Goal: Transaction & Acquisition: Purchase product/service

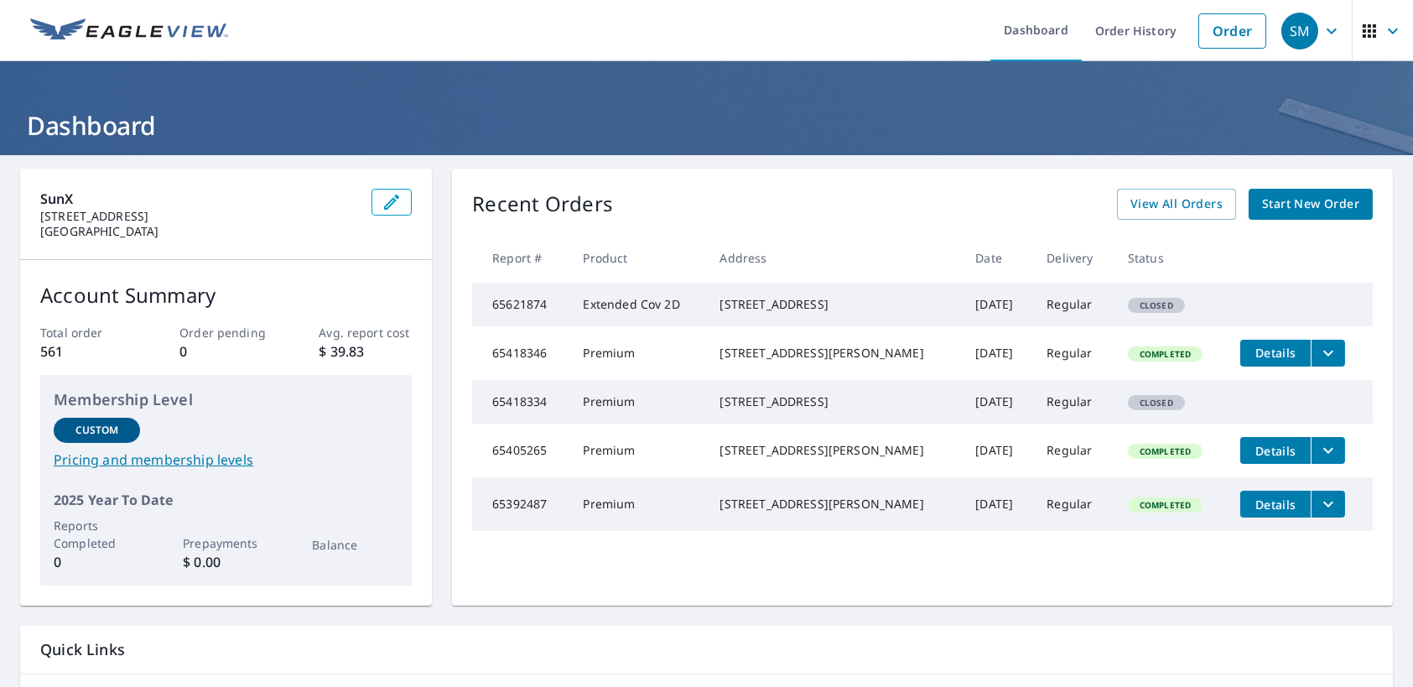
click at [1283, 200] on span "Start New Order" at bounding box center [1310, 204] width 97 height 21
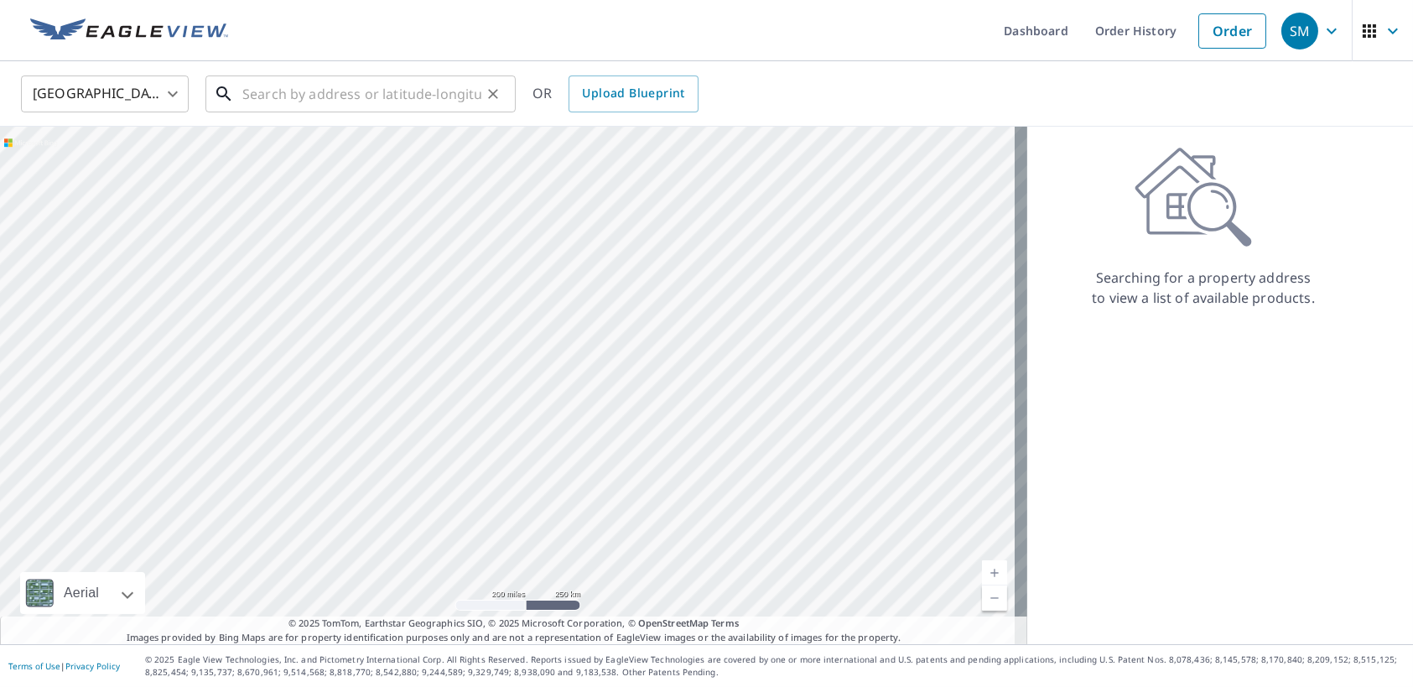
click at [423, 105] on input "text" at bounding box center [361, 93] width 239 height 47
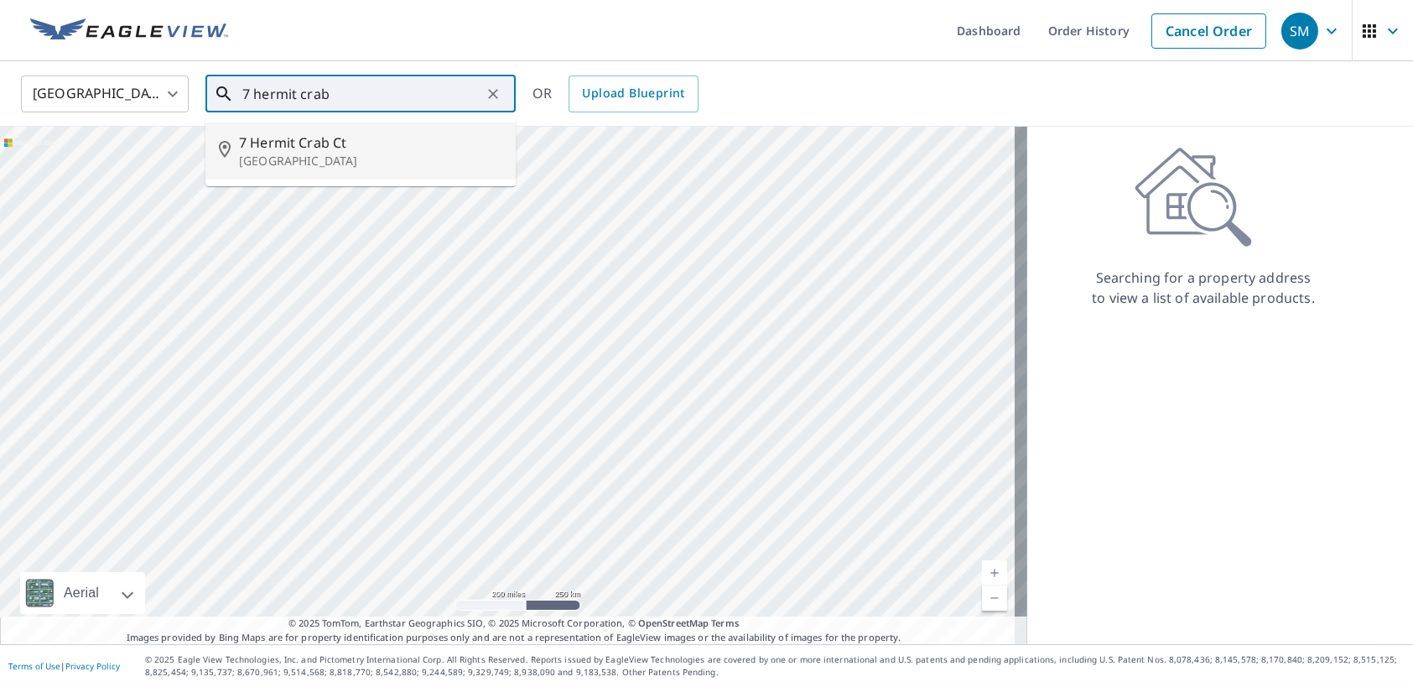
click at [361, 146] on span "7 Hermit Crab Ct" at bounding box center [370, 142] width 263 height 20
type input "[STREET_ADDRESS]"
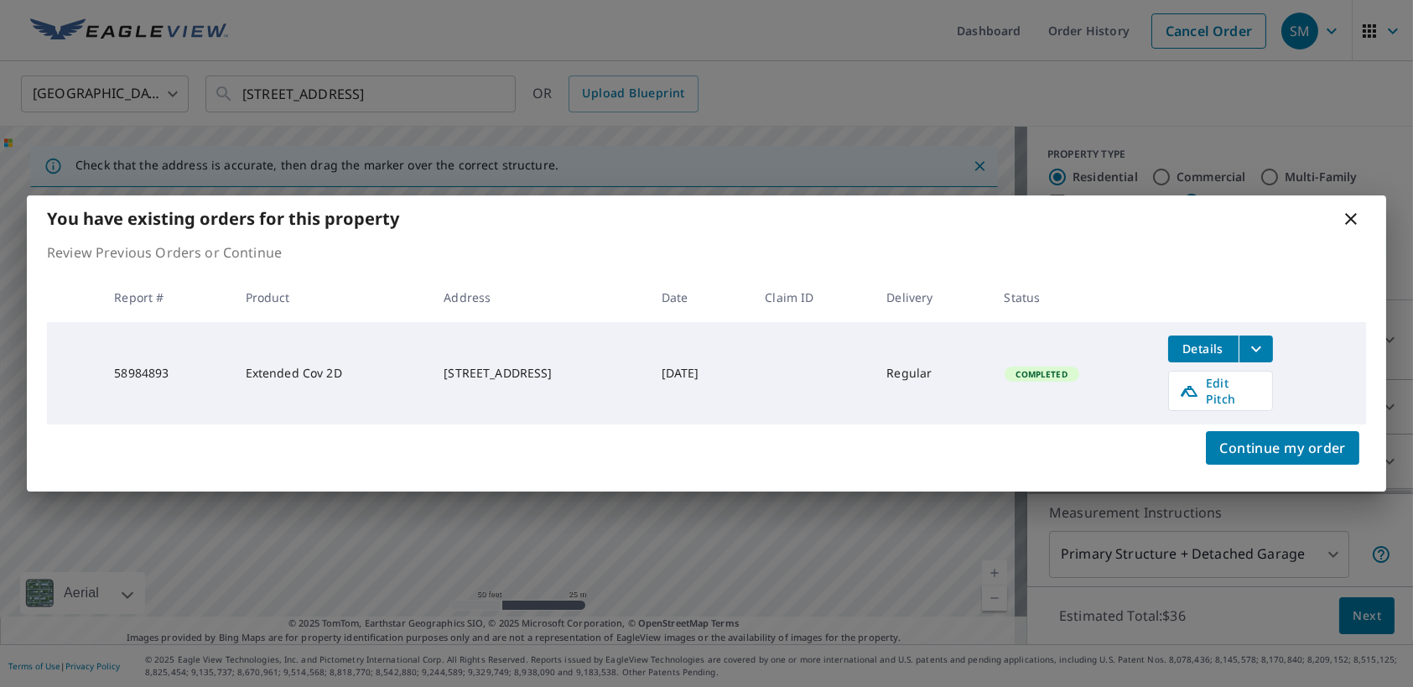
drag, startPoint x: 771, startPoint y: 370, endPoint x: 672, endPoint y: 380, distance: 99.5
click at [672, 380] on td "May 20, 2024" at bounding box center [700, 373] width 104 height 102
click at [1353, 222] on icon at bounding box center [1351, 219] width 12 height 12
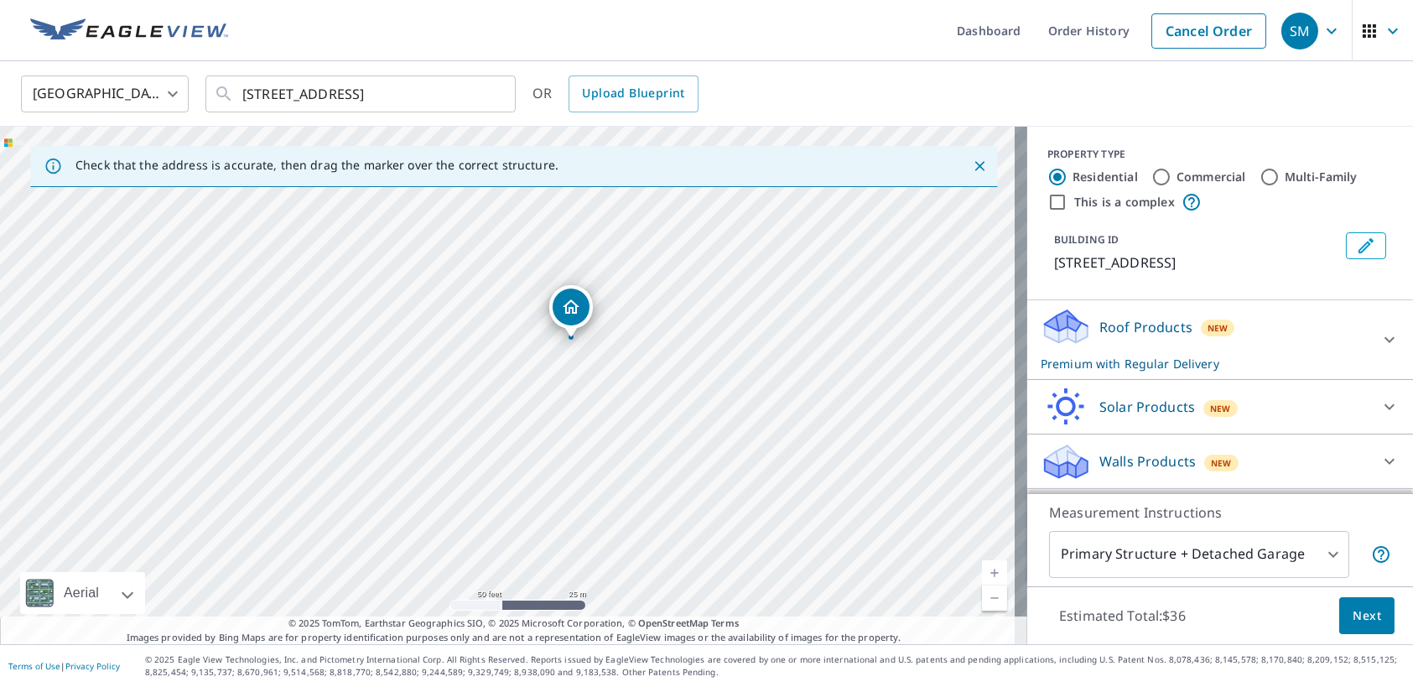
drag, startPoint x: 557, startPoint y: 400, endPoint x: 640, endPoint y: 343, distance: 100.7
click at [640, 343] on div "7 Hermit Crab Ct Hilton Head Island, SC 29926" at bounding box center [513, 385] width 1027 height 517
drag, startPoint x: 644, startPoint y: 319, endPoint x: 657, endPoint y: 361, distance: 43.8
click at [657, 361] on div "7 Hermit Crab Ct Hilton Head Island, SC 29926" at bounding box center [513, 385] width 1027 height 517
drag, startPoint x: 641, startPoint y: 393, endPoint x: 699, endPoint y: 298, distance: 111.7
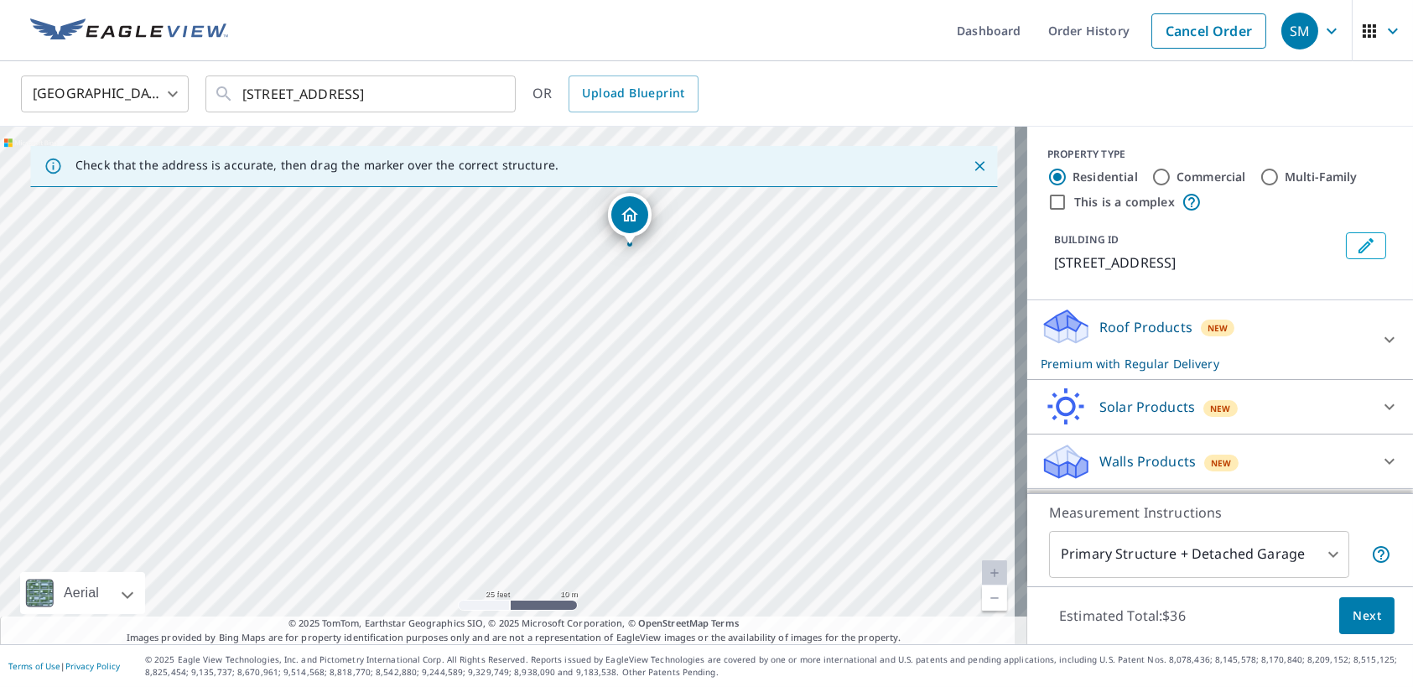
click at [699, 298] on div "7 Hermit Crab Ct Hilton Head Island, SC 29926" at bounding box center [513, 385] width 1027 height 517
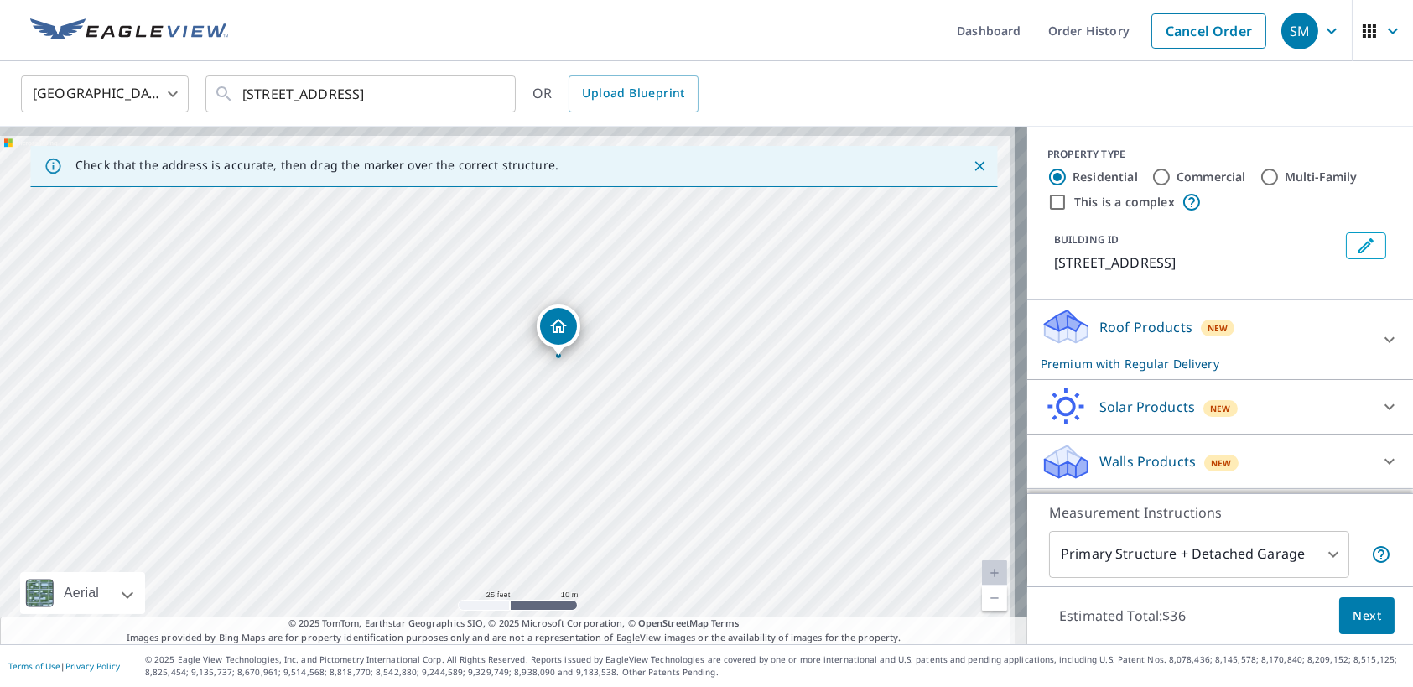
drag, startPoint x: 525, startPoint y: 426, endPoint x: 455, endPoint y: 532, distance: 127.7
click at [449, 547] on div "7 Hermit Crab Ct Hilton Head Island, SC 29926" at bounding box center [513, 385] width 1027 height 517
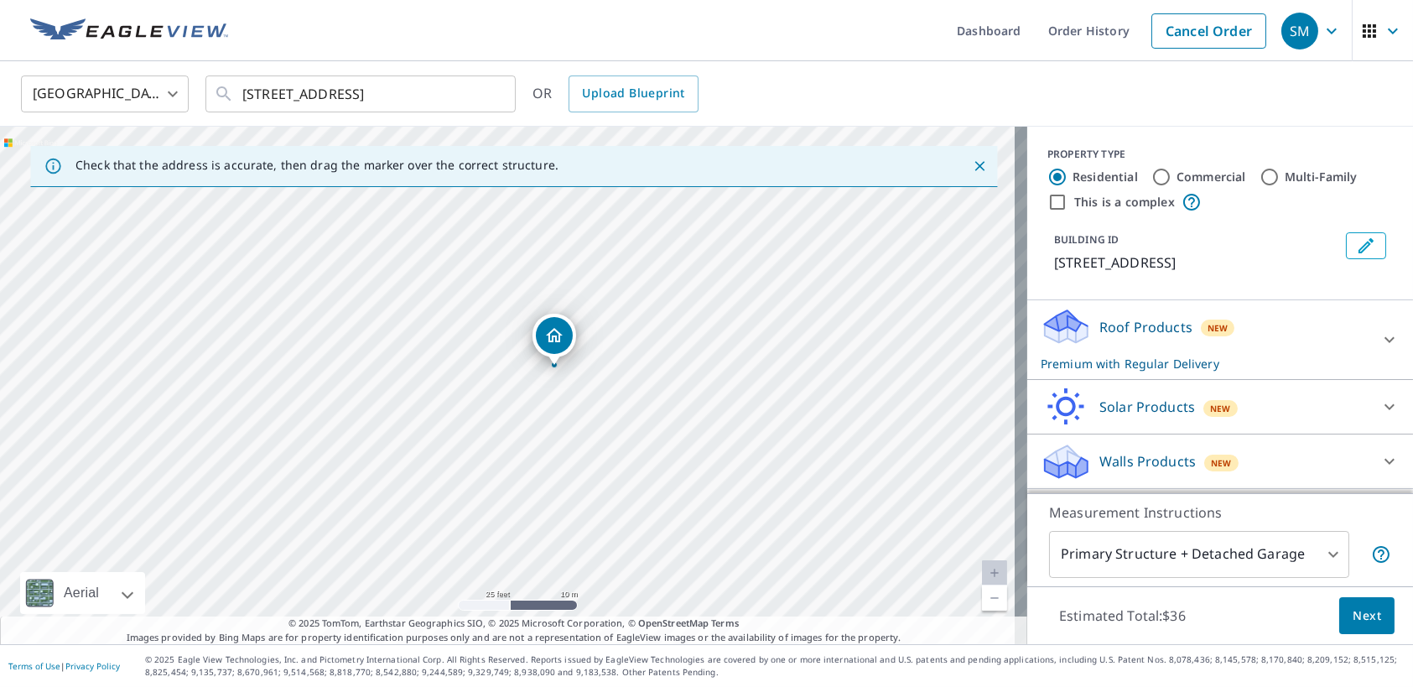
scroll to position [14, 0]
click at [1297, 325] on div "Roof Products New Premium with Regular Delivery" at bounding box center [1205, 339] width 329 height 65
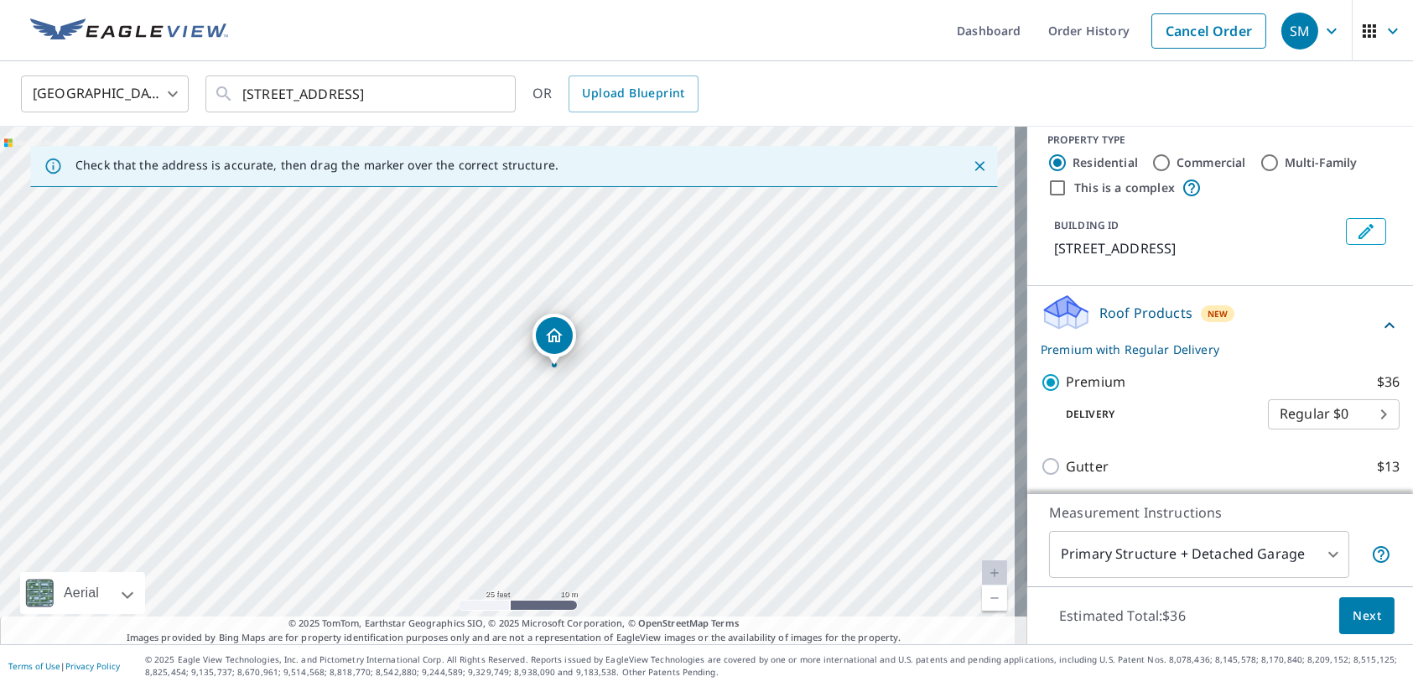
scroll to position [195, 0]
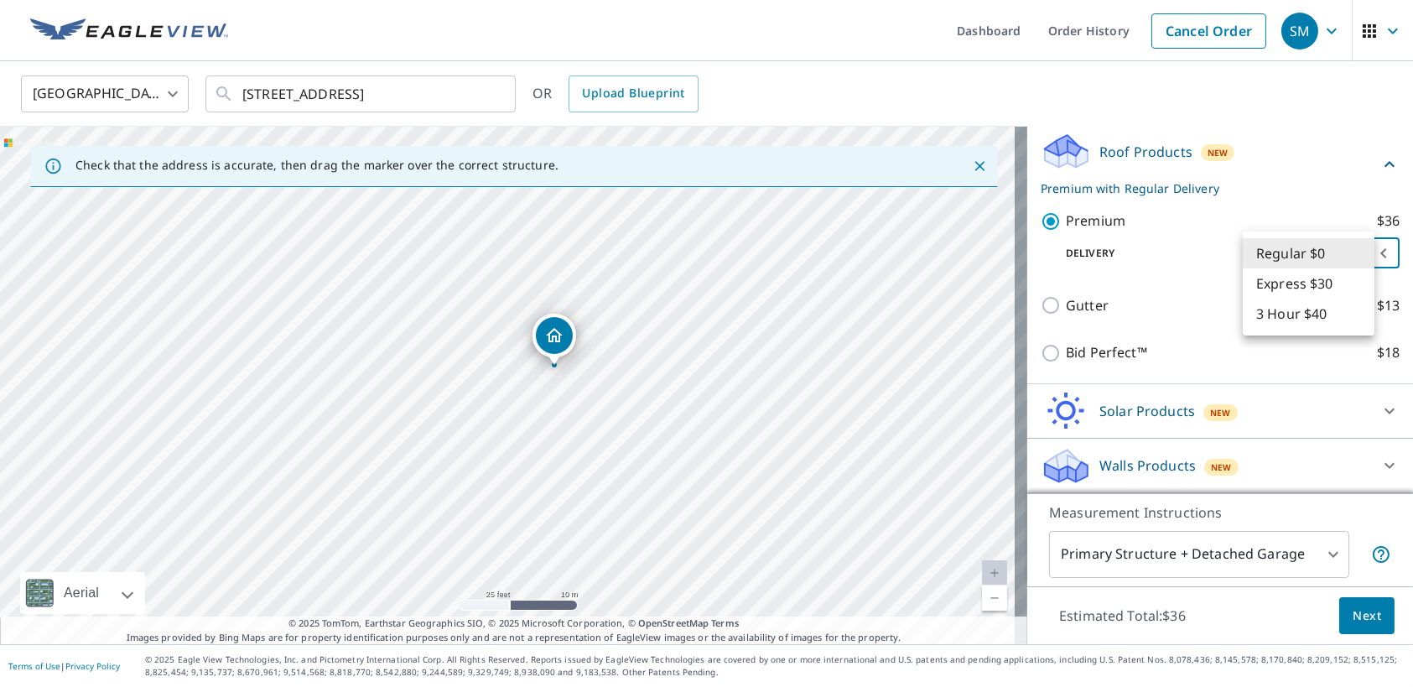
click at [1356, 251] on body "SM SM Dashboard Order History Cancel Order SM United States US ​ 7 Hermit Crab …" at bounding box center [706, 343] width 1413 height 687
click at [1324, 290] on li "Express $30" at bounding box center [1309, 283] width 132 height 30
type input "4"
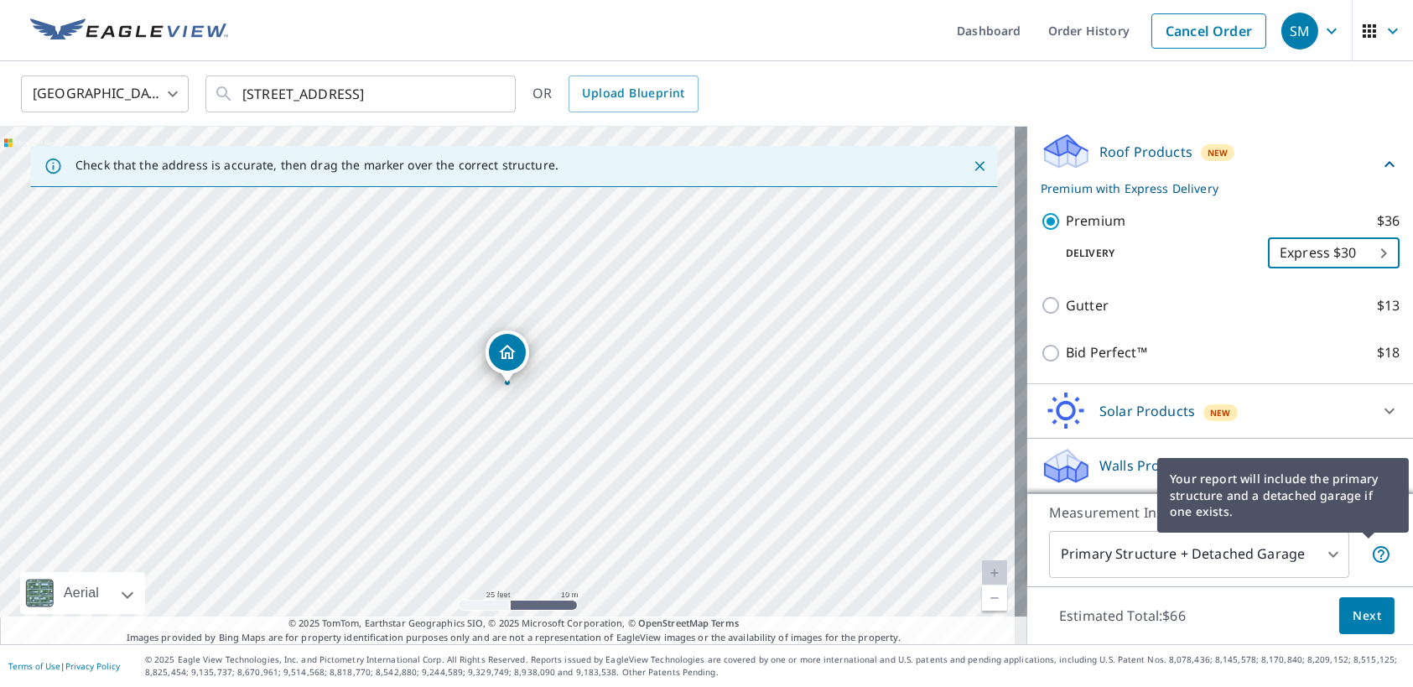
click at [1371, 556] on icon at bounding box center [1381, 554] width 20 height 20
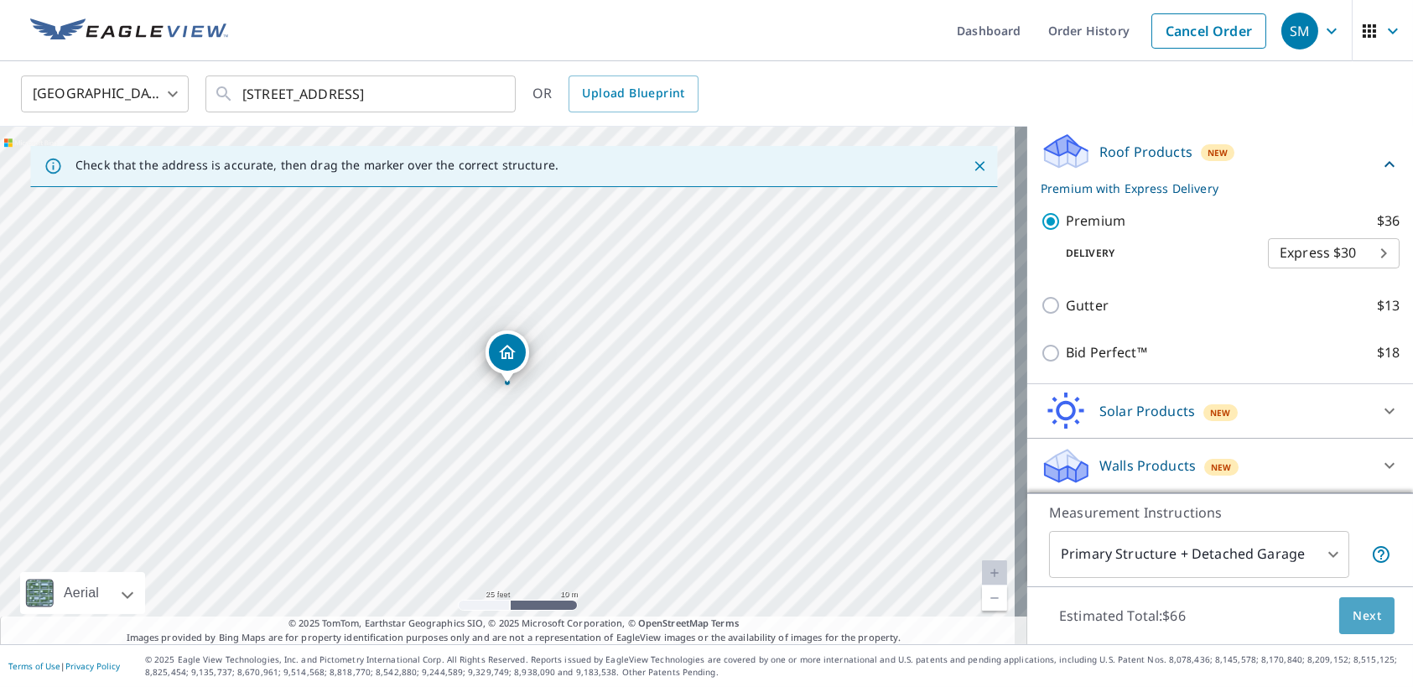
click at [1358, 602] on button "Next" at bounding box center [1366, 616] width 55 height 38
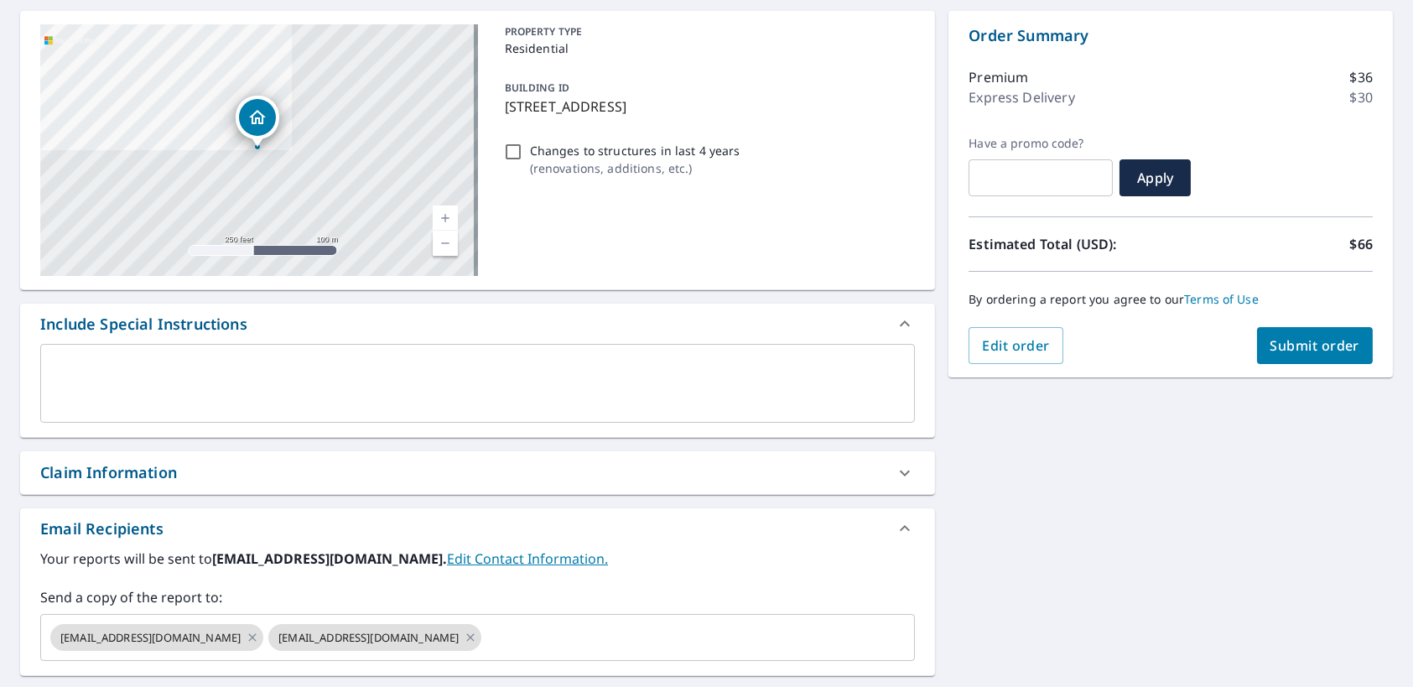
scroll to position [367, 0]
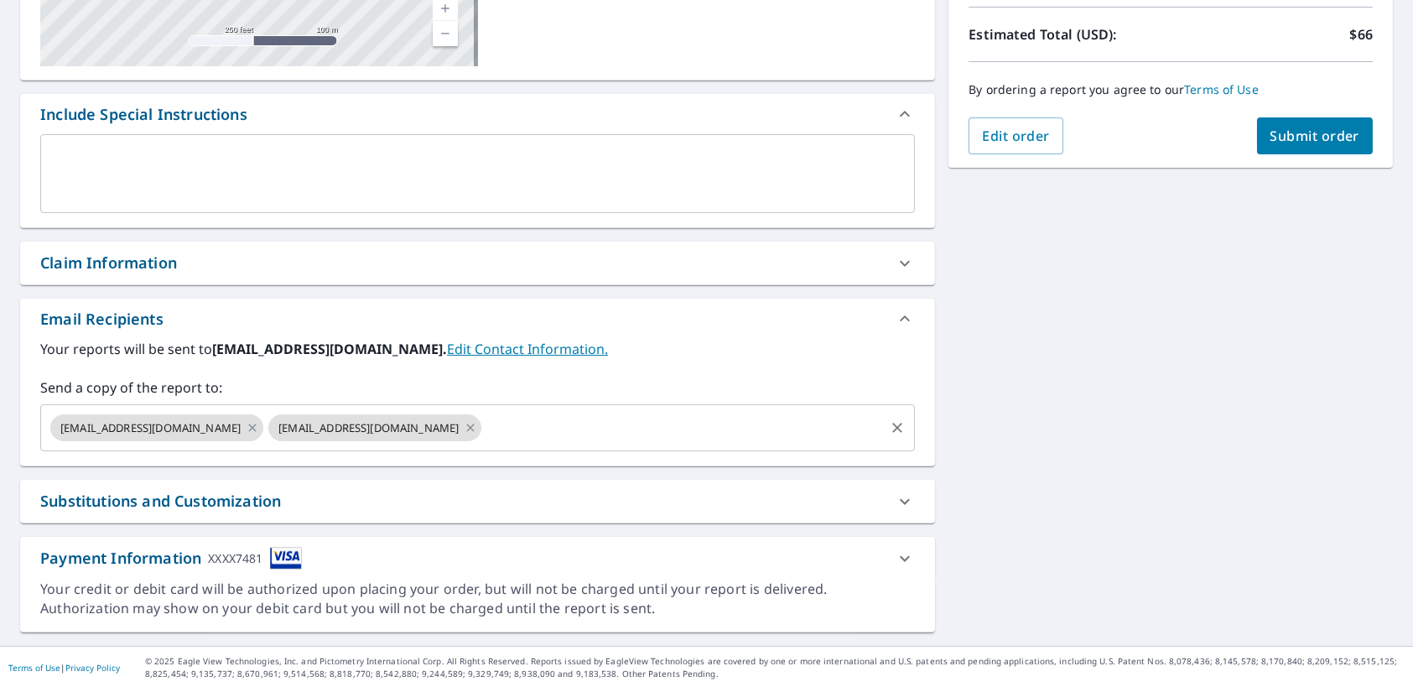
click at [464, 426] on icon at bounding box center [470, 427] width 13 height 18
click at [246, 423] on icon at bounding box center [252, 427] width 13 height 18
click at [143, 427] on input "text" at bounding box center [465, 428] width 834 height 32
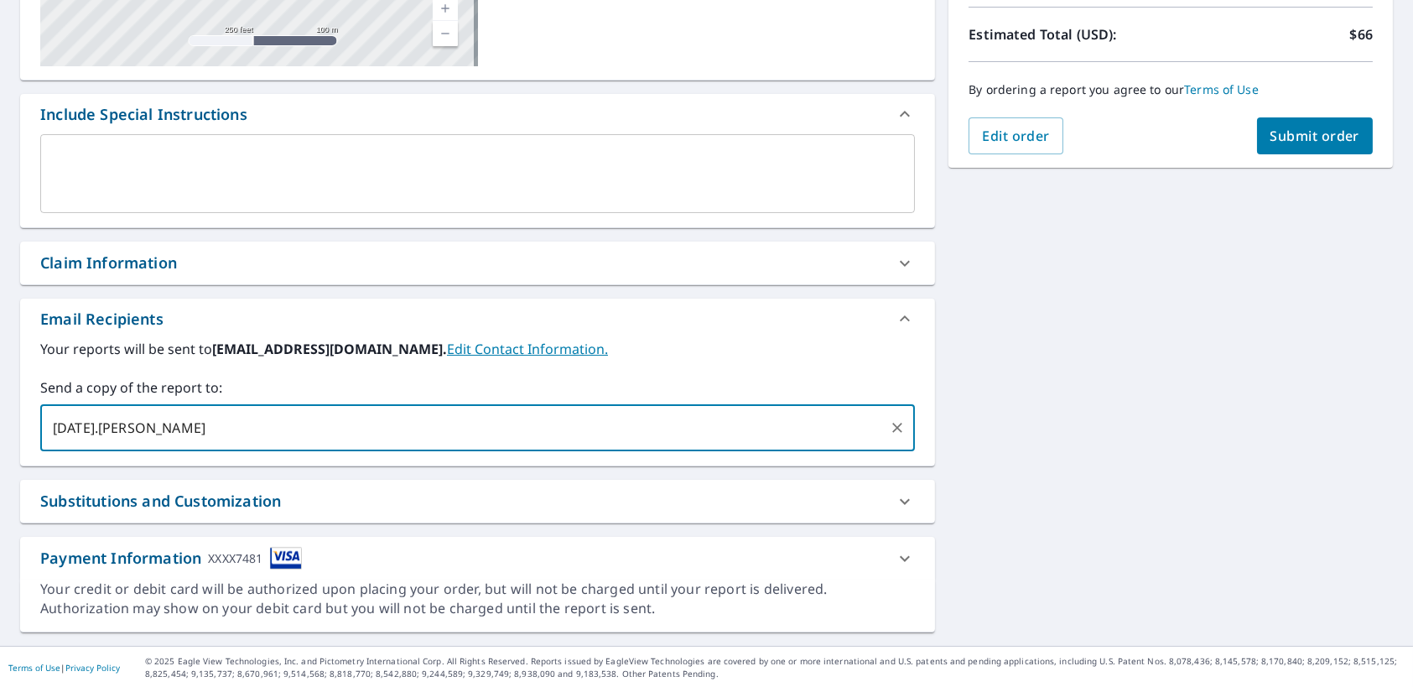
drag, startPoint x: 117, startPoint y: 430, endPoint x: 199, endPoint y: 472, distance: 92.3
click at [117, 430] on input "tuesday.boughman" at bounding box center [465, 428] width 834 height 32
click at [222, 439] on input "tuesday.broughman" at bounding box center [465, 428] width 834 height 32
type input "tuesday.broughman@monarchroofing.biz"
click at [615, 335] on div "Email Recipients" at bounding box center [477, 319] width 915 height 40
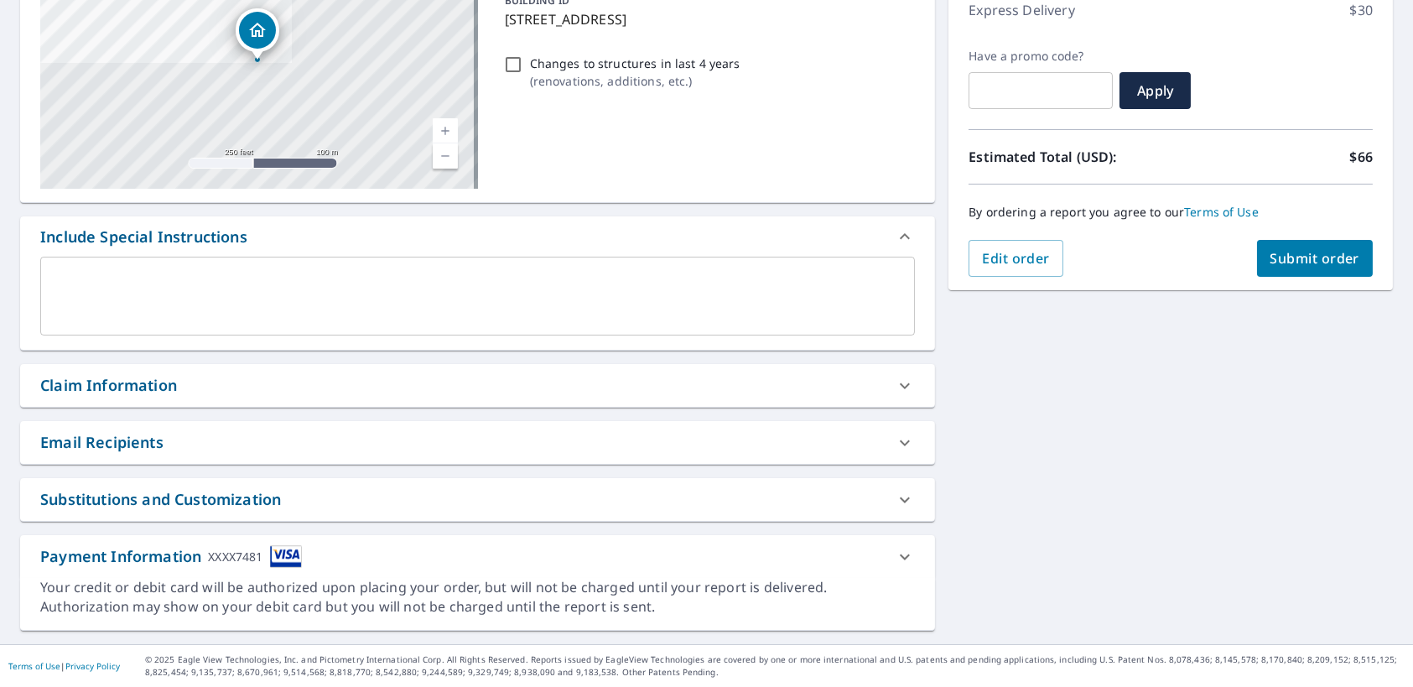
scroll to position [243, 0]
click at [401, 449] on div "Email Recipients" at bounding box center [462, 444] width 844 height 23
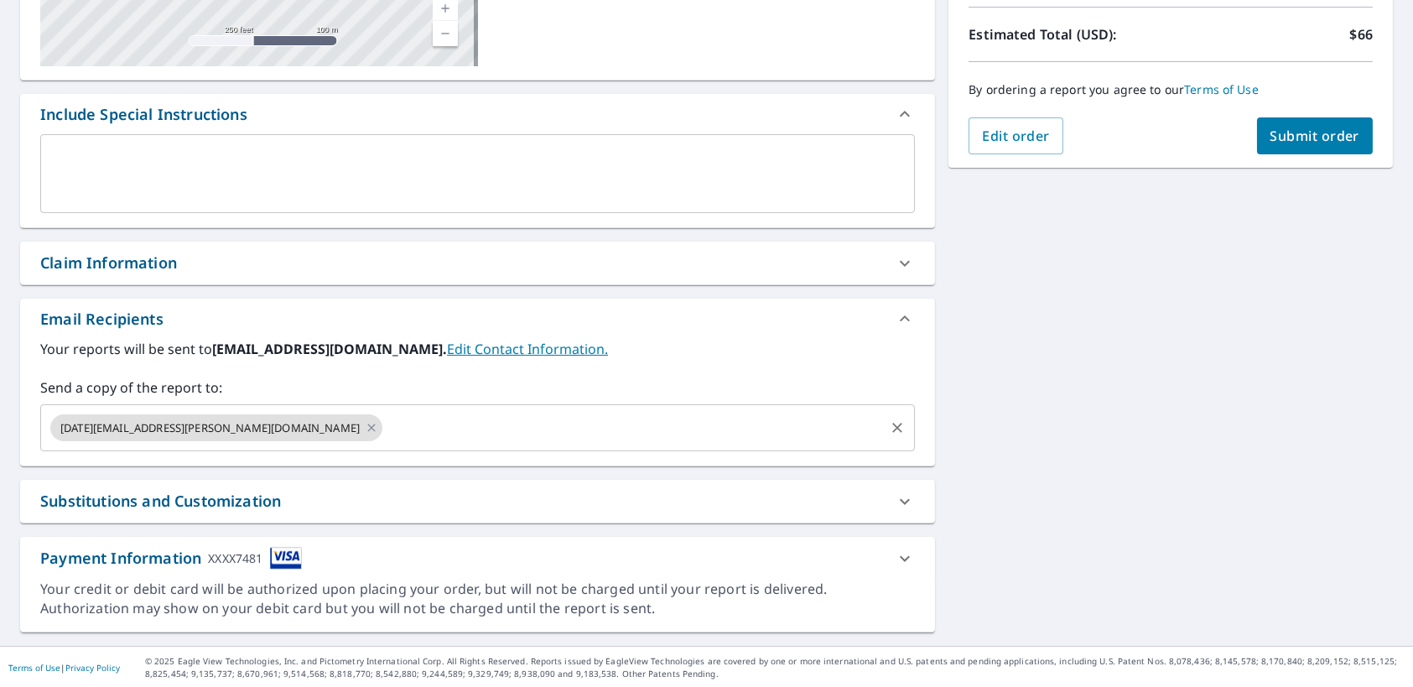
scroll to position [367, 0]
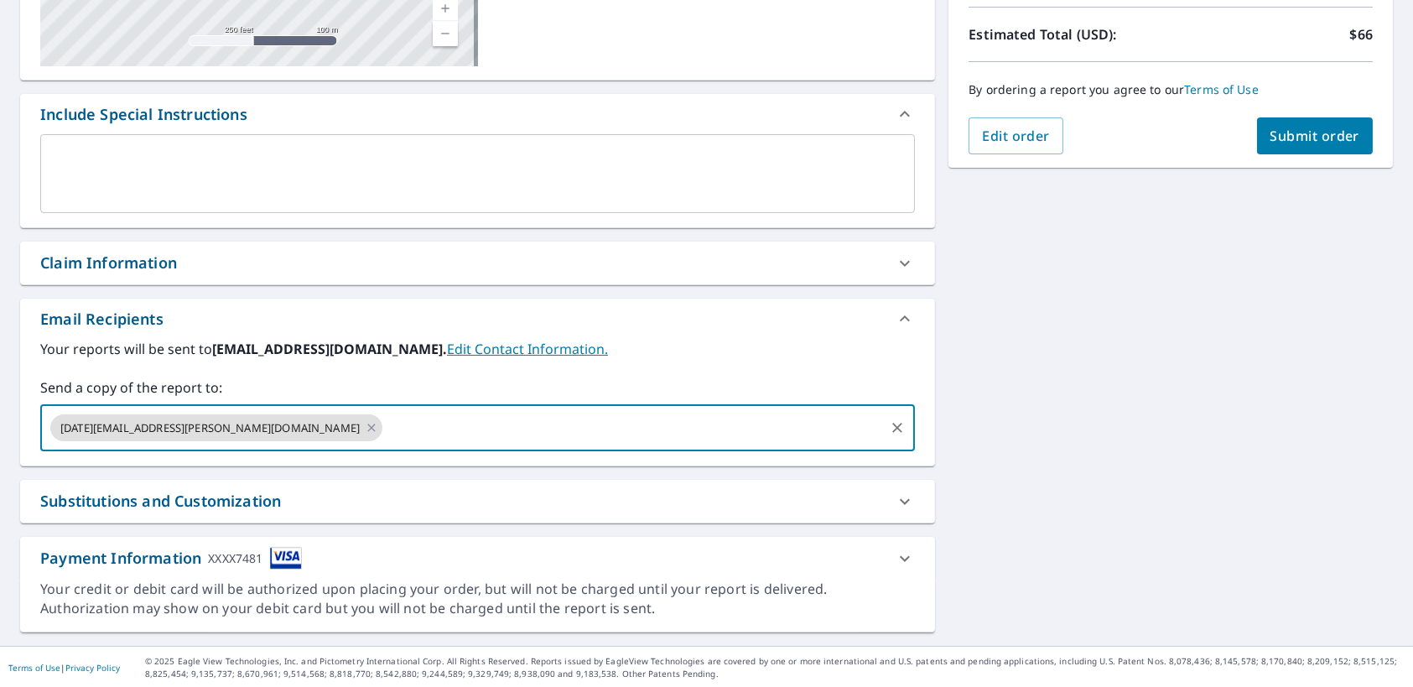
click at [414, 430] on input "text" at bounding box center [633, 428] width 497 height 32
type input "Phillip.kyker@monarchroofing.biz"
click at [554, 364] on div "Your reports will be sent to sunny@sunx.biz. Edit Contact Information. Send a c…" at bounding box center [477, 395] width 875 height 112
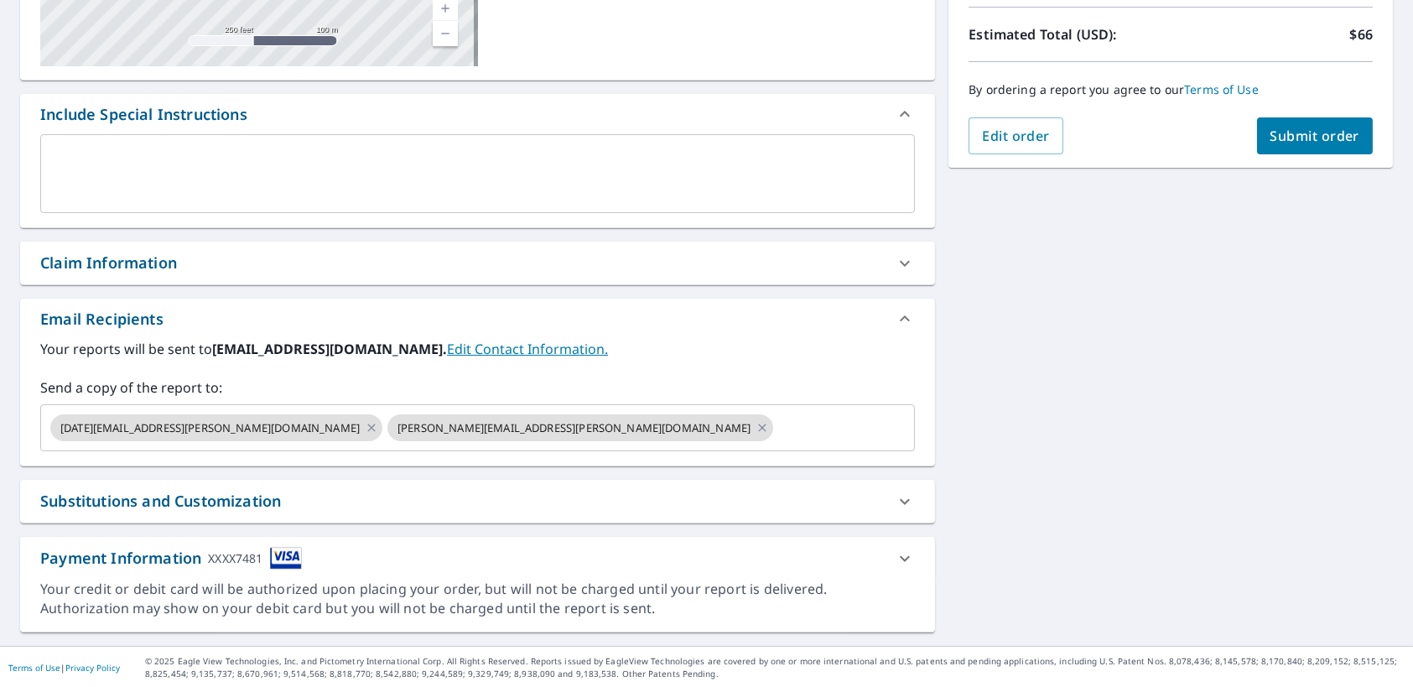
click at [379, 553] on div "Payment Information XXXX7481" at bounding box center [462, 558] width 844 height 23
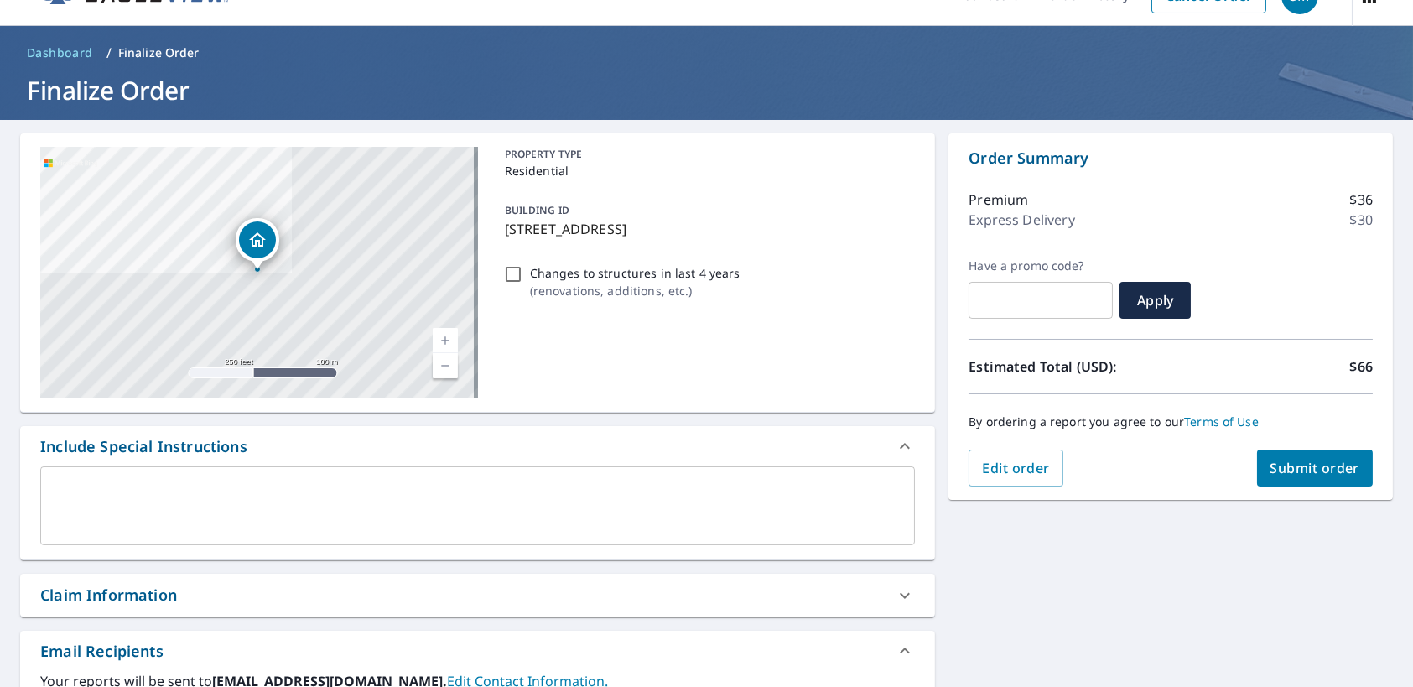
scroll to position [0, 0]
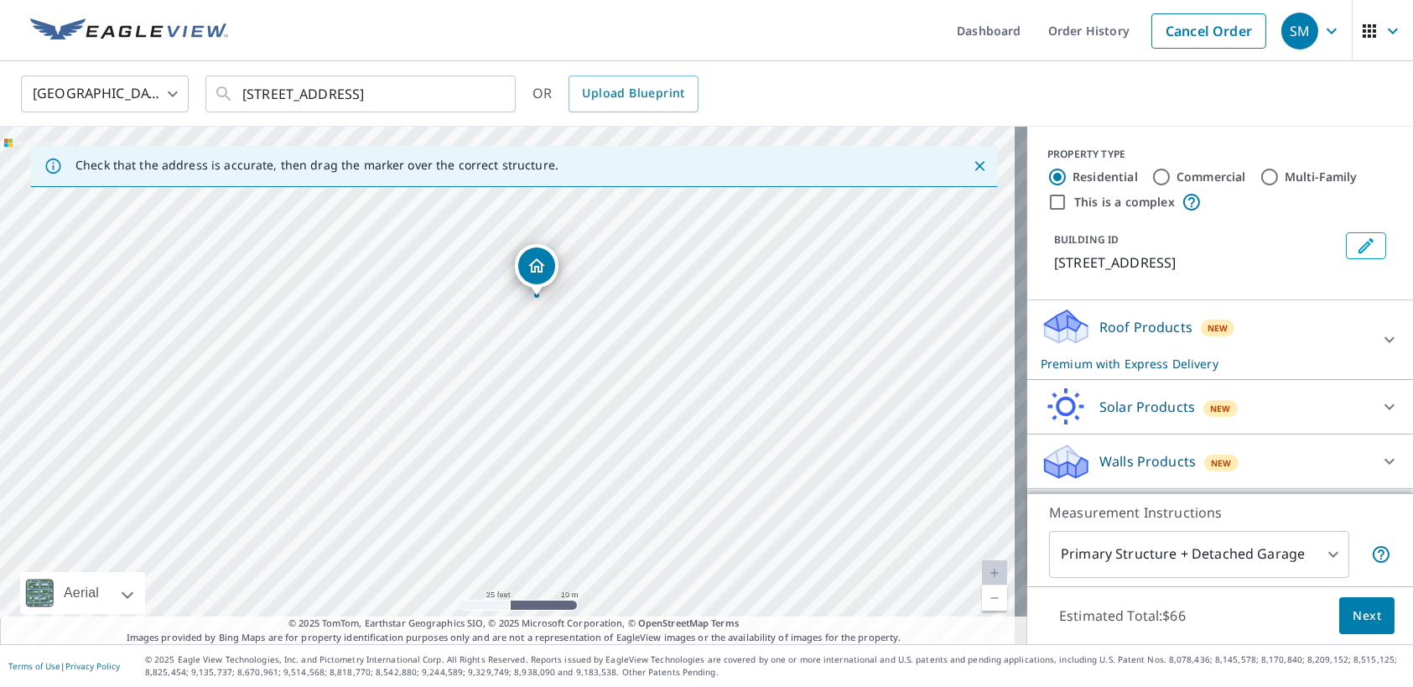
click at [1293, 340] on div "Roof Products New Premium with Express Delivery" at bounding box center [1205, 339] width 329 height 65
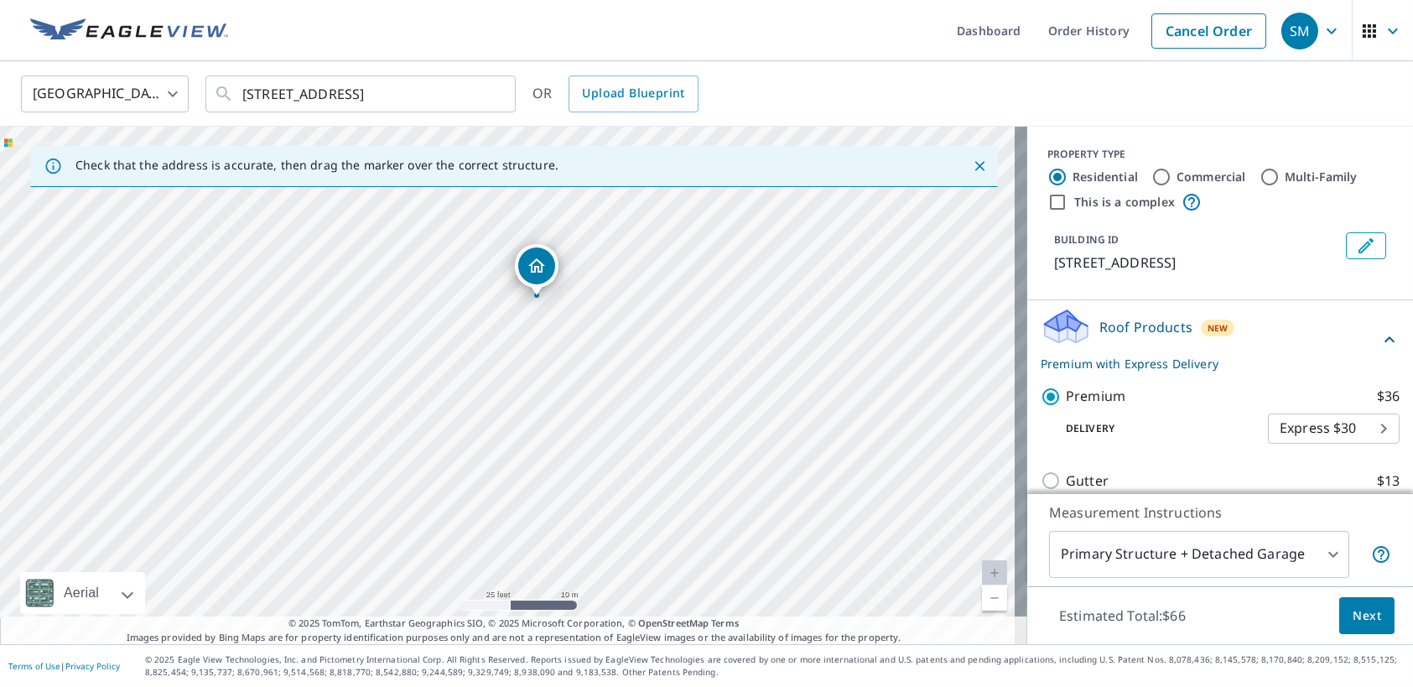
scroll to position [195, 0]
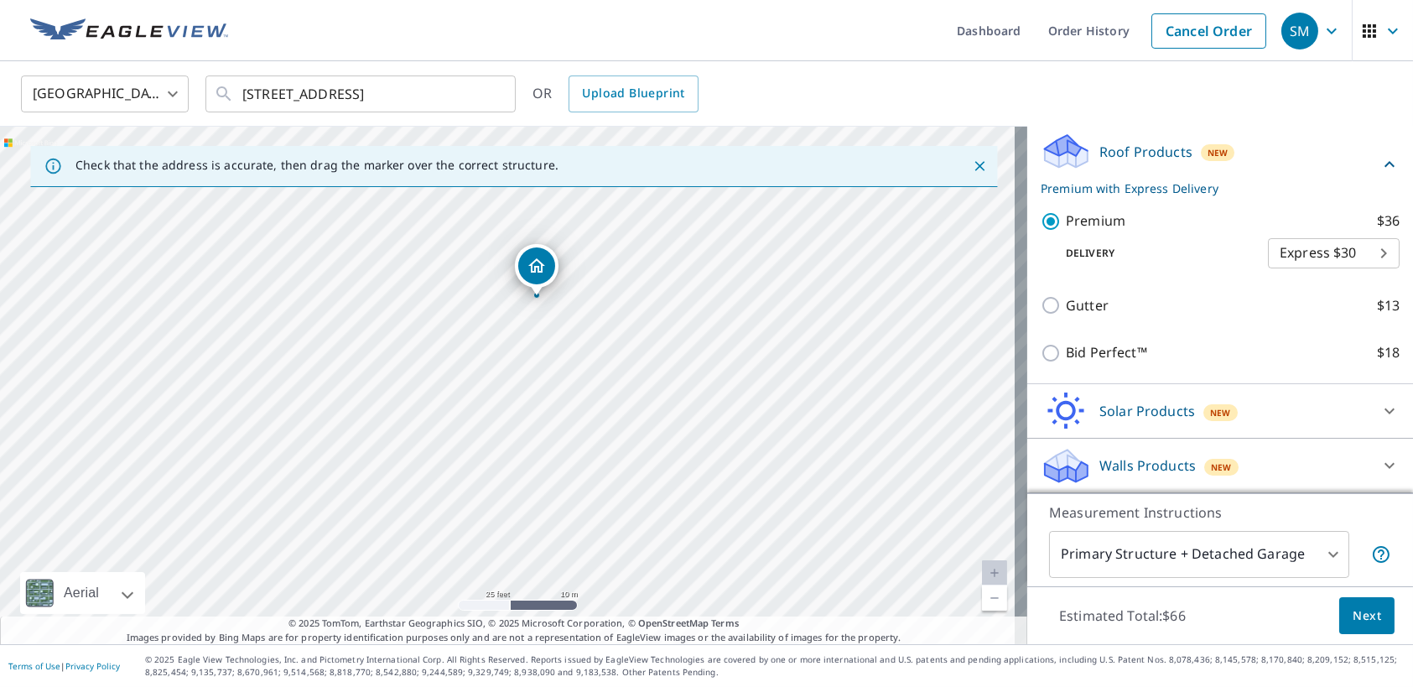
click at [1309, 242] on body "SM SM Dashboard Order History Cancel Order SM United States US ​ 7 Hermit Crab …" at bounding box center [706, 343] width 1413 height 687
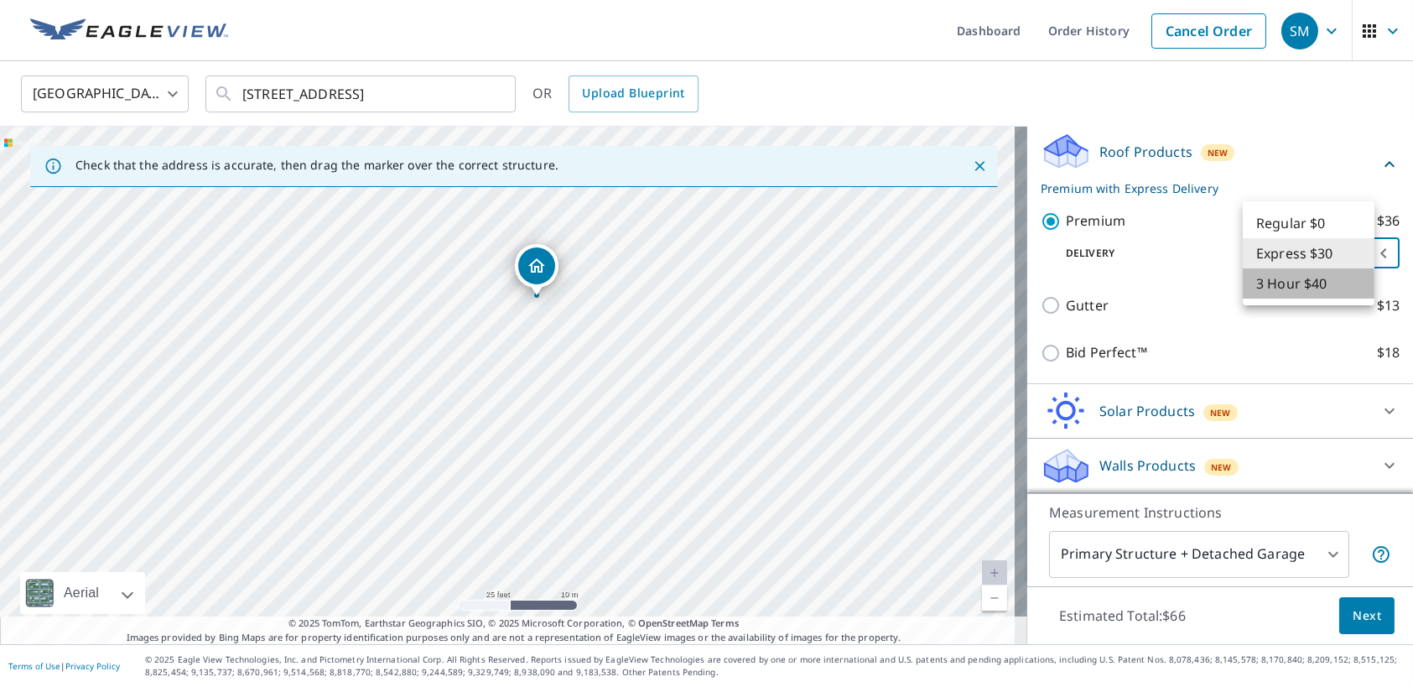
click at [1302, 289] on li "3 Hour $40" at bounding box center [1309, 283] width 132 height 30
type input "7"
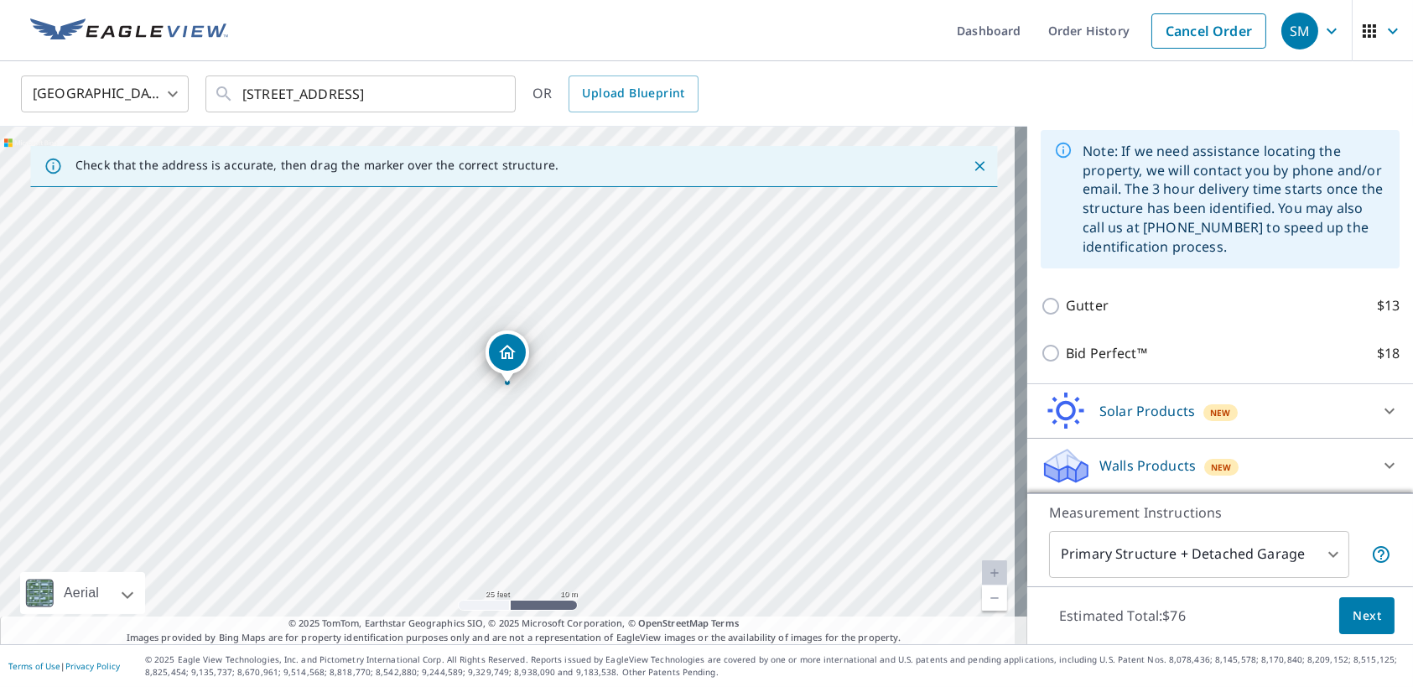
scroll to position [144, 0]
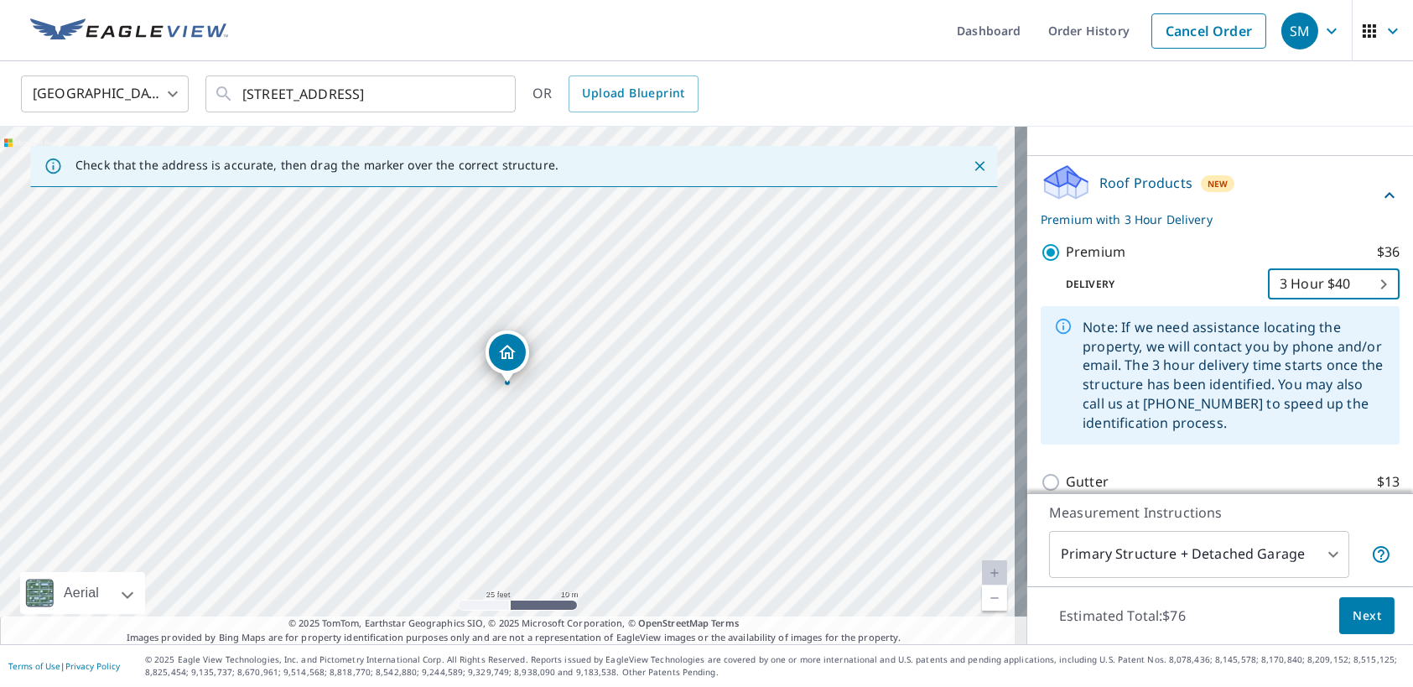
click at [1379, 205] on icon at bounding box center [1389, 195] width 20 height 20
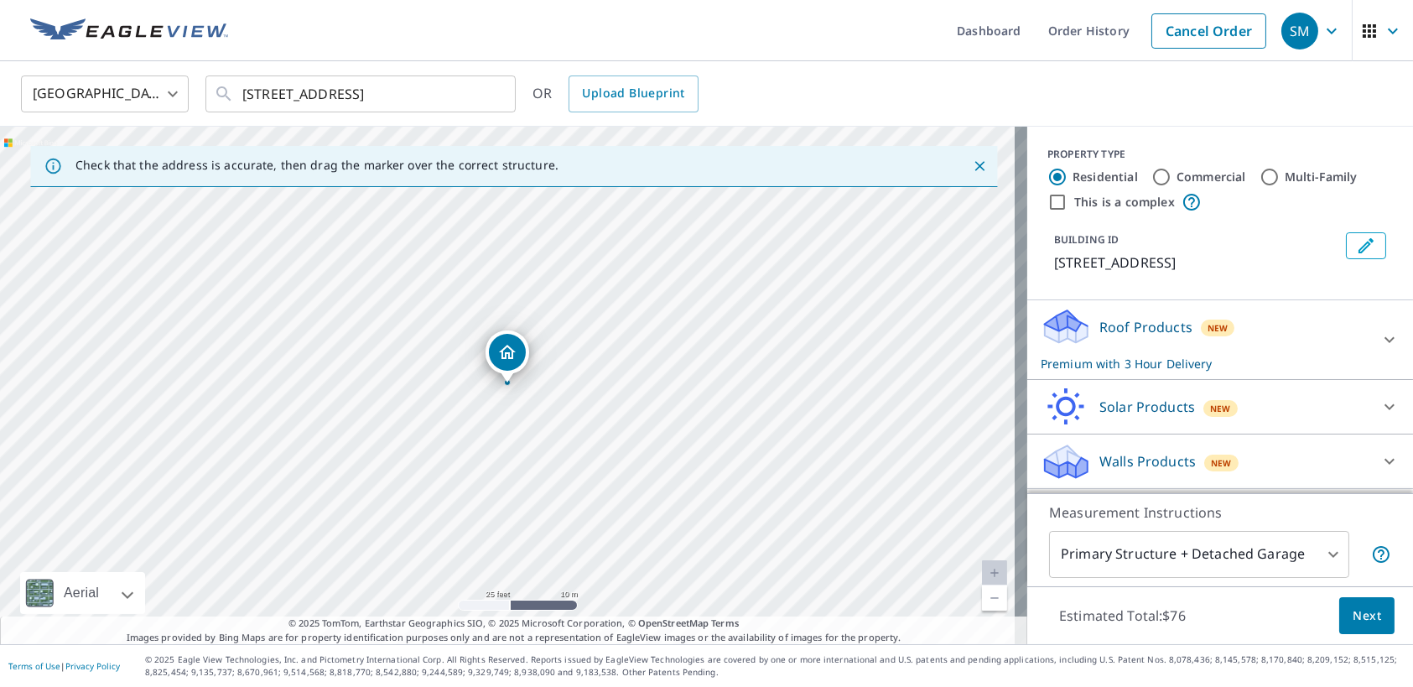
scroll to position [14, 0]
click at [1363, 620] on span "Next" at bounding box center [1367, 615] width 29 height 21
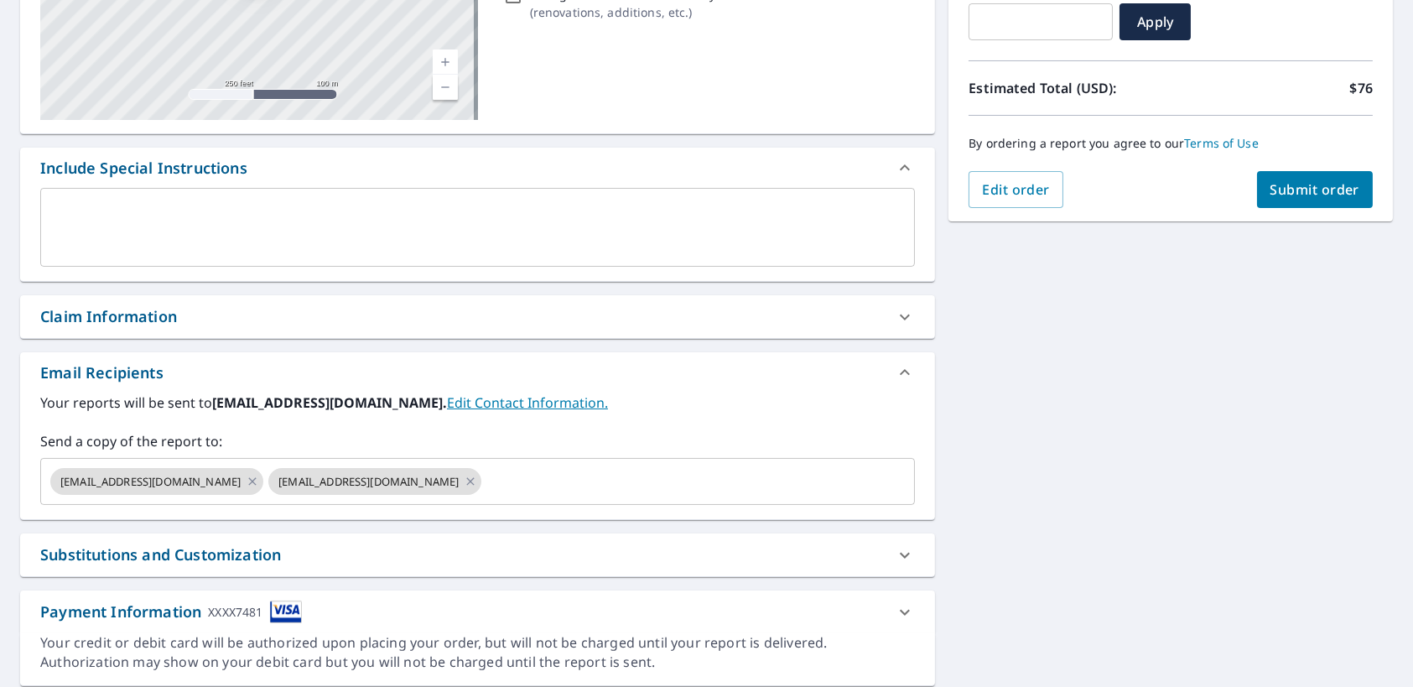
scroll to position [367, 0]
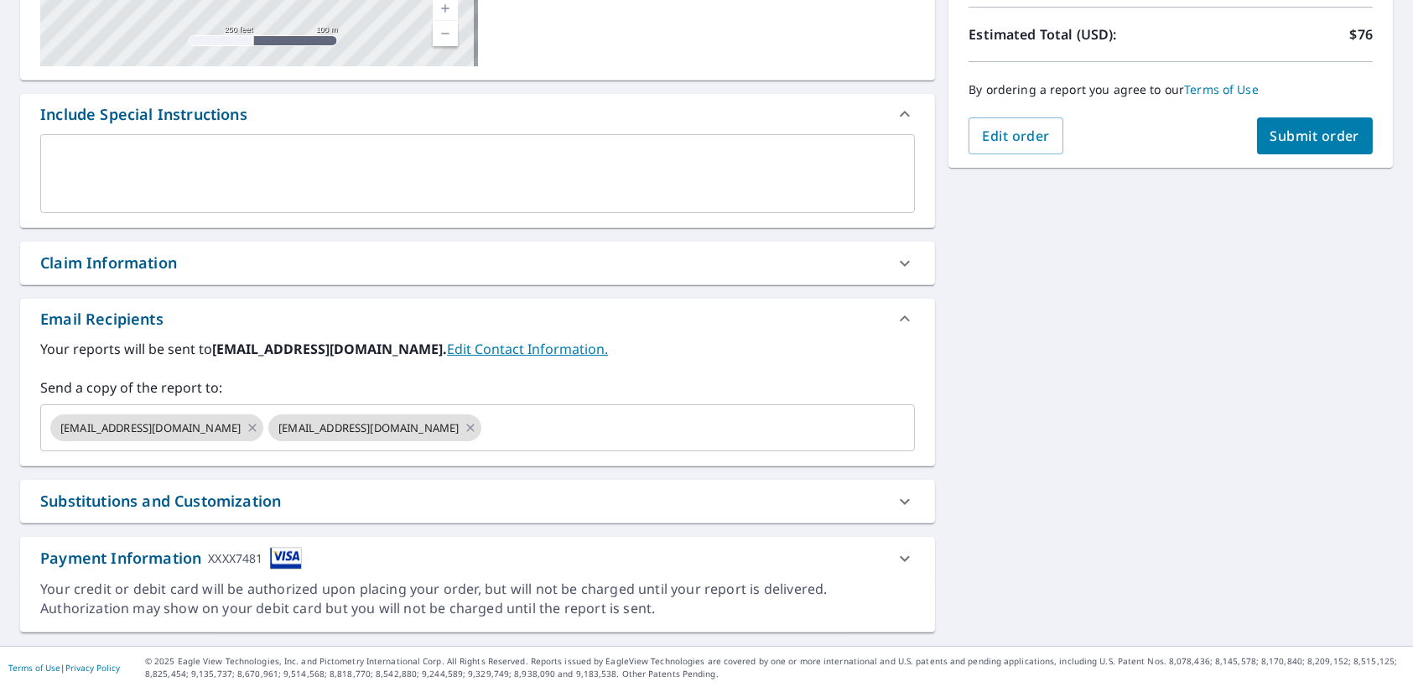
click at [447, 345] on link "Edit Contact Information." at bounding box center [527, 349] width 161 height 18
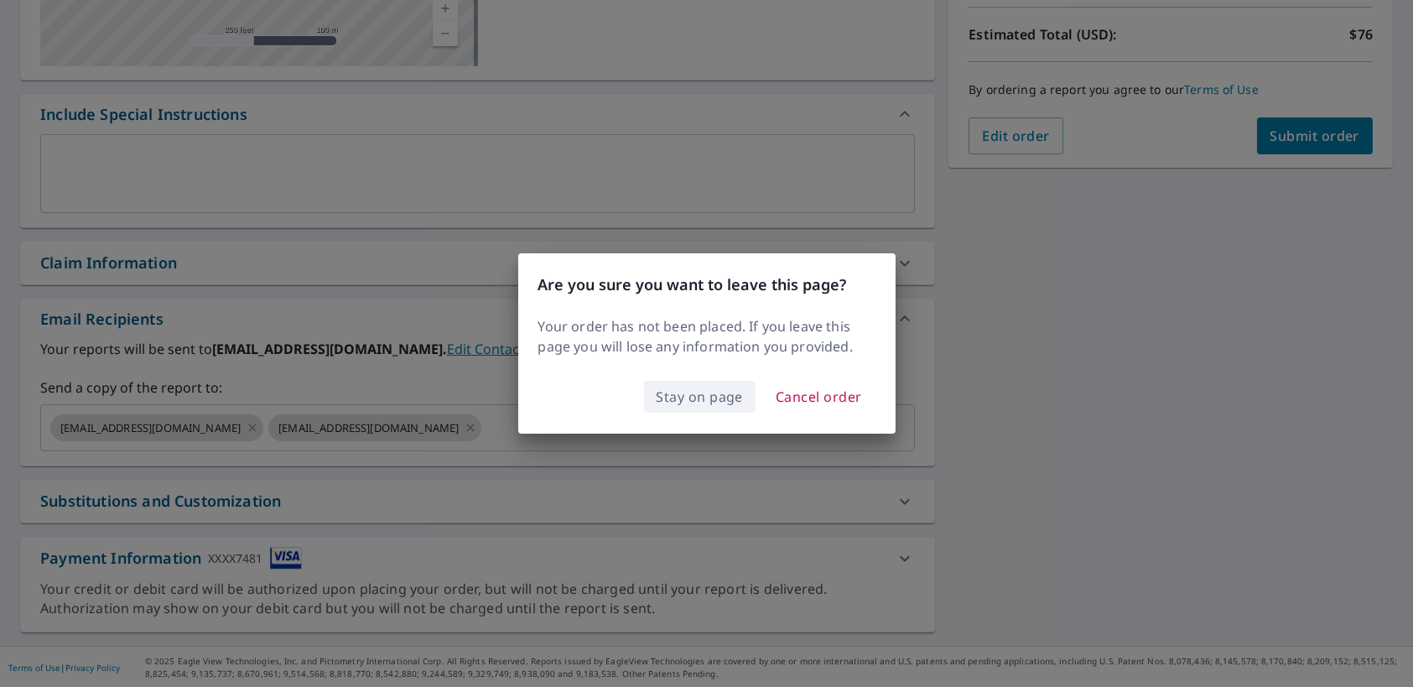
click at [735, 398] on span "Stay on page" at bounding box center [700, 396] width 87 height 23
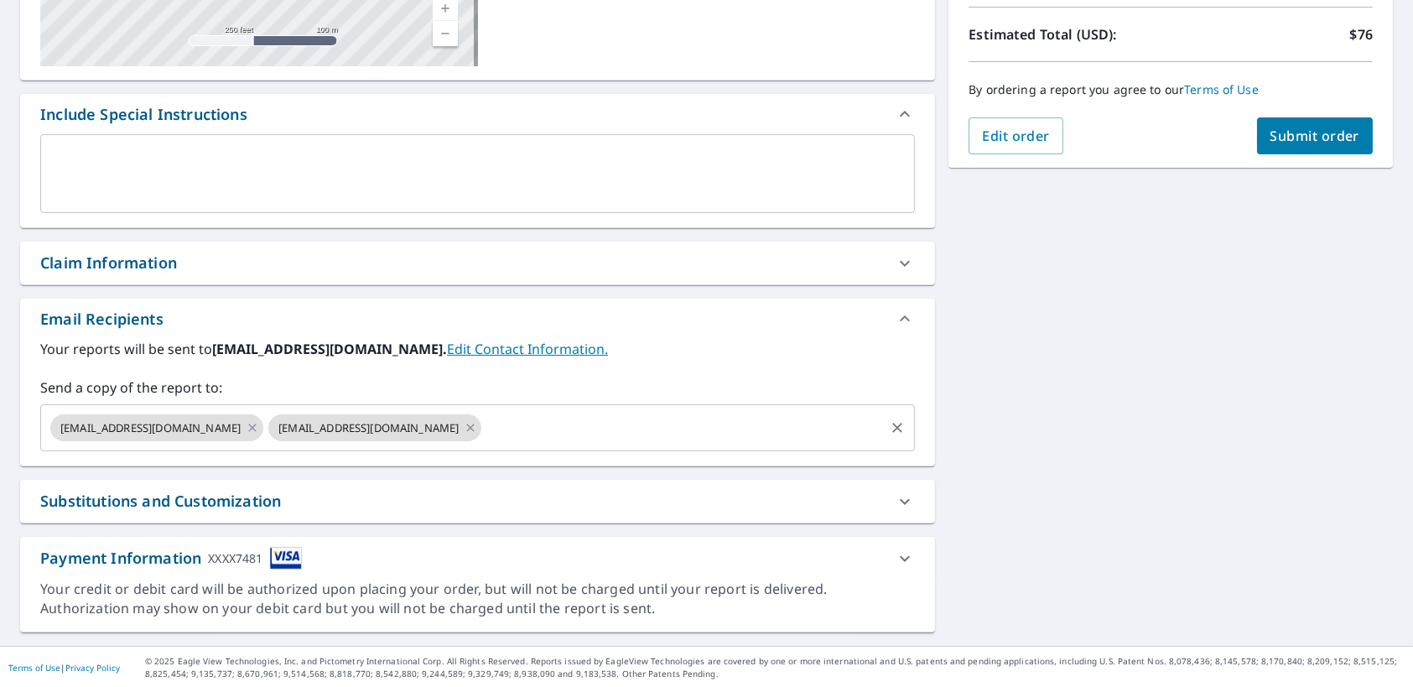
click at [464, 423] on icon at bounding box center [470, 427] width 13 height 18
click at [246, 423] on icon at bounding box center [252, 427] width 13 height 18
click at [152, 425] on input "text" at bounding box center [465, 428] width 834 height 32
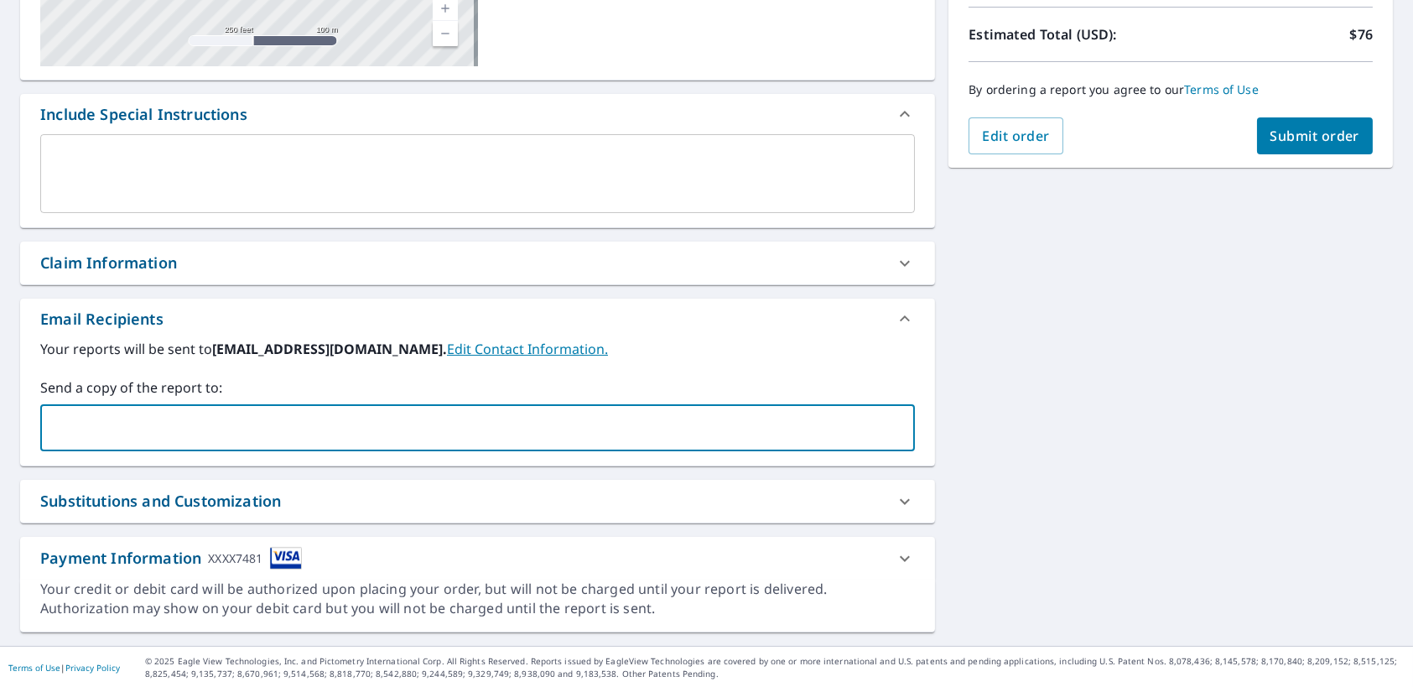
type input "Phillip.kyker@monarchroofing.biz"
click at [340, 429] on input "Phillip.kyker@monarchroofing.biz" at bounding box center [465, 428] width 834 height 32
click at [408, 417] on input "Phillip.kyker@monarchroofing.biz" at bounding box center [465, 428] width 834 height 32
click at [429, 413] on input "Phillip.kyker@monarchroofing.biz" at bounding box center [465, 428] width 834 height 32
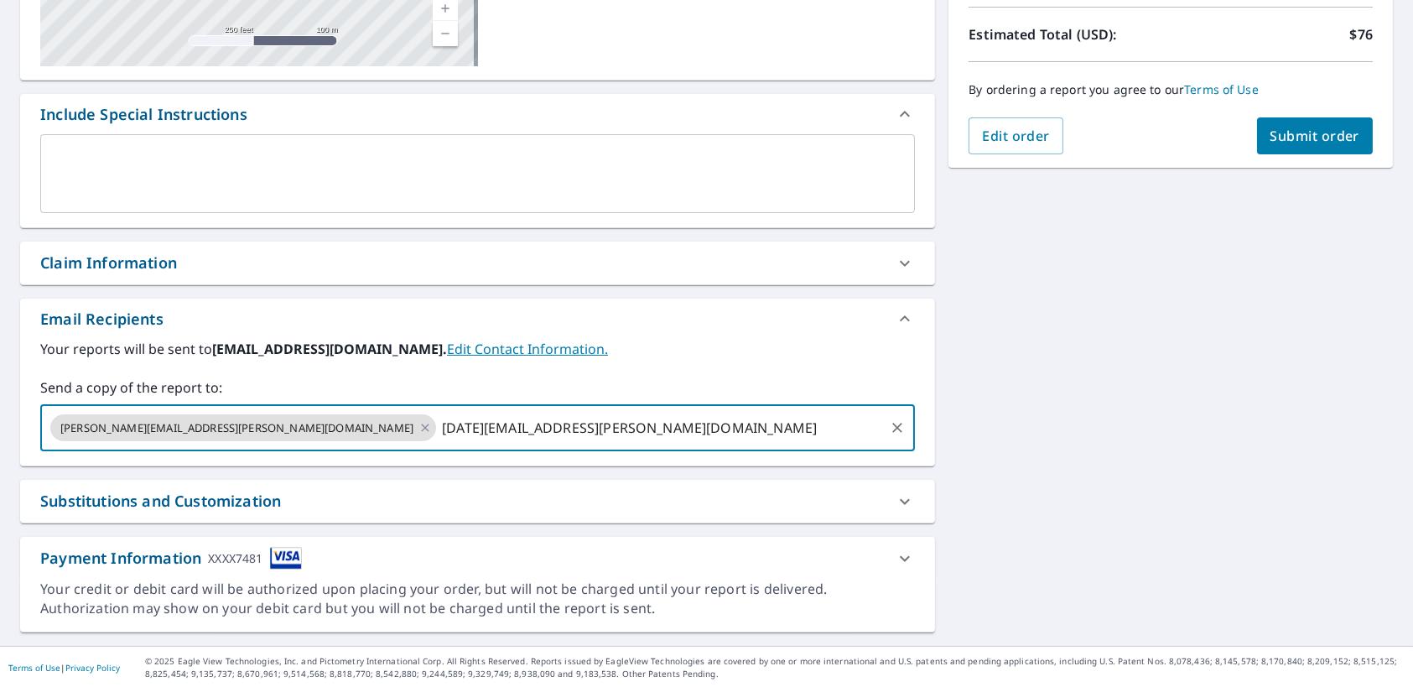
type input "tuesday.broughman@monarchroofing.biz"
click at [776, 423] on input "text" at bounding box center [829, 428] width 106 height 32
type input "mark.raci"
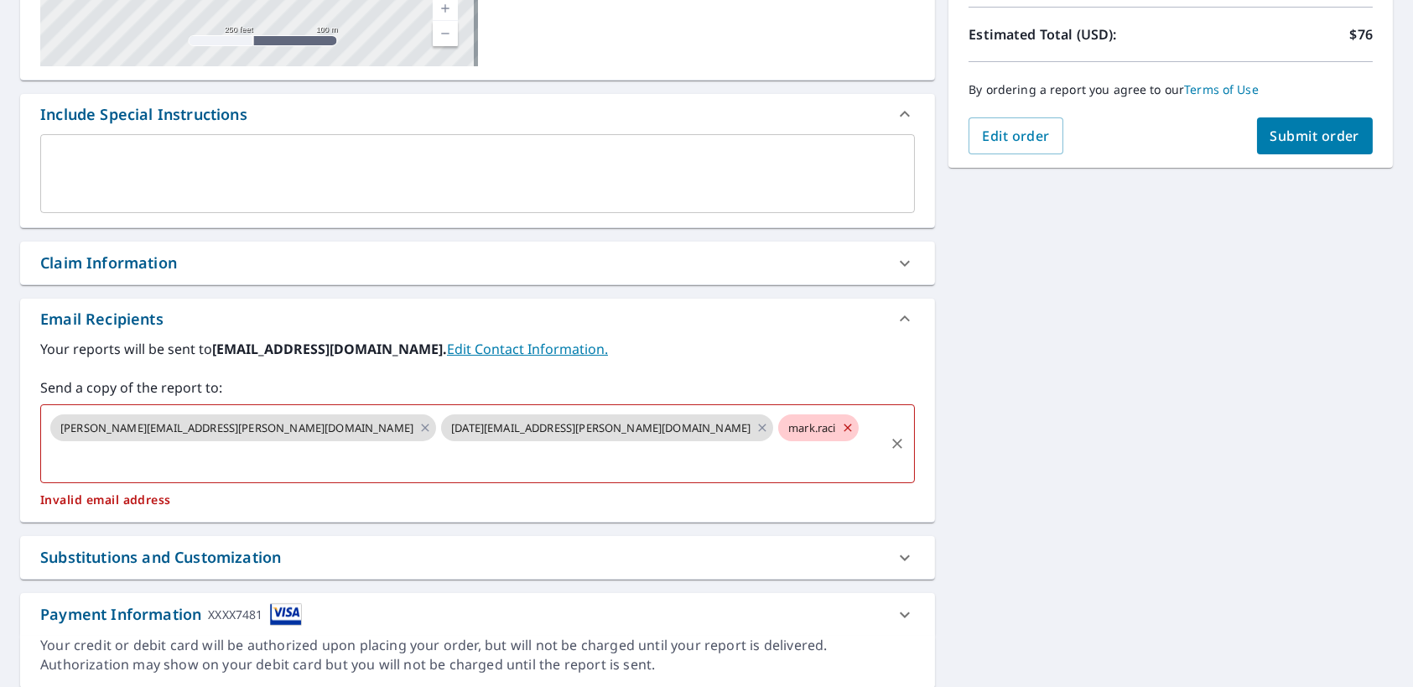
click at [658, 444] on input "text" at bounding box center [465, 460] width 834 height 32
click at [841, 430] on icon at bounding box center [847, 427] width 13 height 18
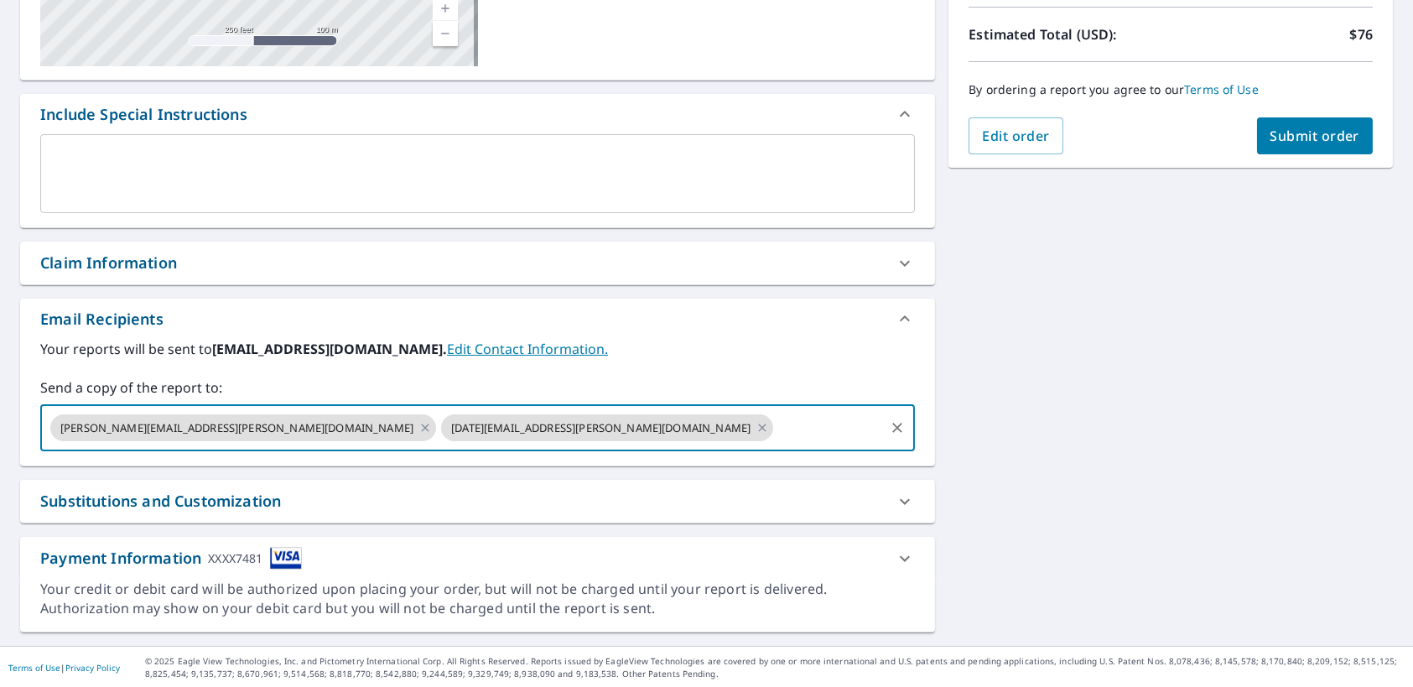
click at [776, 428] on input "text" at bounding box center [829, 428] width 106 height 32
type input "mark.racioppi@monarchroofing.biz"
click at [932, 571] on div "7 Hermit Crab Ct Hilton Head Island, SC 29926 Aerial Road A standard road map A…" at bounding box center [706, 217] width 1413 height 858
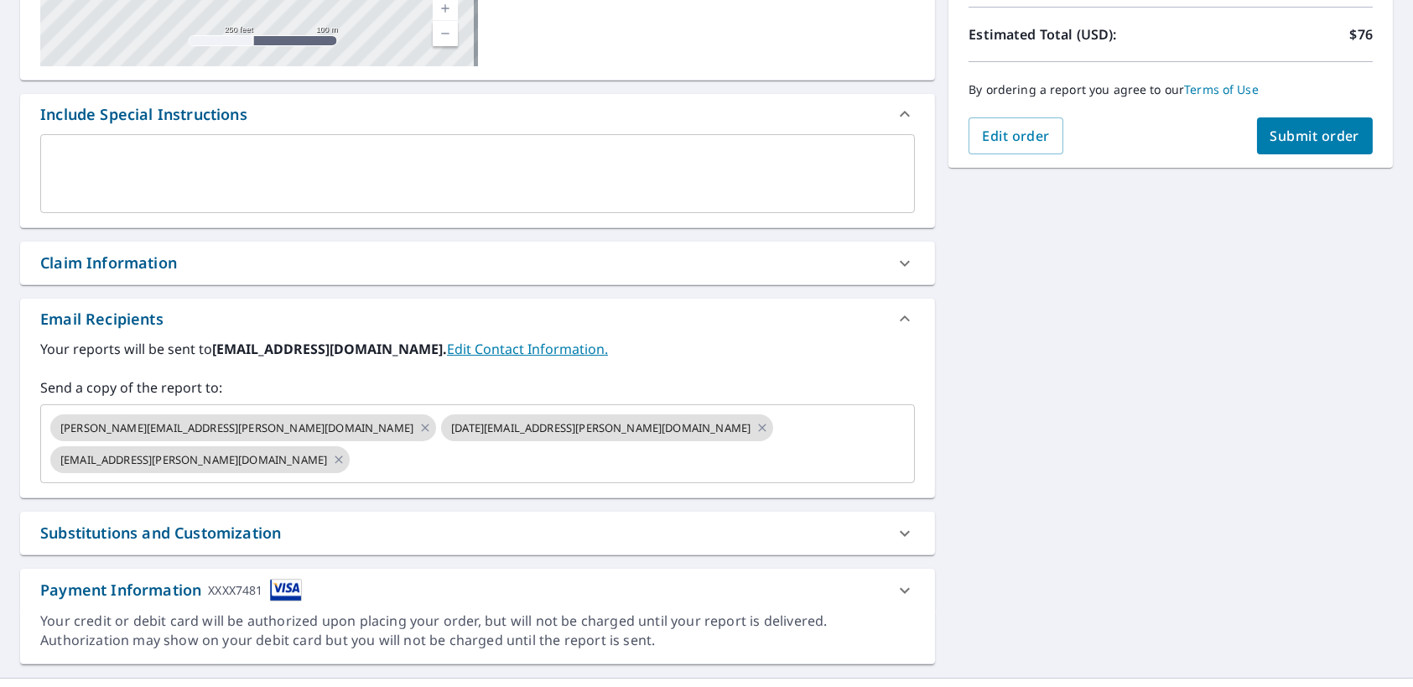
click at [645, 512] on div "Substitutions and Customization" at bounding box center [477, 533] width 915 height 43
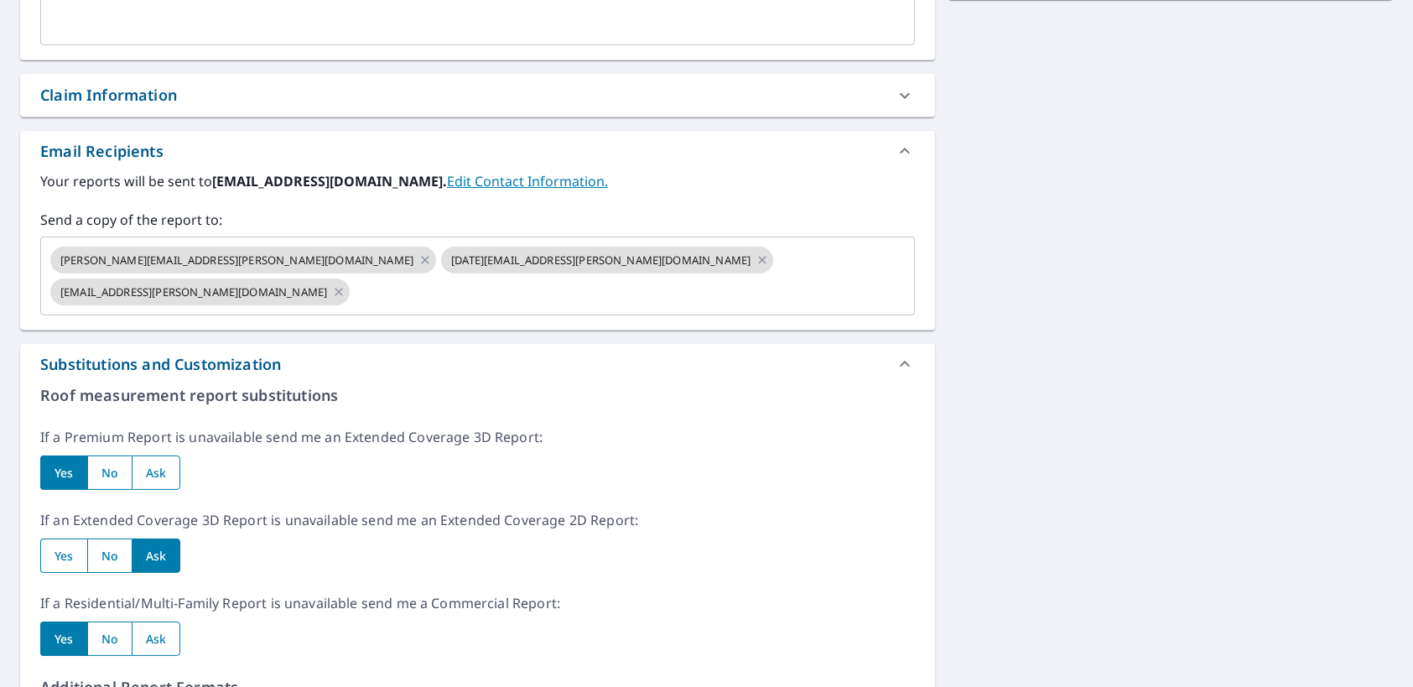
scroll to position [563, 0]
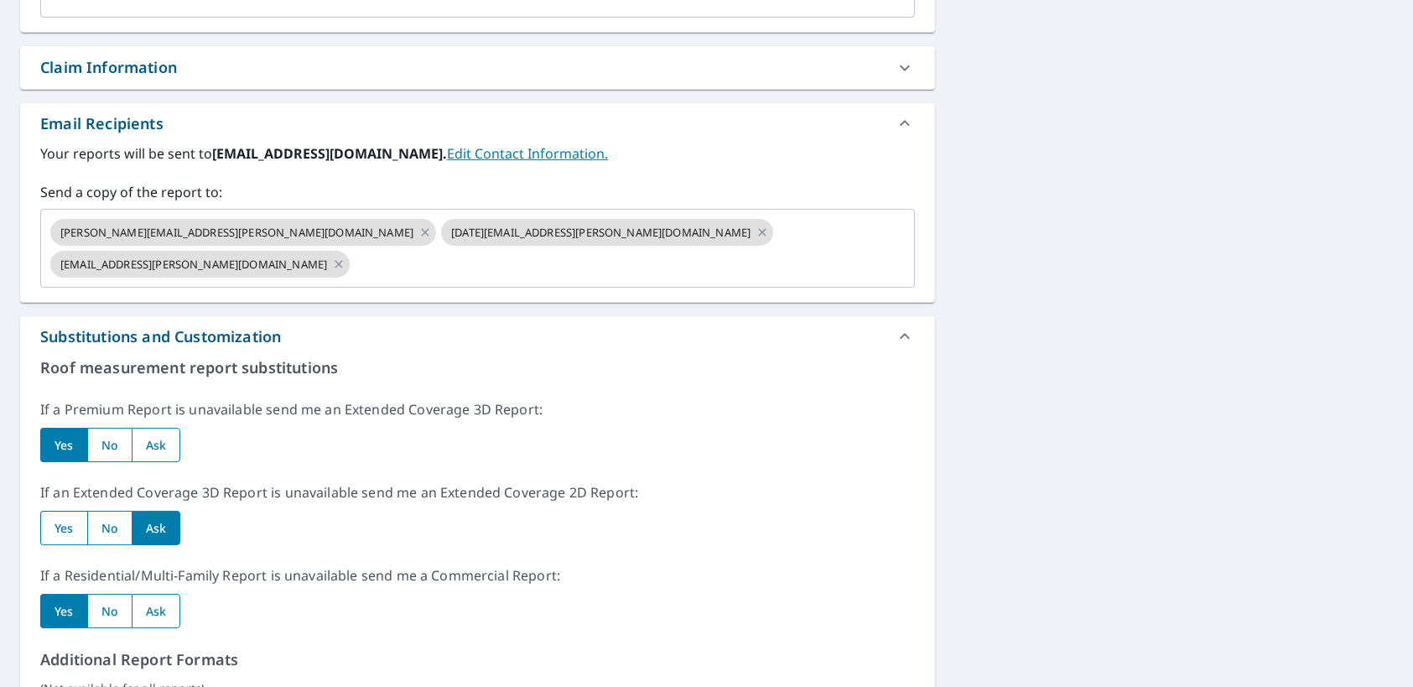
click at [117, 428] on input "radio" at bounding box center [109, 445] width 44 height 34
radio input "true"
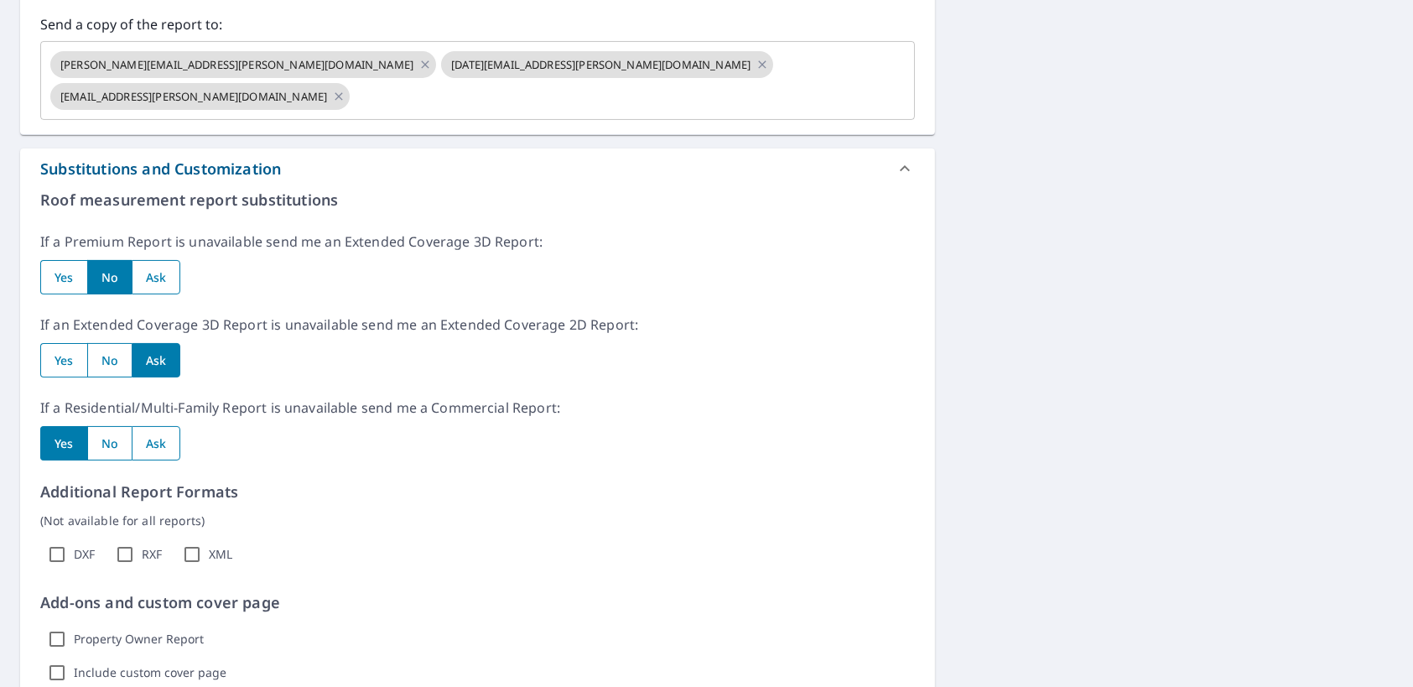
scroll to position [759, 0]
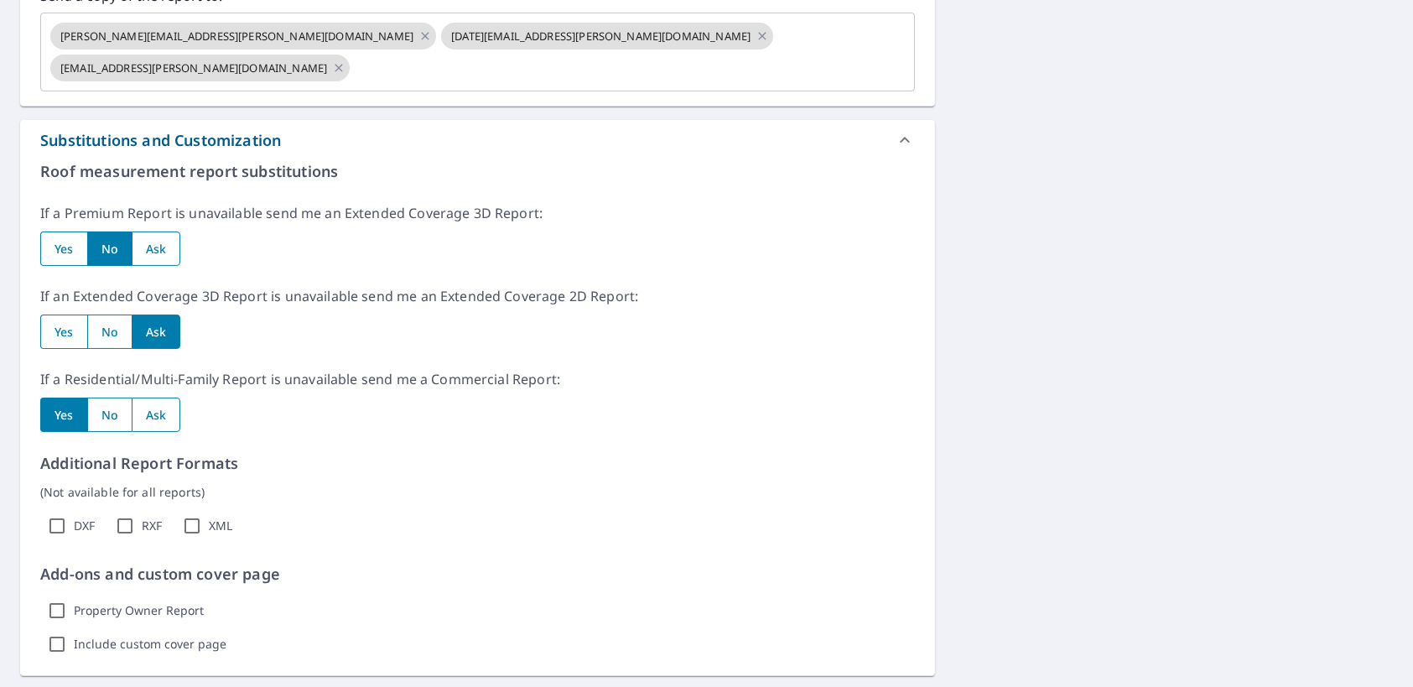
click at [119, 314] on input "radio" at bounding box center [109, 331] width 44 height 34
radio input "true"
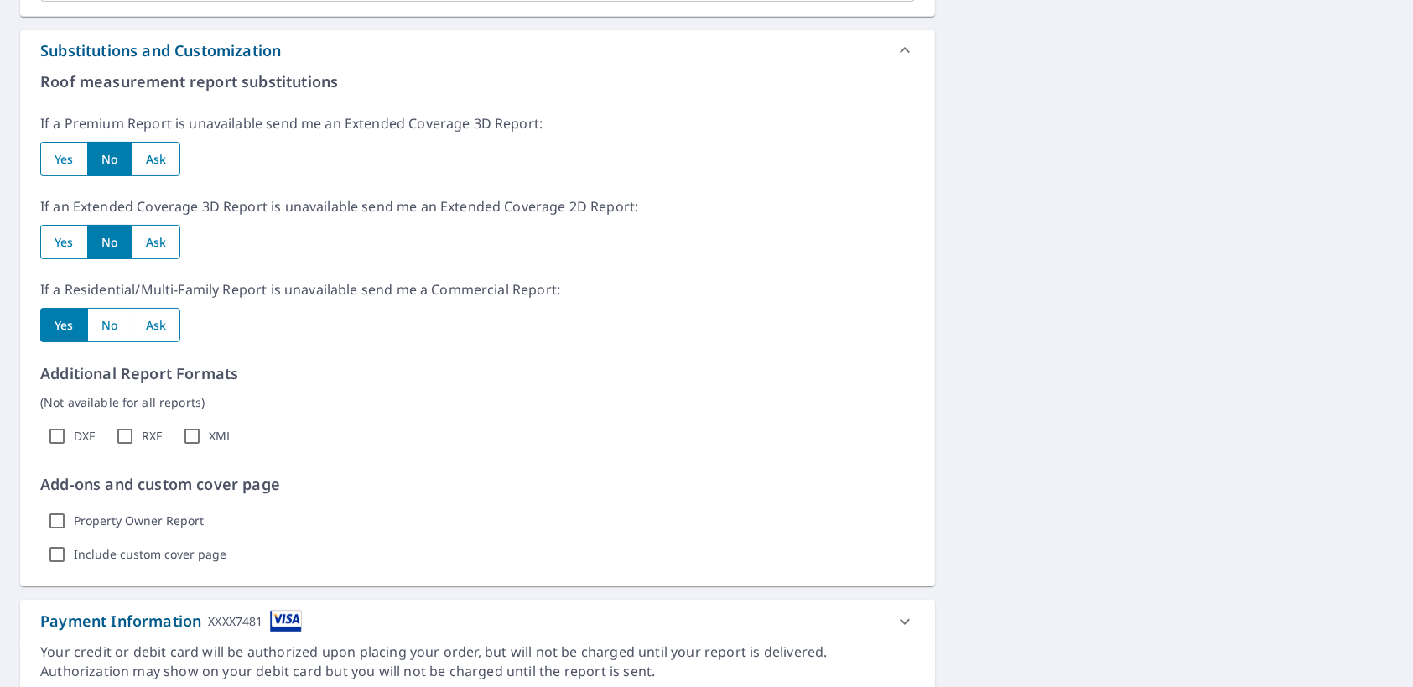
scroll to position [880, 0]
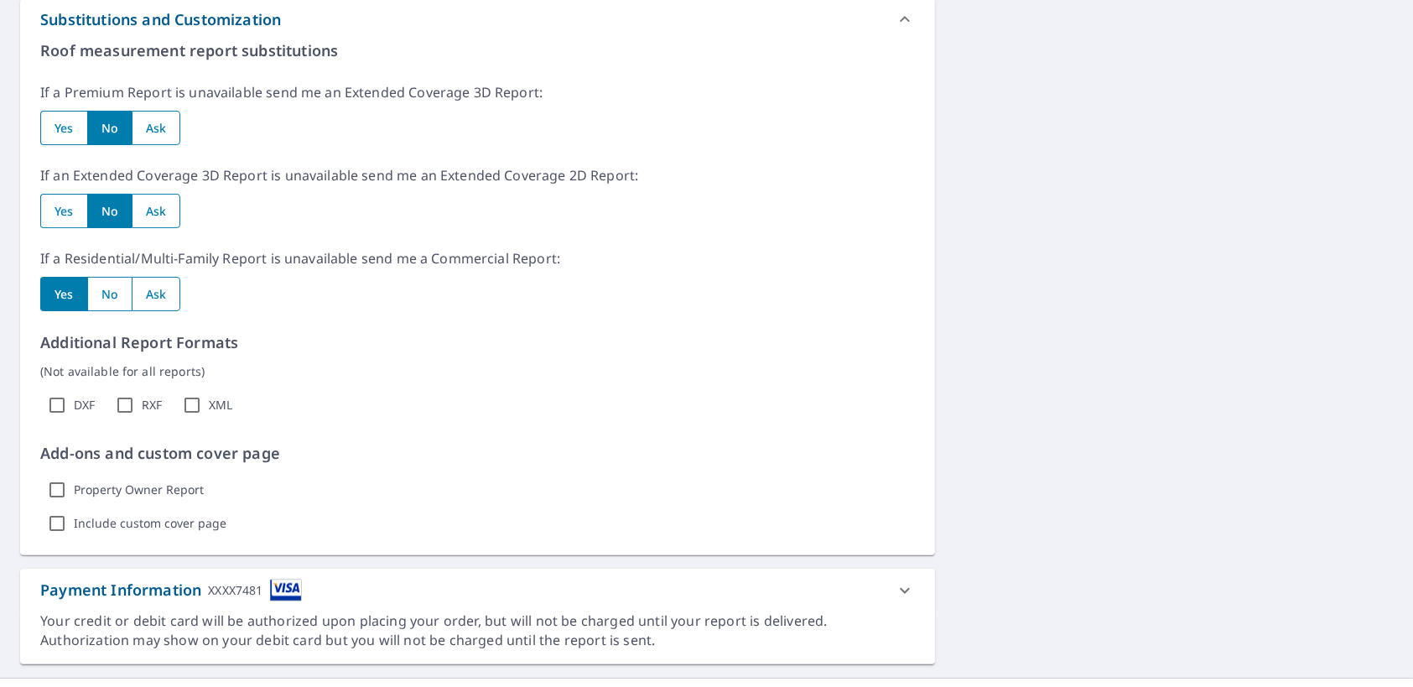
click at [878, 611] on div "Your credit or debit card will be authorized upon placing your order, but will …" at bounding box center [477, 630] width 875 height 39
click at [900, 587] on icon at bounding box center [905, 590] width 10 height 6
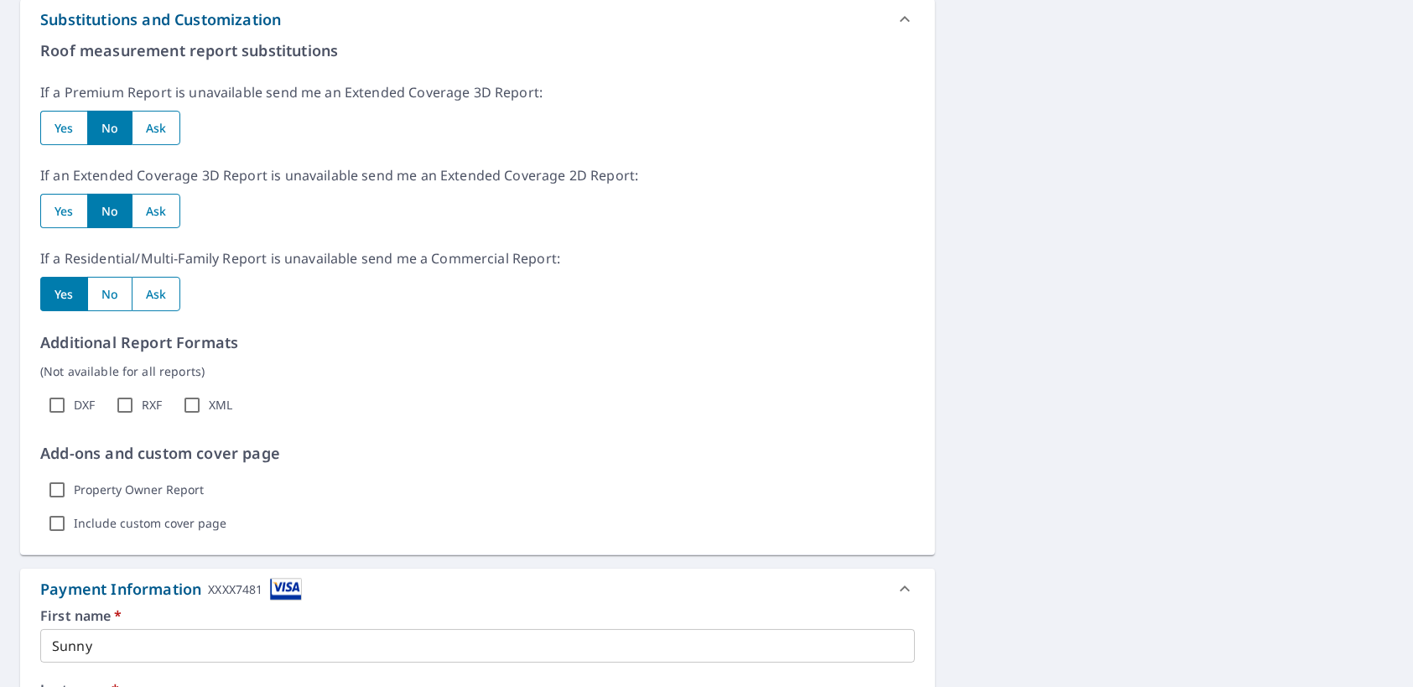
scroll to position [1075, 0]
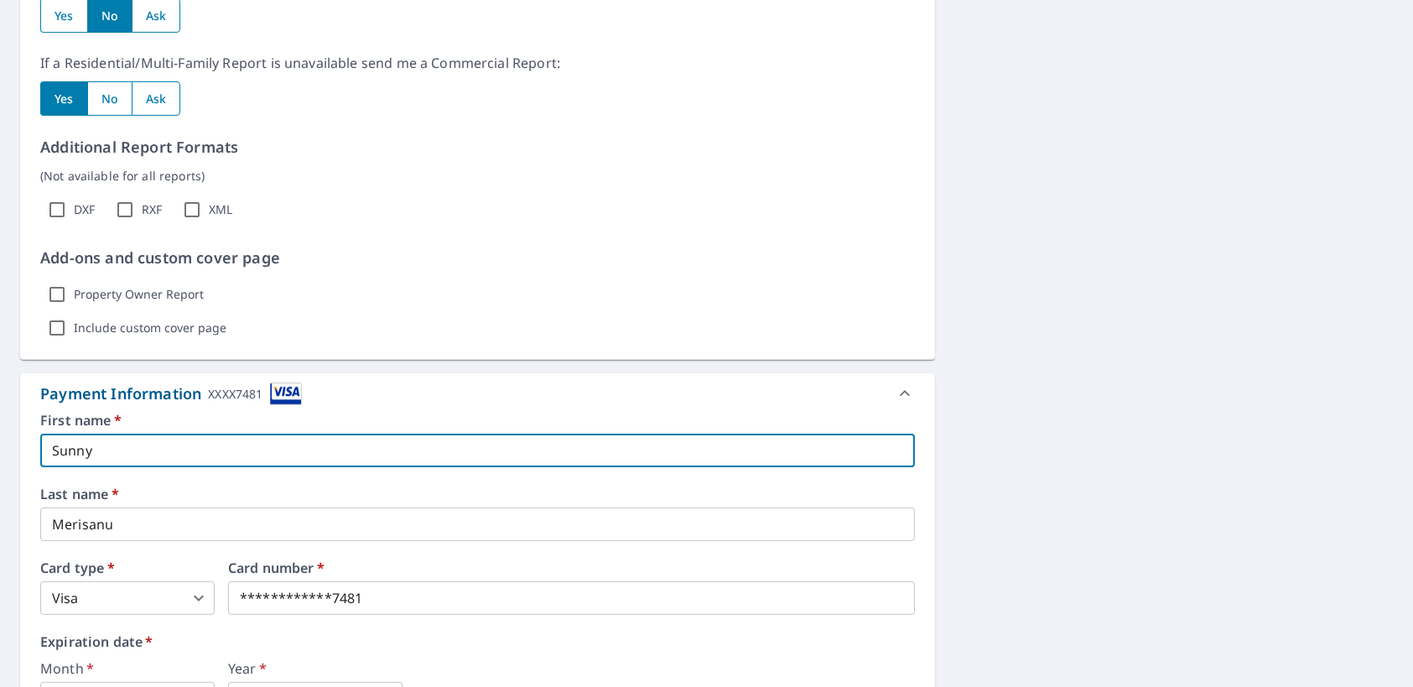
drag, startPoint x: 170, startPoint y: 423, endPoint x: 23, endPoint y: 412, distance: 147.2
click at [23, 413] on div "**********" at bounding box center [477, 598] width 915 height 371
type input "tuesday"
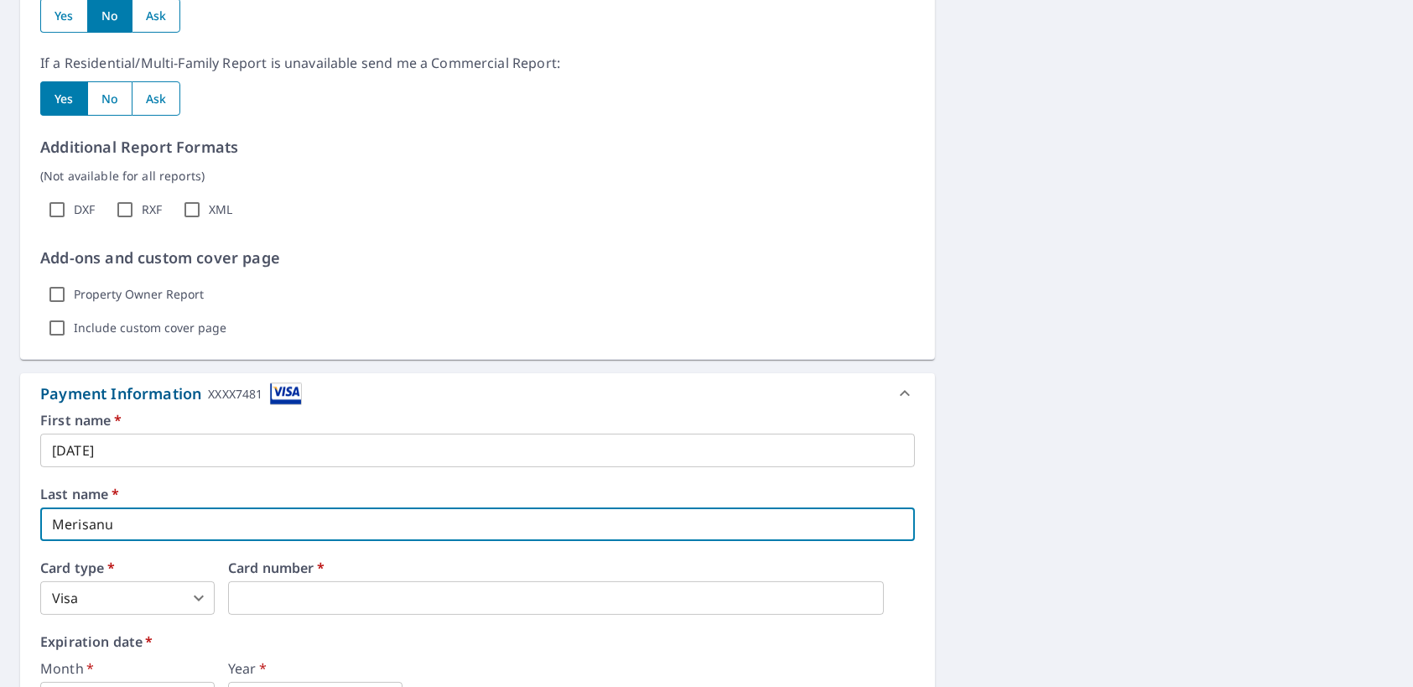
drag, startPoint x: 92, startPoint y: 486, endPoint x: 8, endPoint y: 475, distance: 85.4
type input "Broughman"
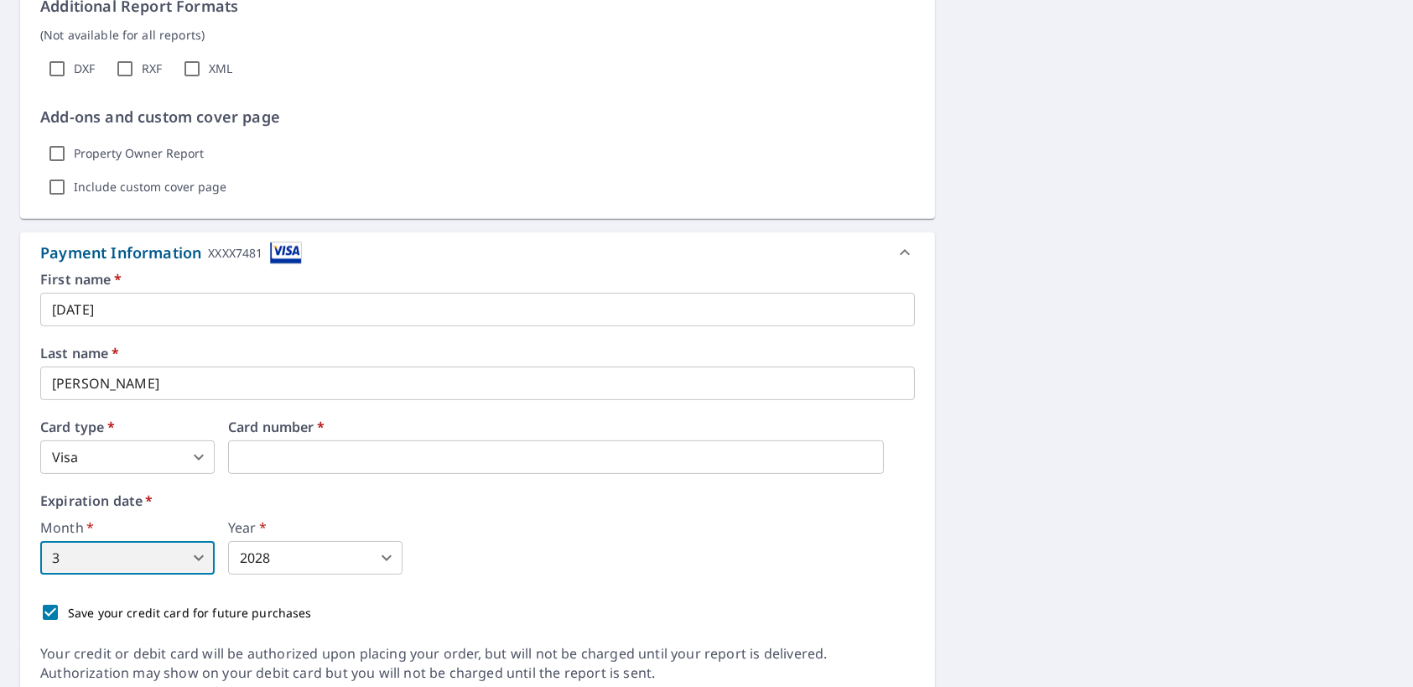
scroll to position [1248, 0]
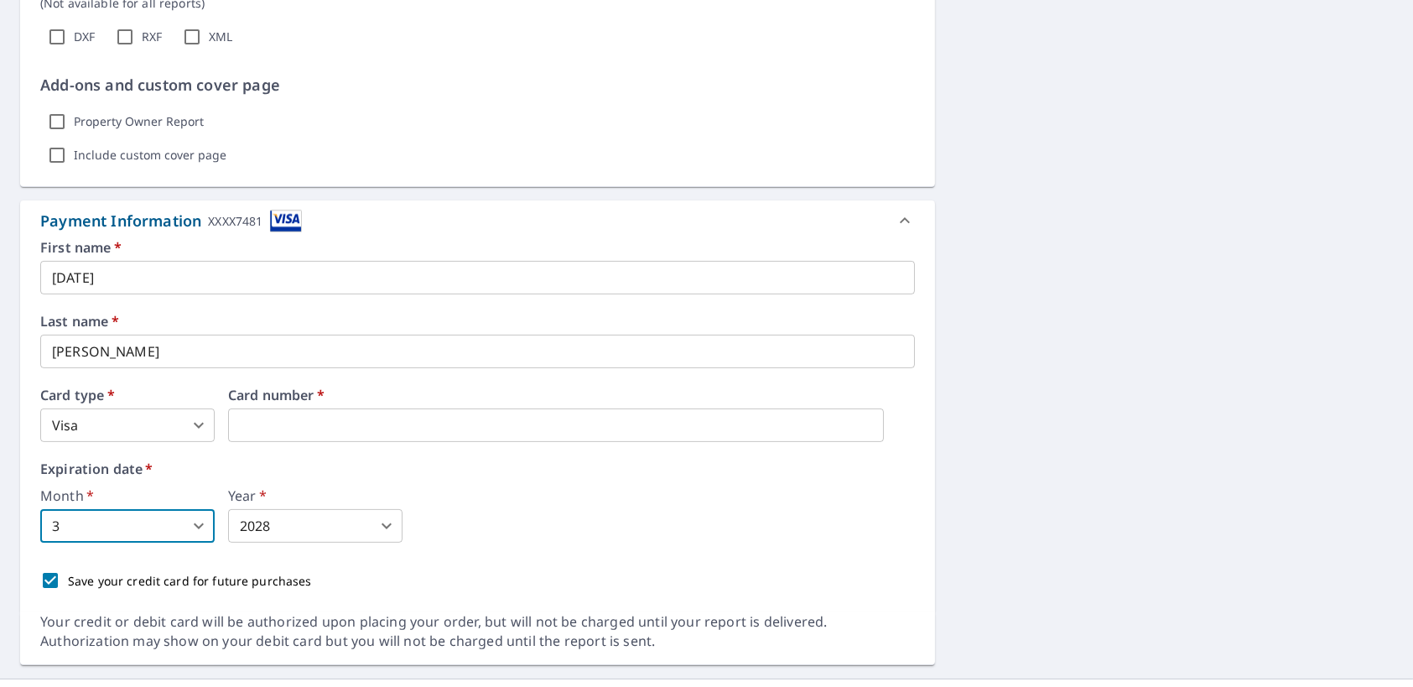
click at [377, 496] on body "SM SM Dashboard Order History Cancel Order SM Dashboard / Finalize Order Finali…" at bounding box center [706, 343] width 1413 height 687
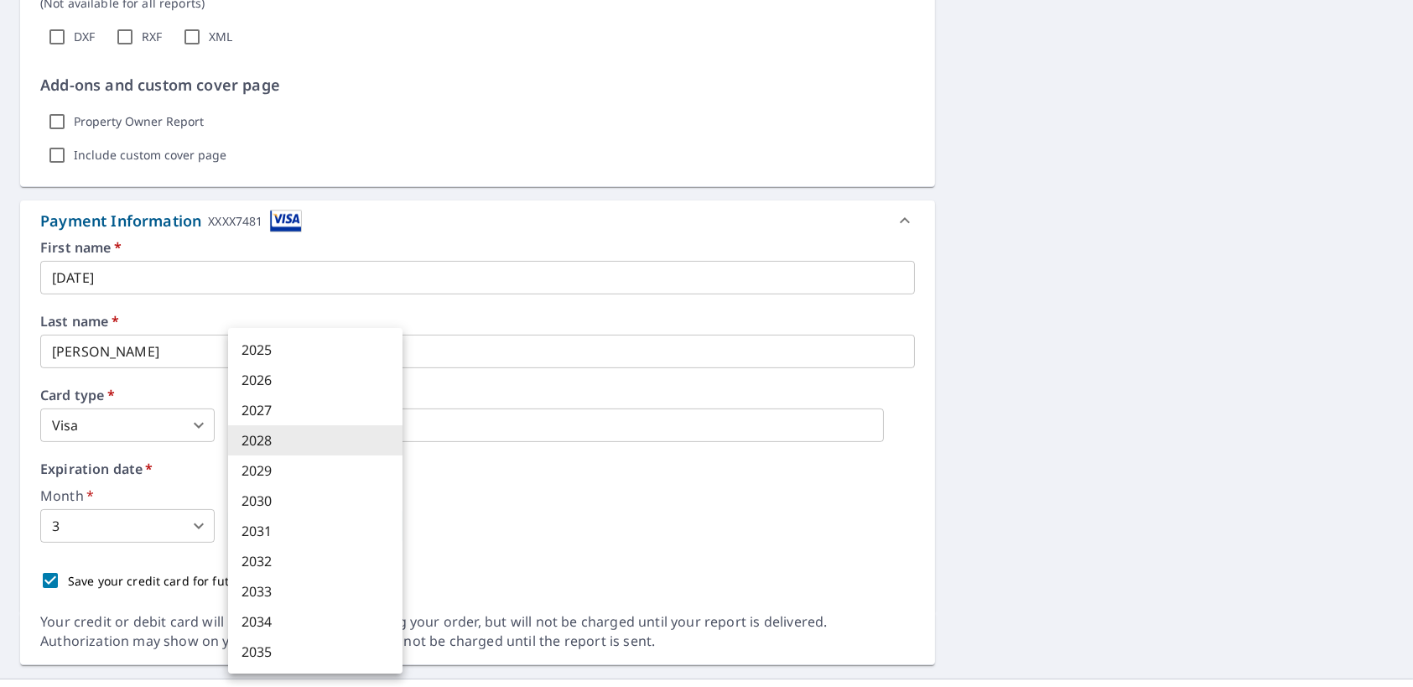
click at [345, 468] on li "2029" at bounding box center [315, 470] width 174 height 30
type input "2029"
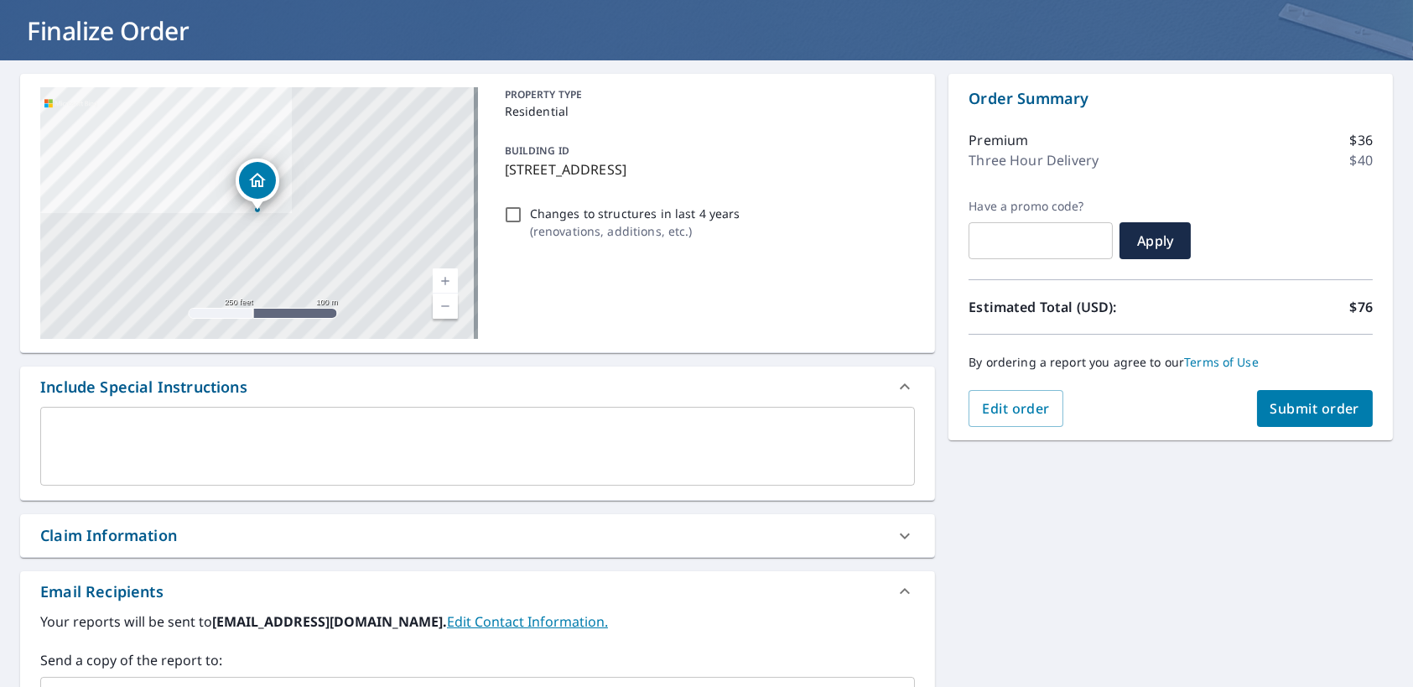
scroll to position [0, 0]
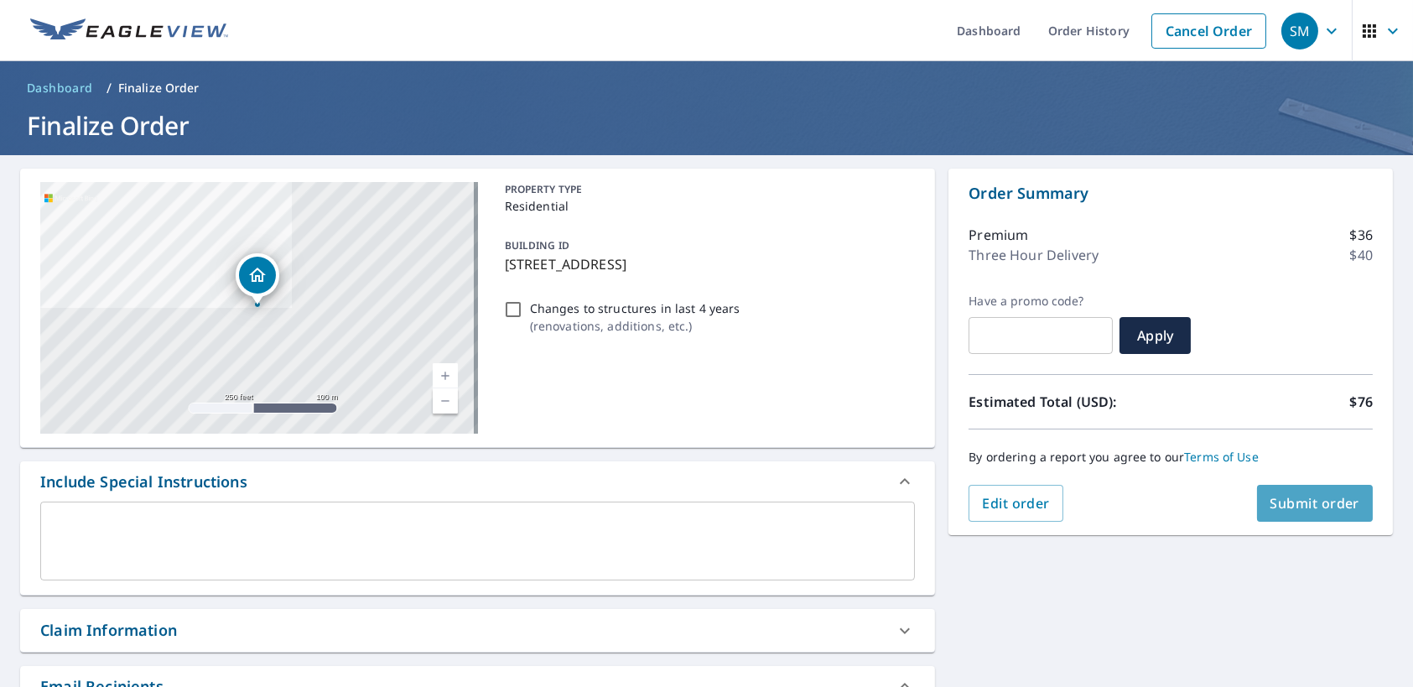
click at [1294, 496] on span "Submit order" at bounding box center [1315, 503] width 90 height 18
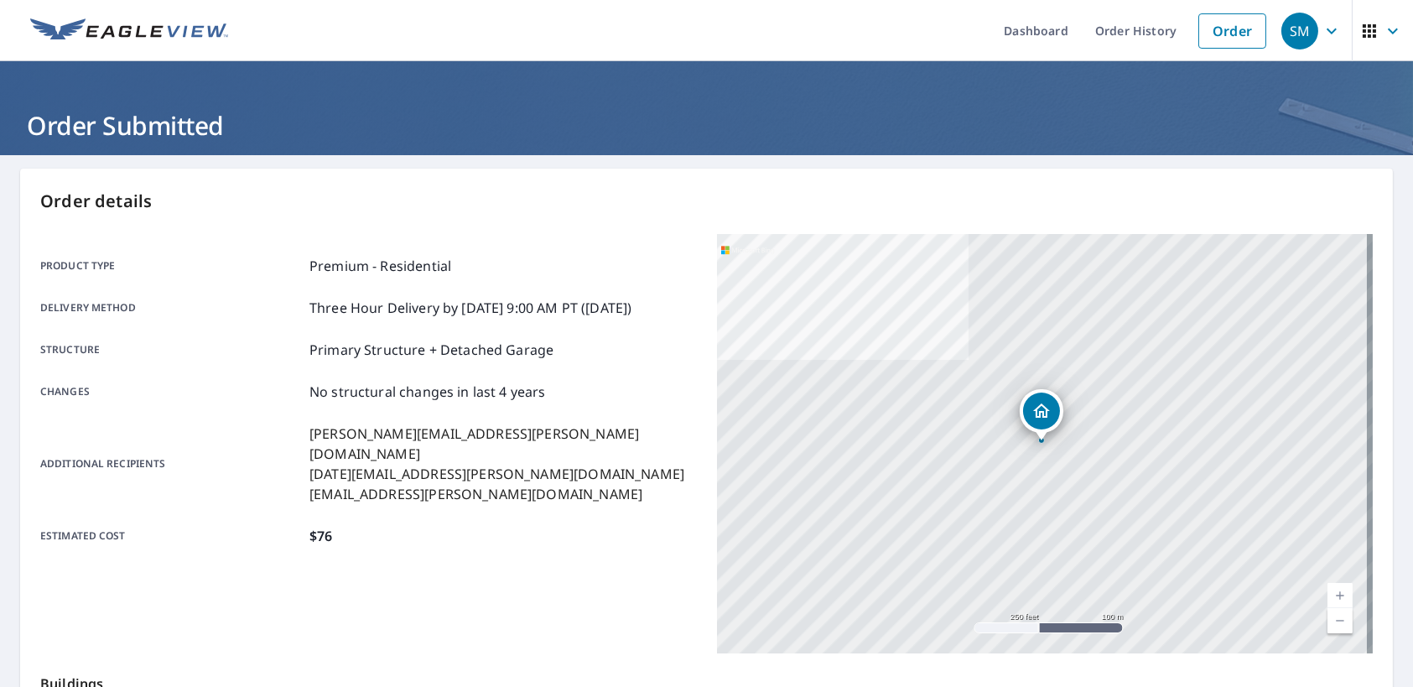
click at [1322, 34] on icon "button" at bounding box center [1332, 31] width 20 height 20
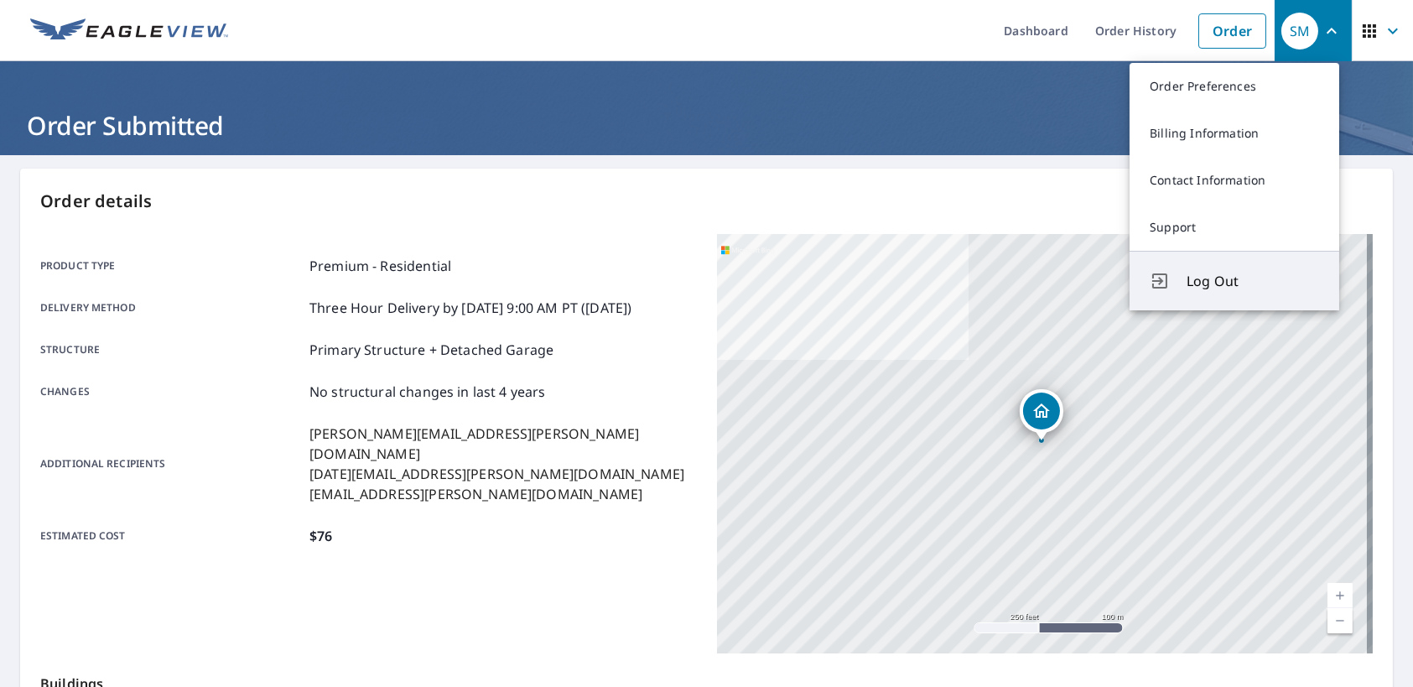
click at [1260, 279] on span "Log Out" at bounding box center [1253, 281] width 132 height 20
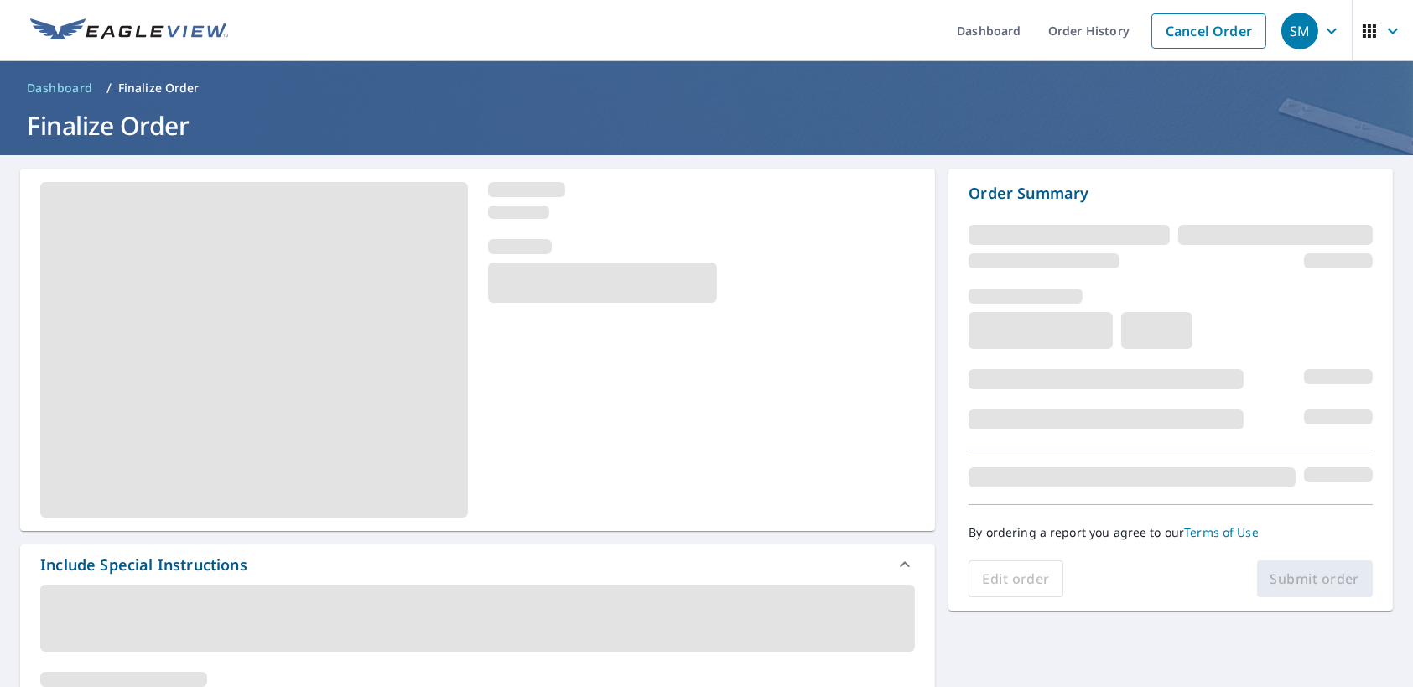
click at [1383, 32] on icon "button" at bounding box center [1393, 31] width 20 height 20
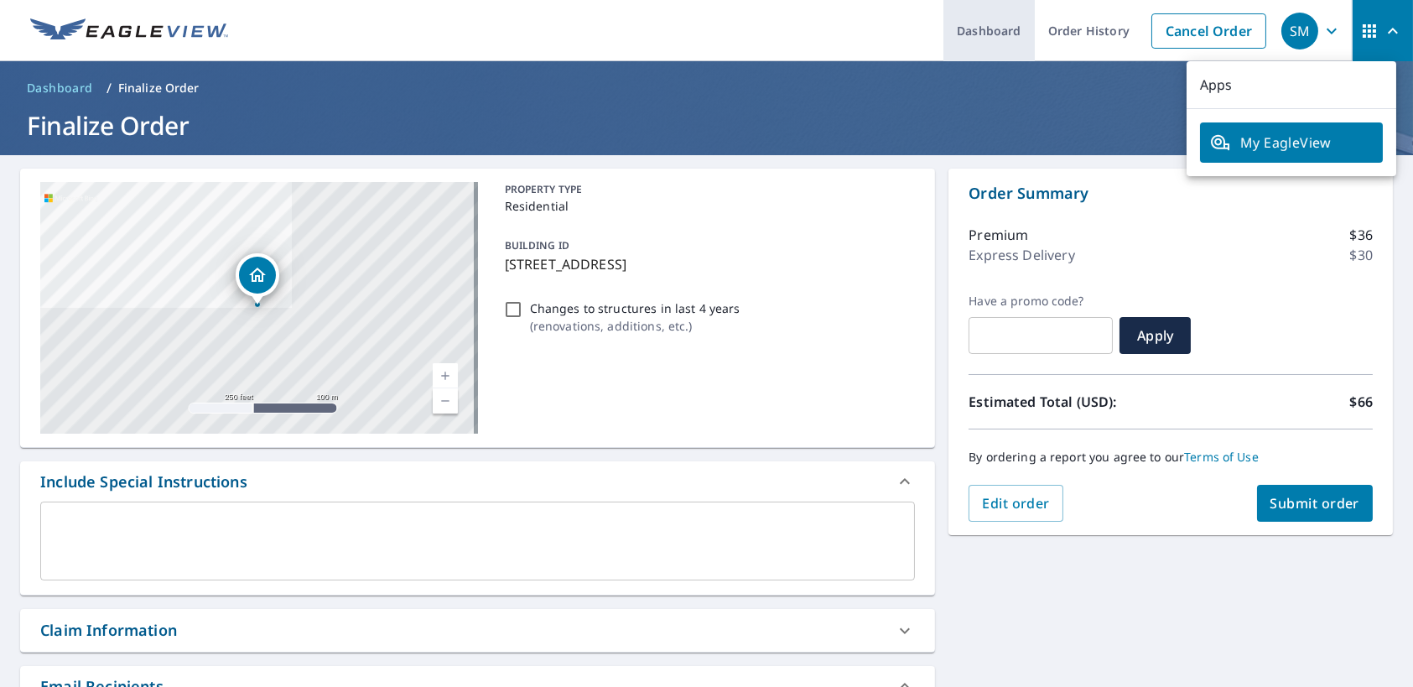
click at [979, 35] on link "Dashboard" at bounding box center [988, 30] width 91 height 61
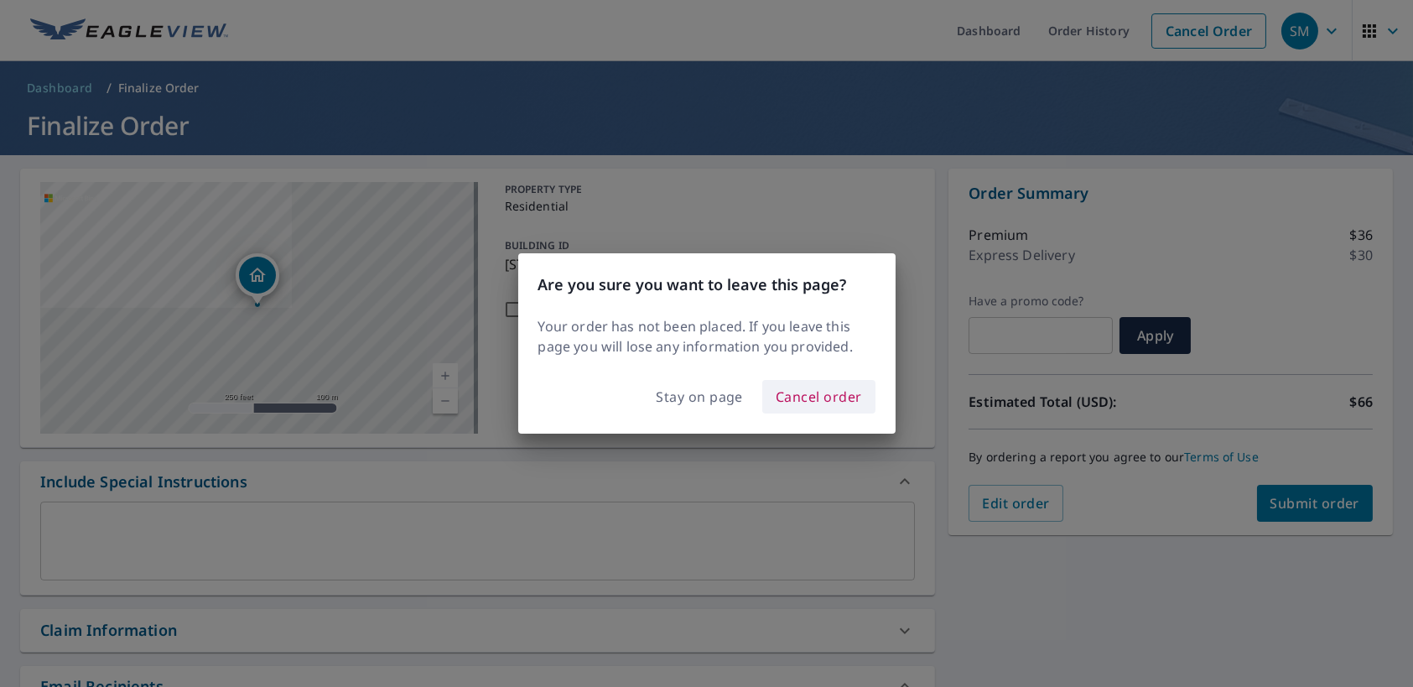
click at [789, 394] on span "Cancel order" at bounding box center [819, 396] width 86 height 23
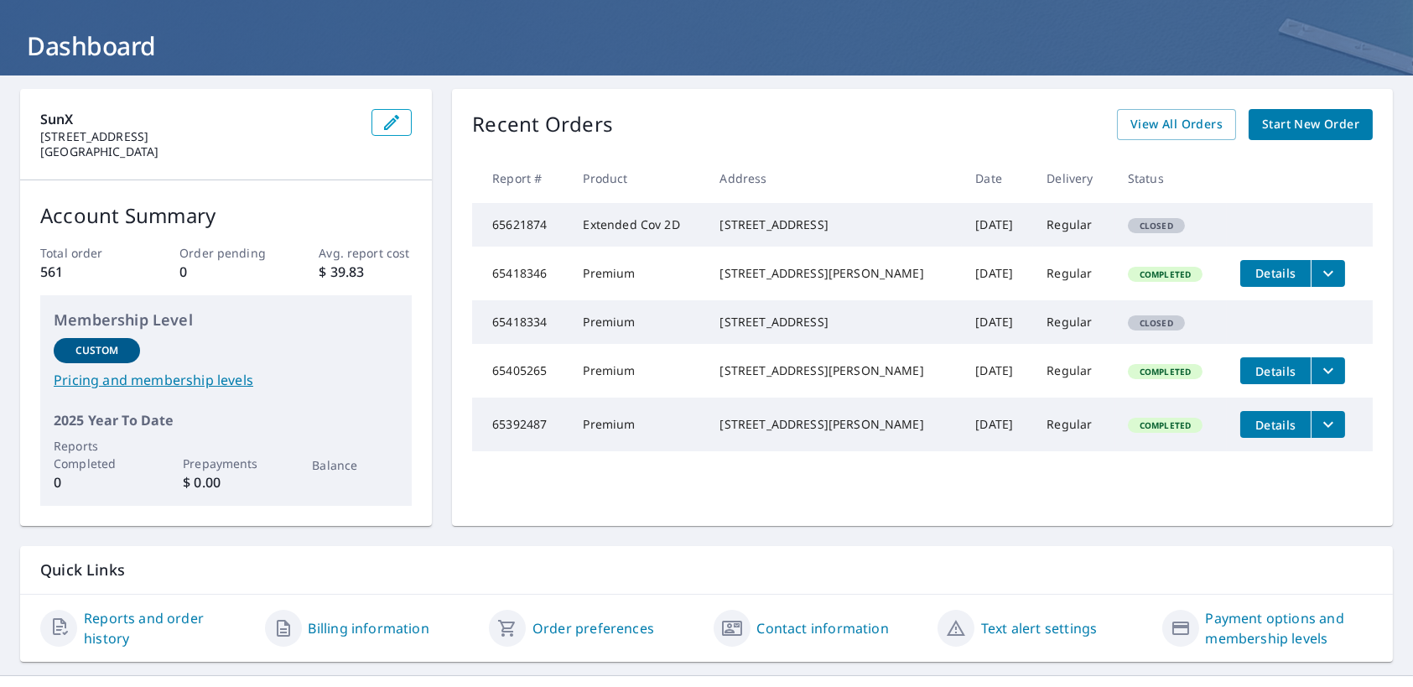
scroll to position [109, 0]
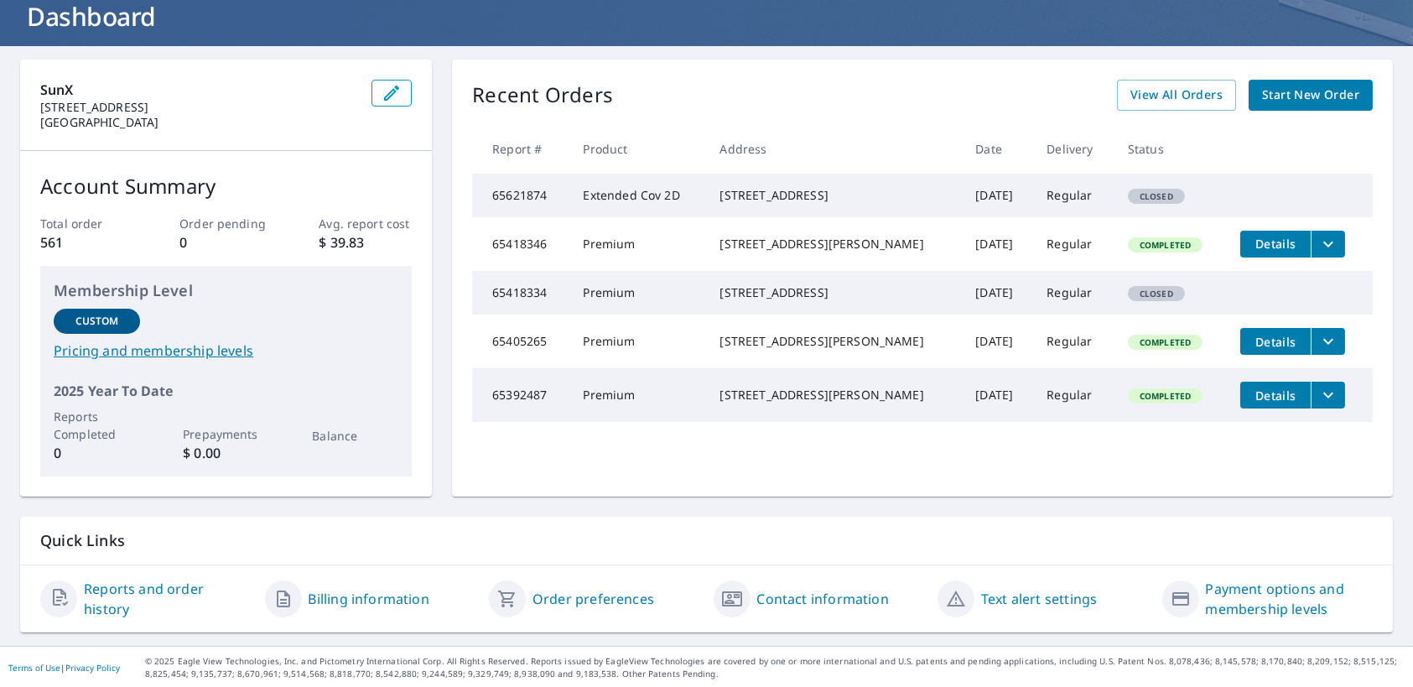
click at [231, 351] on link "Pricing and membership levels" at bounding box center [226, 350] width 345 height 20
click at [1239, 598] on link "Payment options and membership levels" at bounding box center [1290, 599] width 168 height 40
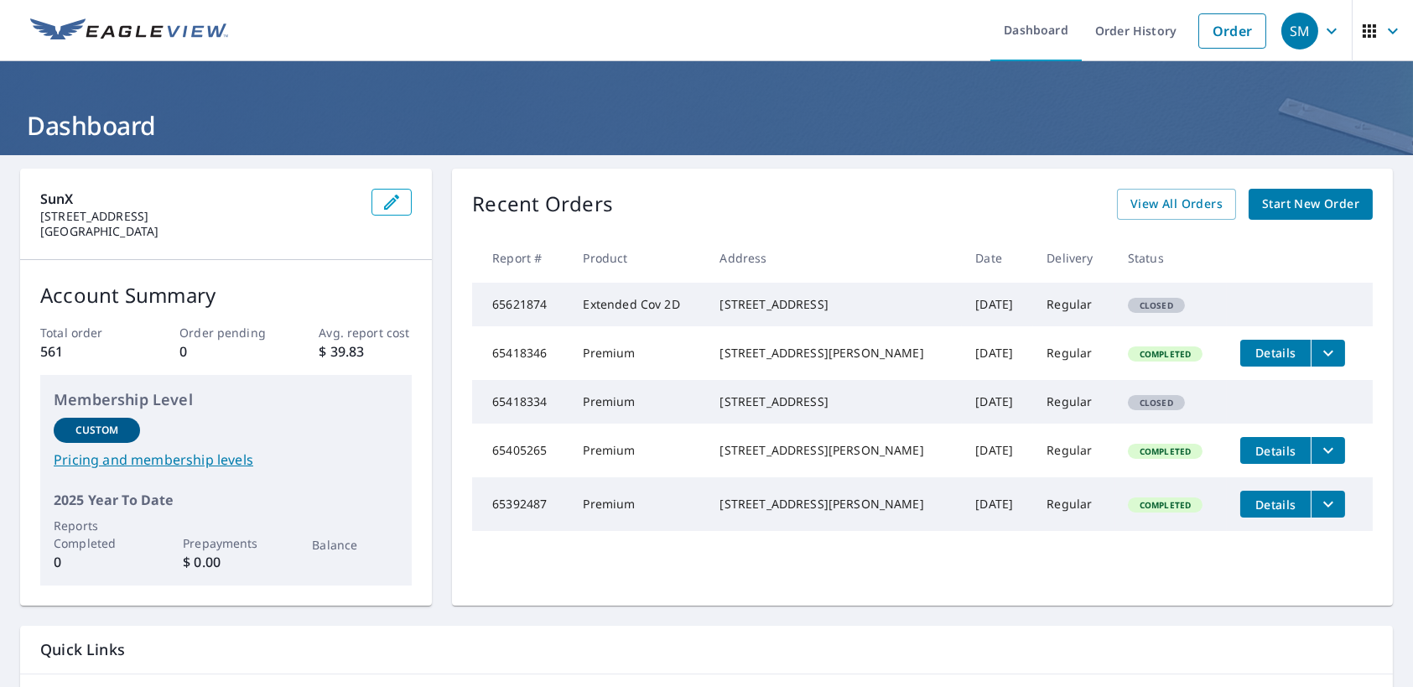
click at [1359, 39] on icon "button" at bounding box center [1369, 31] width 20 height 20
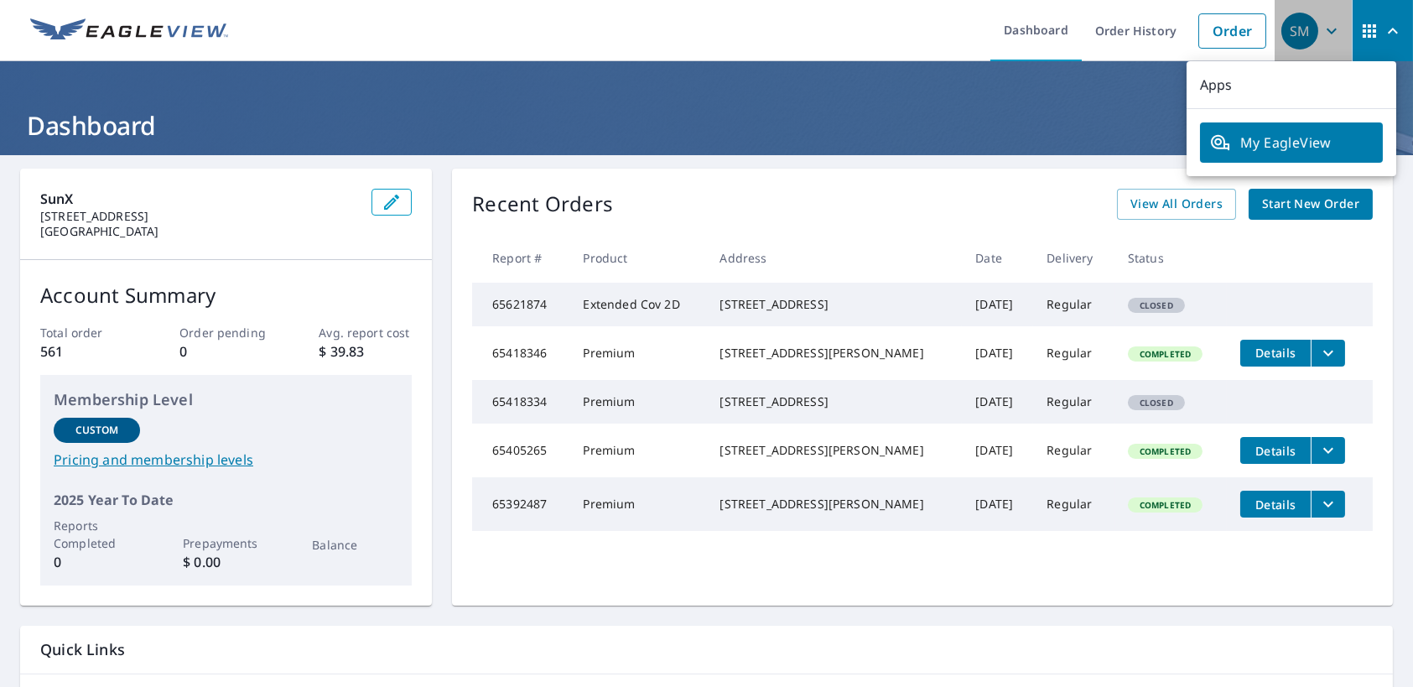
click at [1316, 44] on span "SM" at bounding box center [1313, 31] width 64 height 40
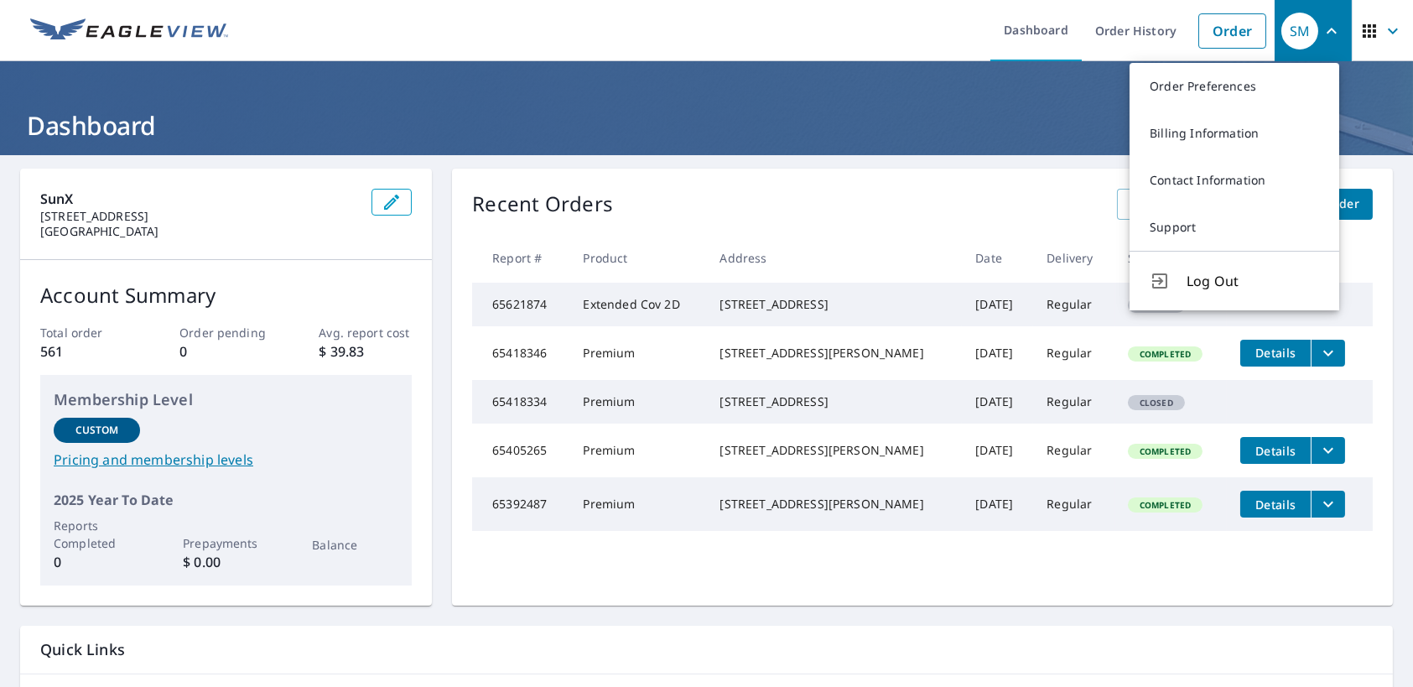
click at [836, 15] on ul "Dashboard Order History Order" at bounding box center [756, 30] width 1036 height 61
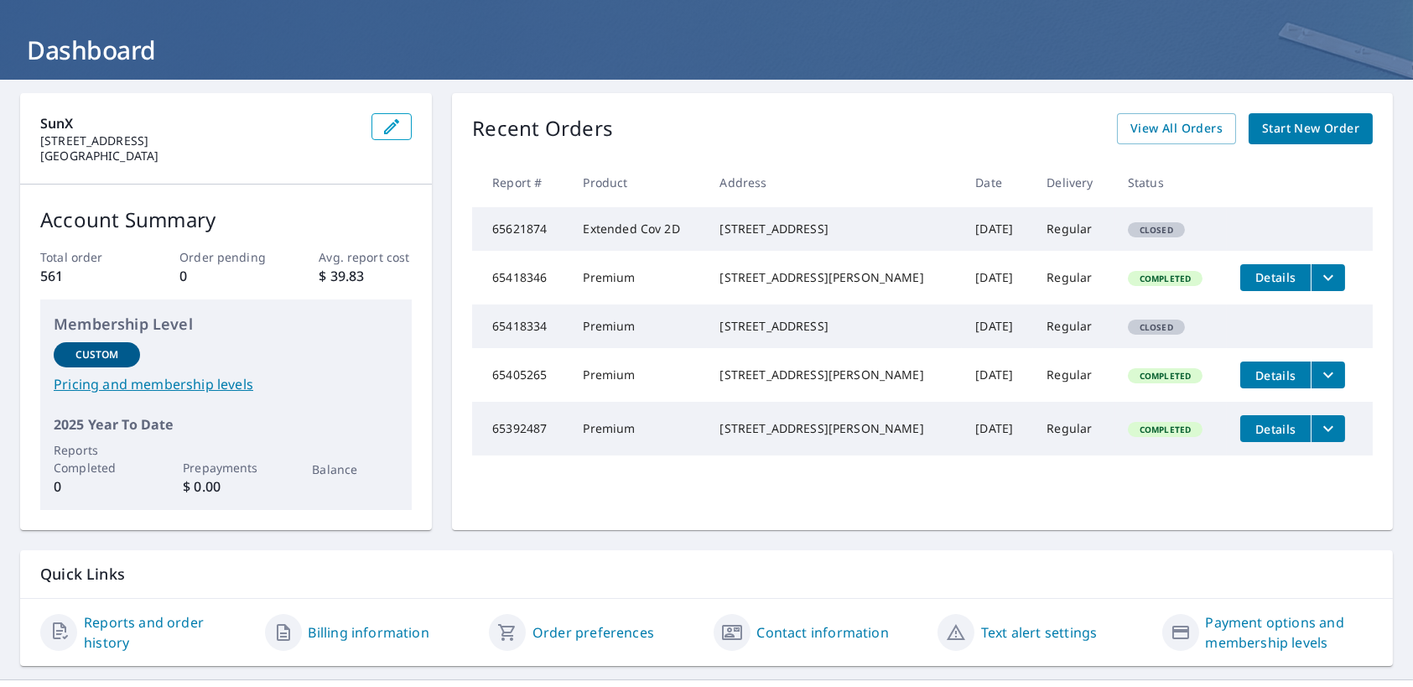
scroll to position [109, 0]
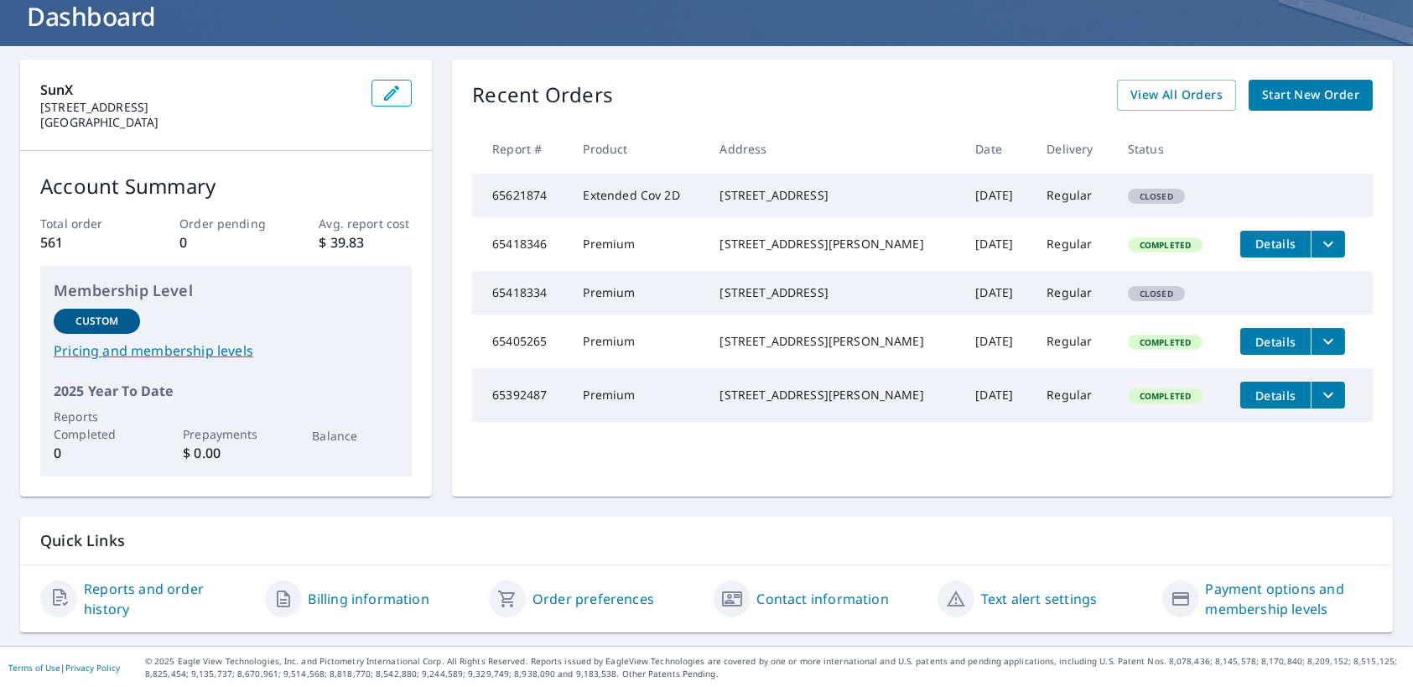
click at [532, 597] on link "Order preferences" at bounding box center [593, 599] width 122 height 20
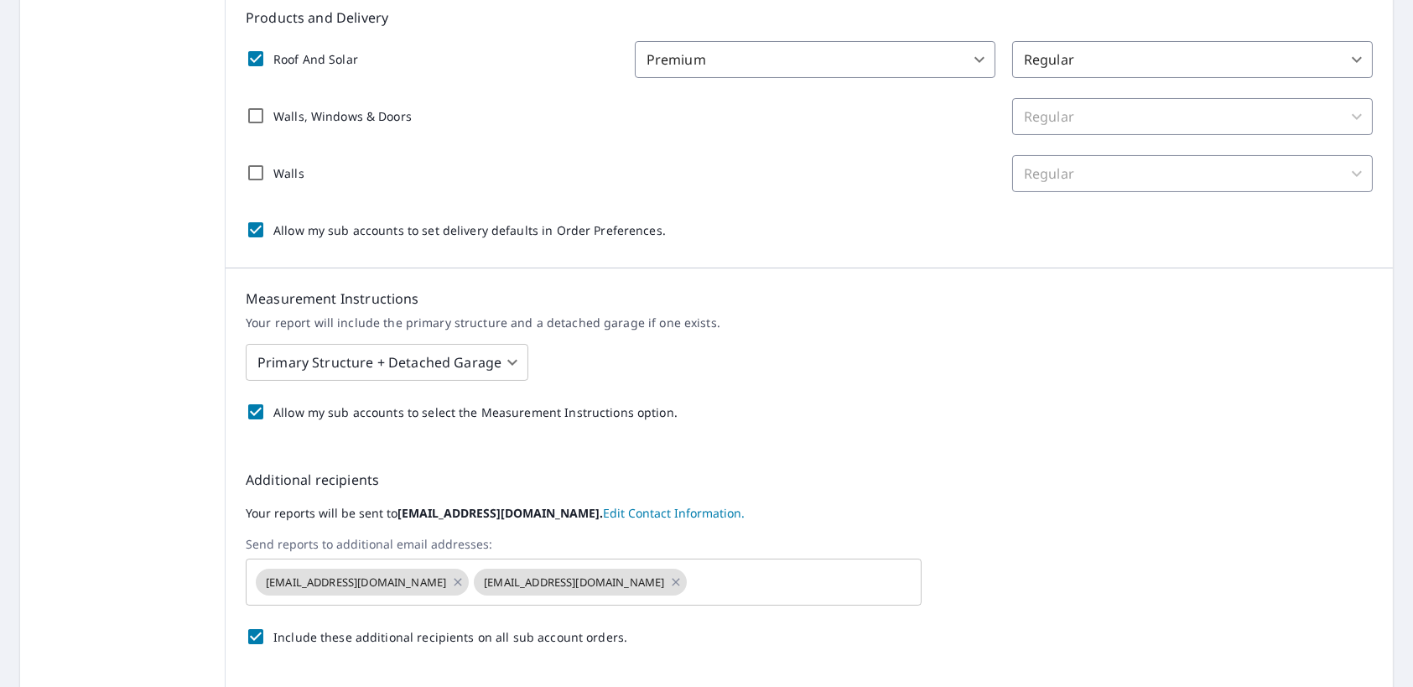
scroll to position [195, 0]
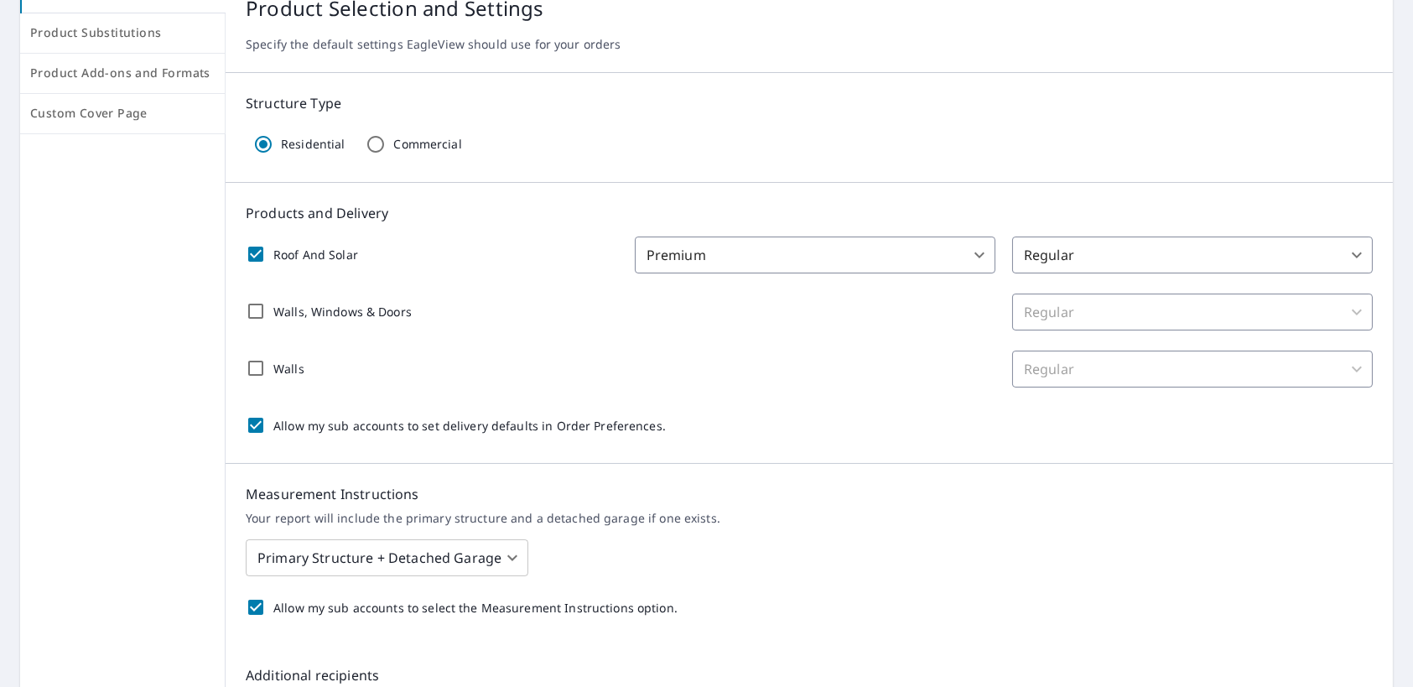
click at [1181, 249] on body "SM SM Dashboard Order History Order SM Dashboard / Order Preferences / Product …" at bounding box center [706, 343] width 1413 height 687
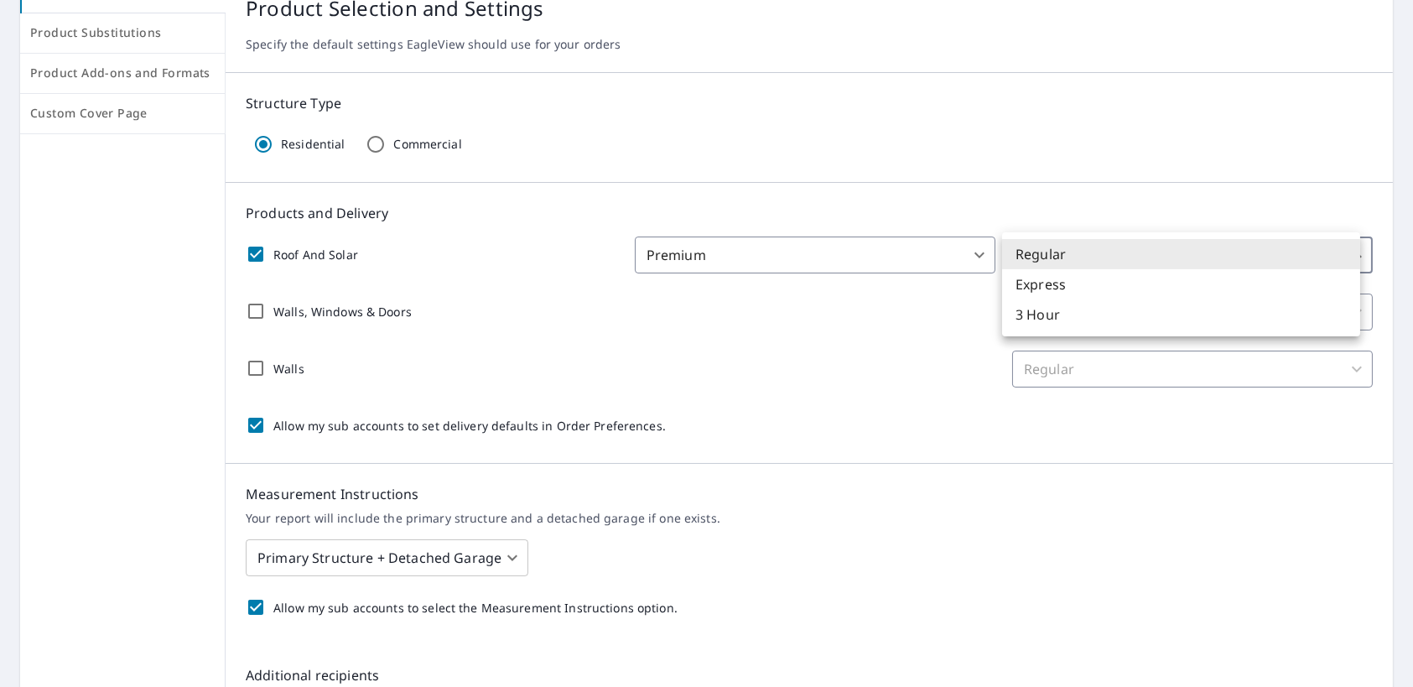
click at [943, 382] on div at bounding box center [706, 343] width 1413 height 687
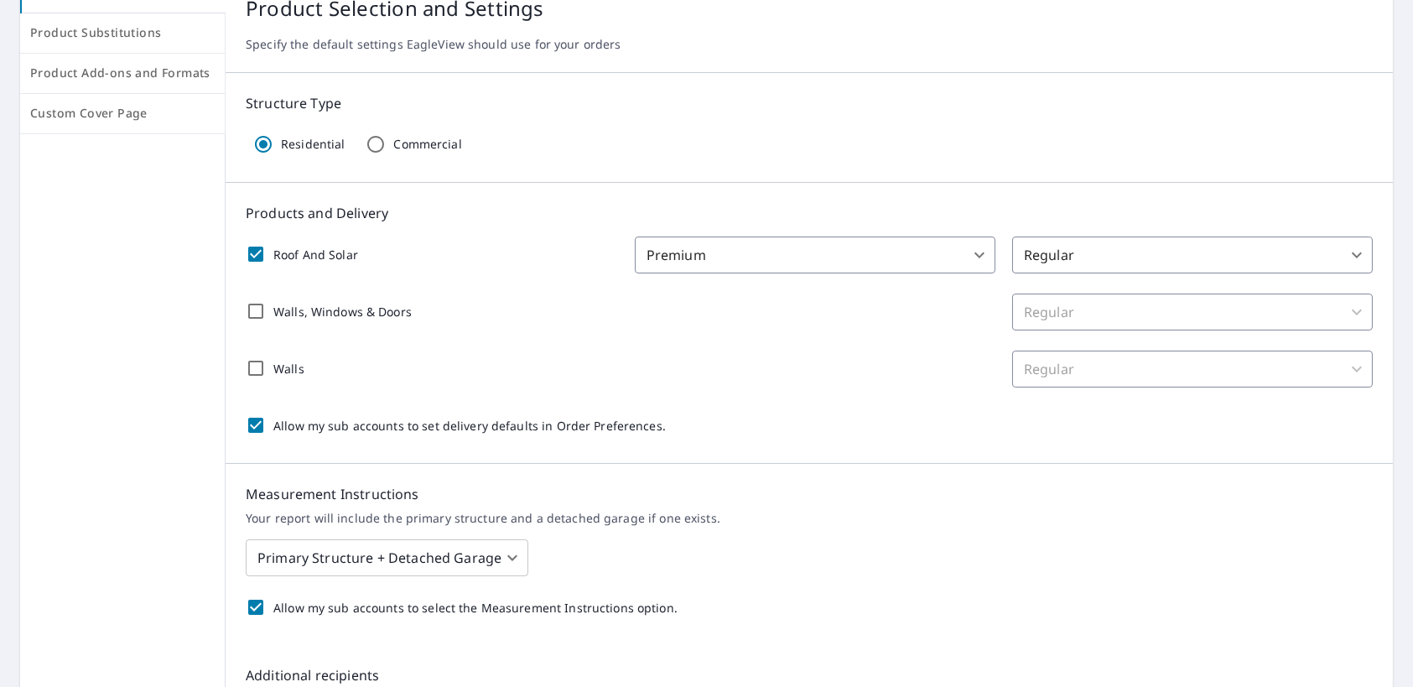
drag, startPoint x: 1090, startPoint y: 310, endPoint x: 1119, endPoint y: 268, distance: 51.2
click at [1091, 309] on div "Regular" at bounding box center [1192, 311] width 361 height 37
click at [1121, 263] on body "SM SM Dashboard Order History Order SM Dashboard / Order Preferences / Product …" at bounding box center [706, 343] width 1413 height 687
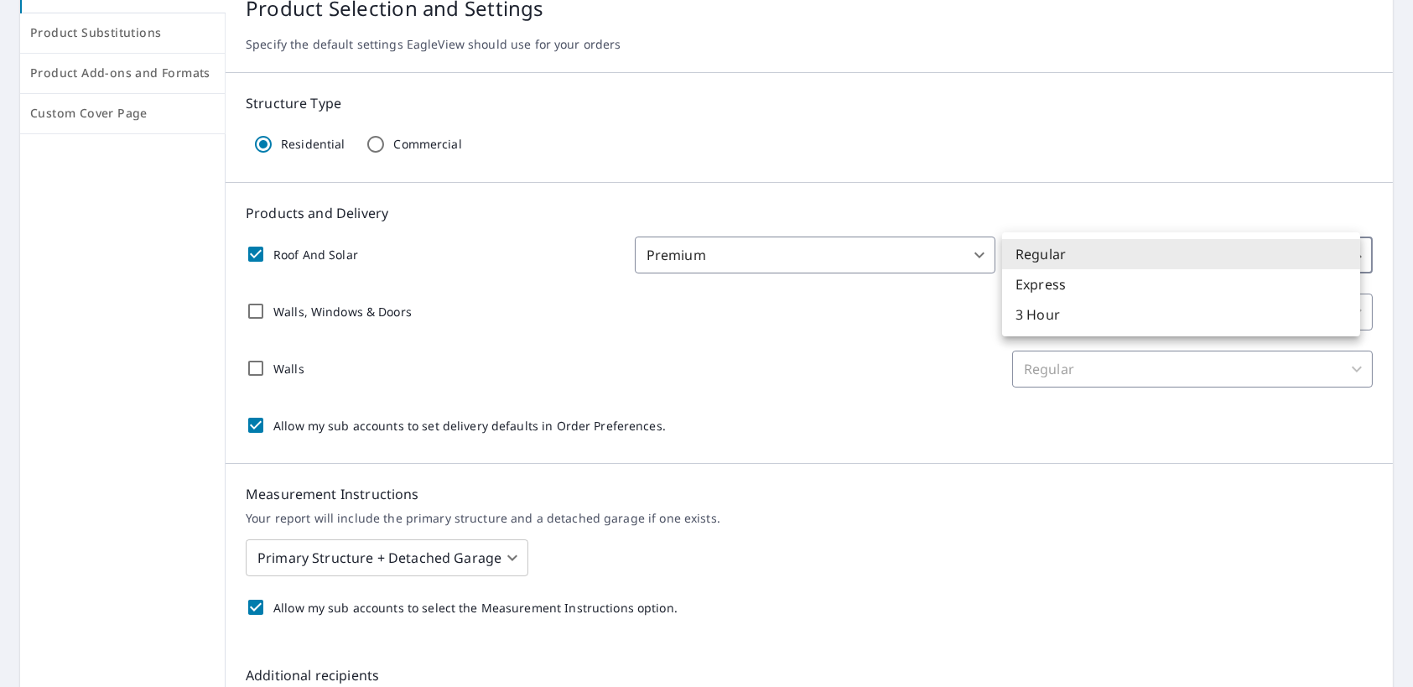
drag, startPoint x: 844, startPoint y: 357, endPoint x: 872, endPoint y: 353, distance: 28.8
click at [844, 357] on div at bounding box center [706, 343] width 1413 height 687
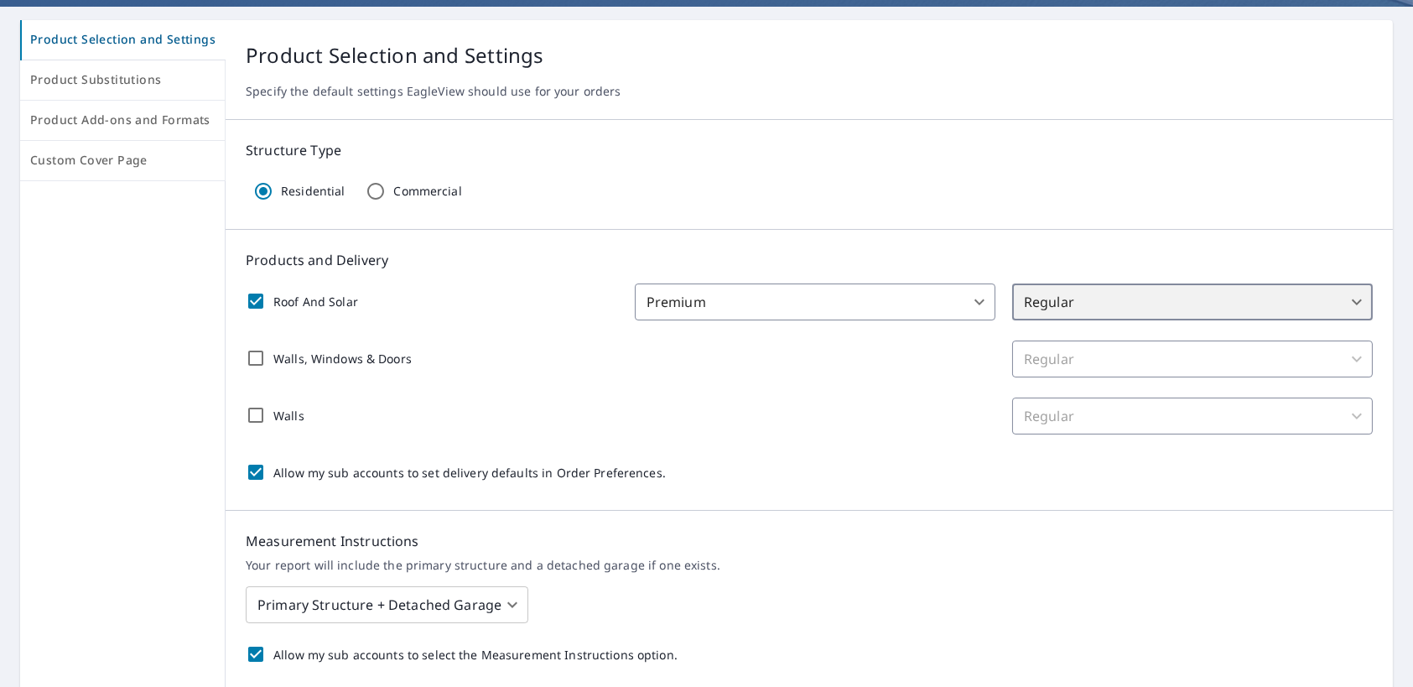
scroll to position [121, 0]
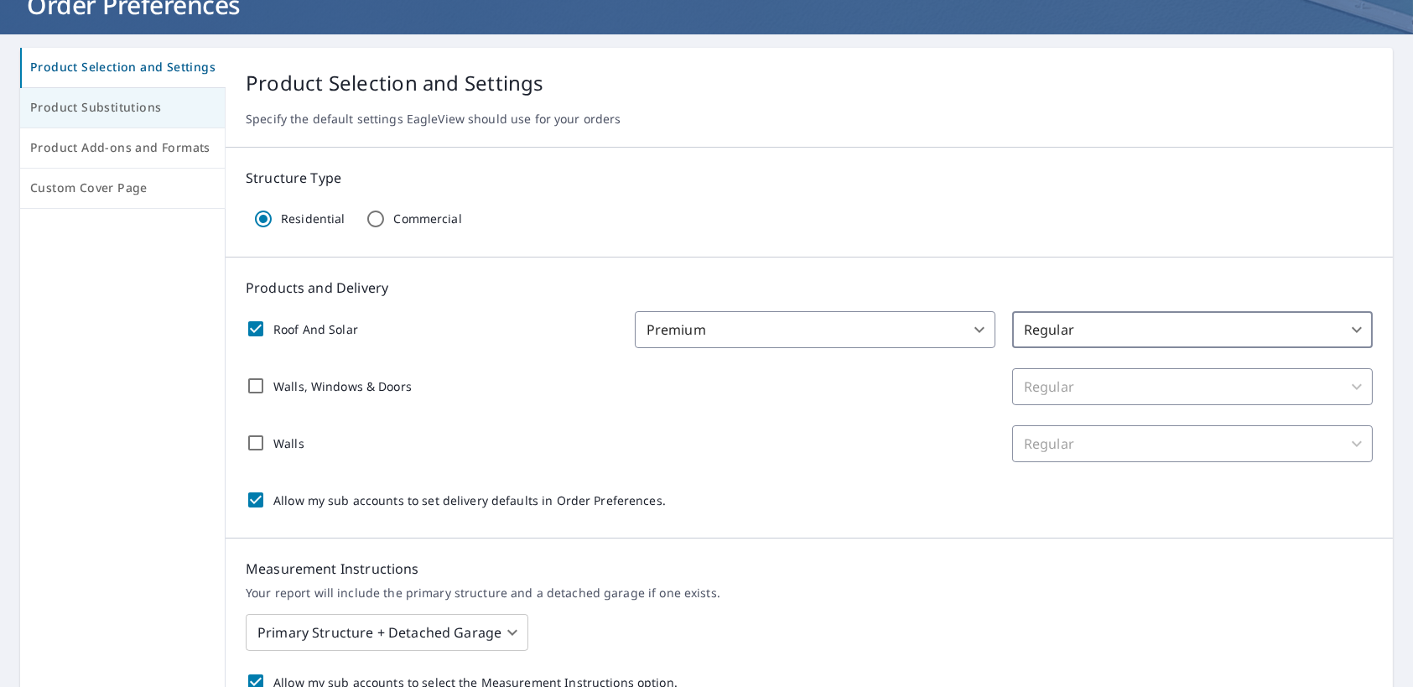
click at [106, 106] on span "Product Substitutions" at bounding box center [122, 107] width 184 height 21
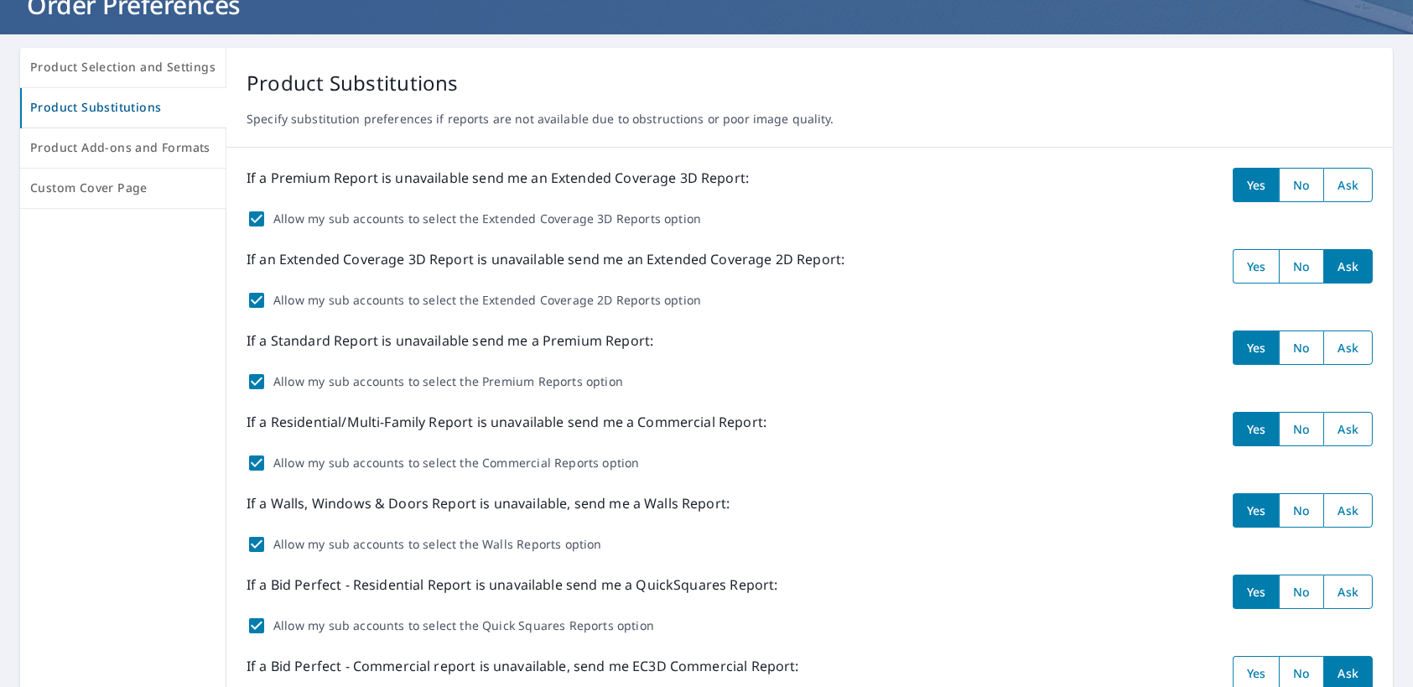
click at [1293, 269] on input "radio" at bounding box center [1301, 266] width 44 height 34
radio input "true"
